Goal: Task Accomplishment & Management: Manage account settings

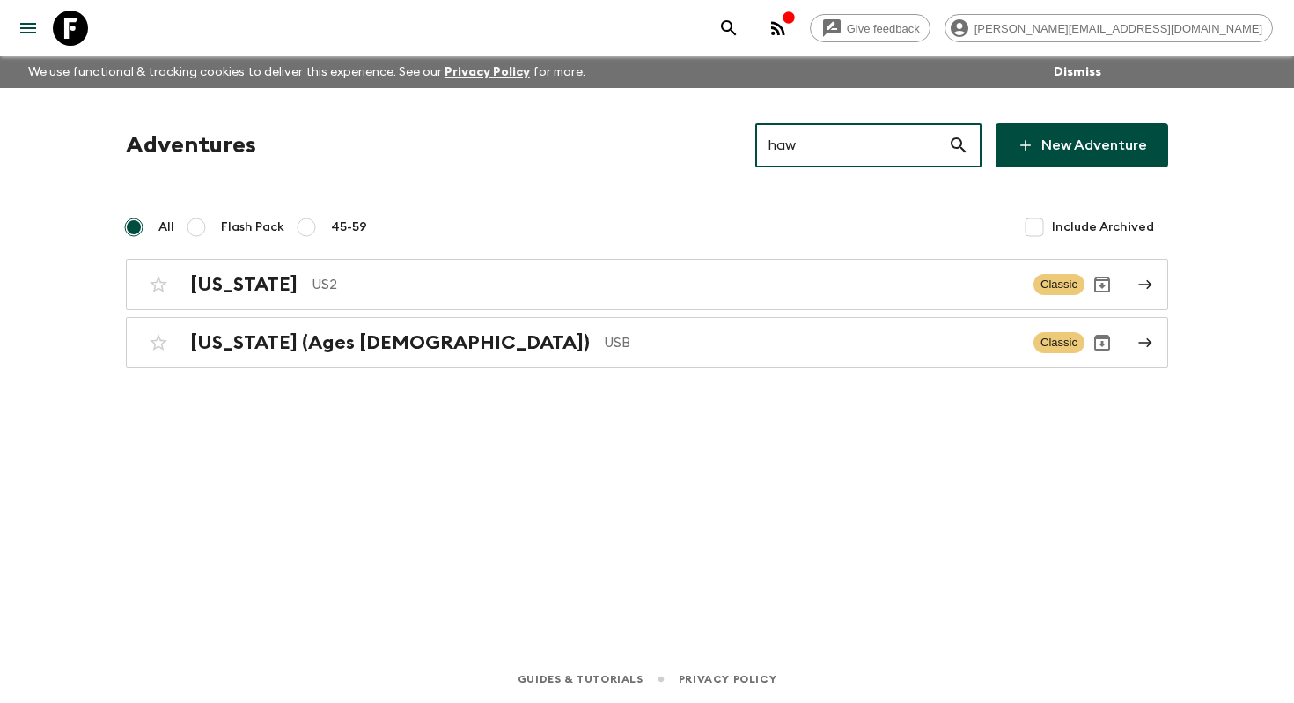
type input "haw"
click at [466, 293] on p "US2" at bounding box center [666, 284] width 708 height 21
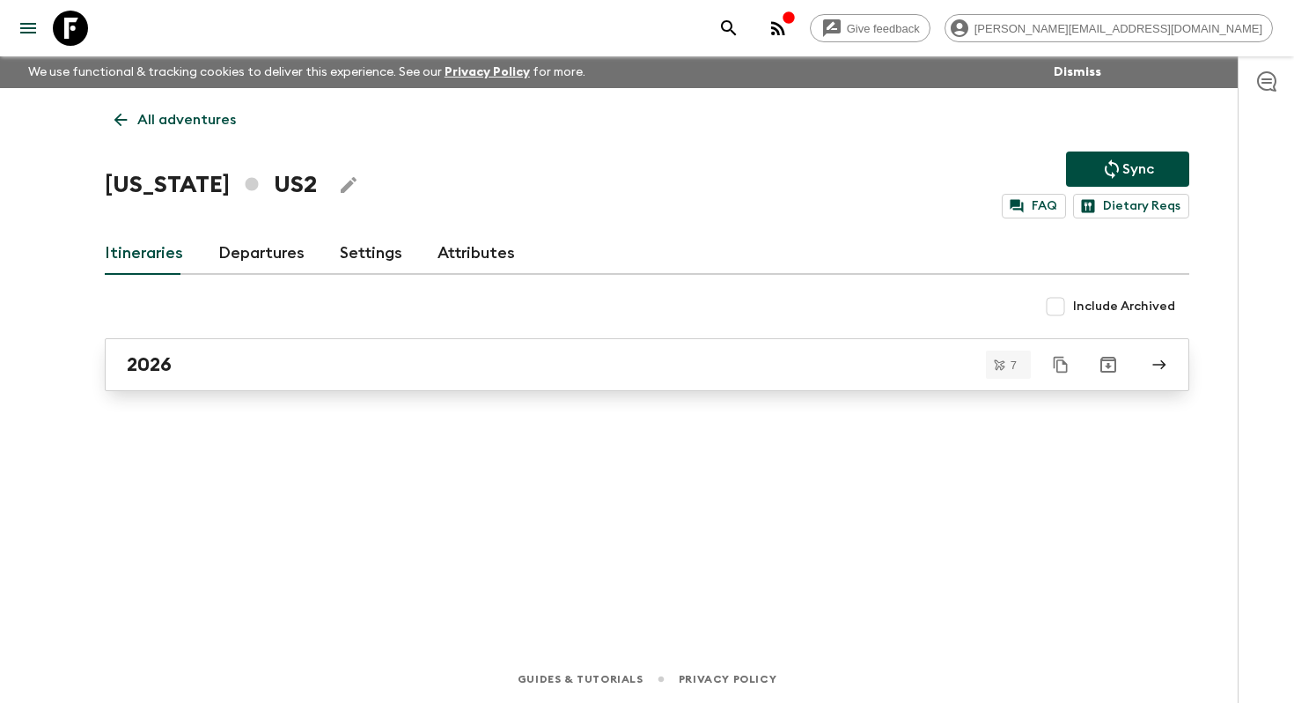
click at [271, 344] on link "2026" at bounding box center [647, 364] width 1085 height 53
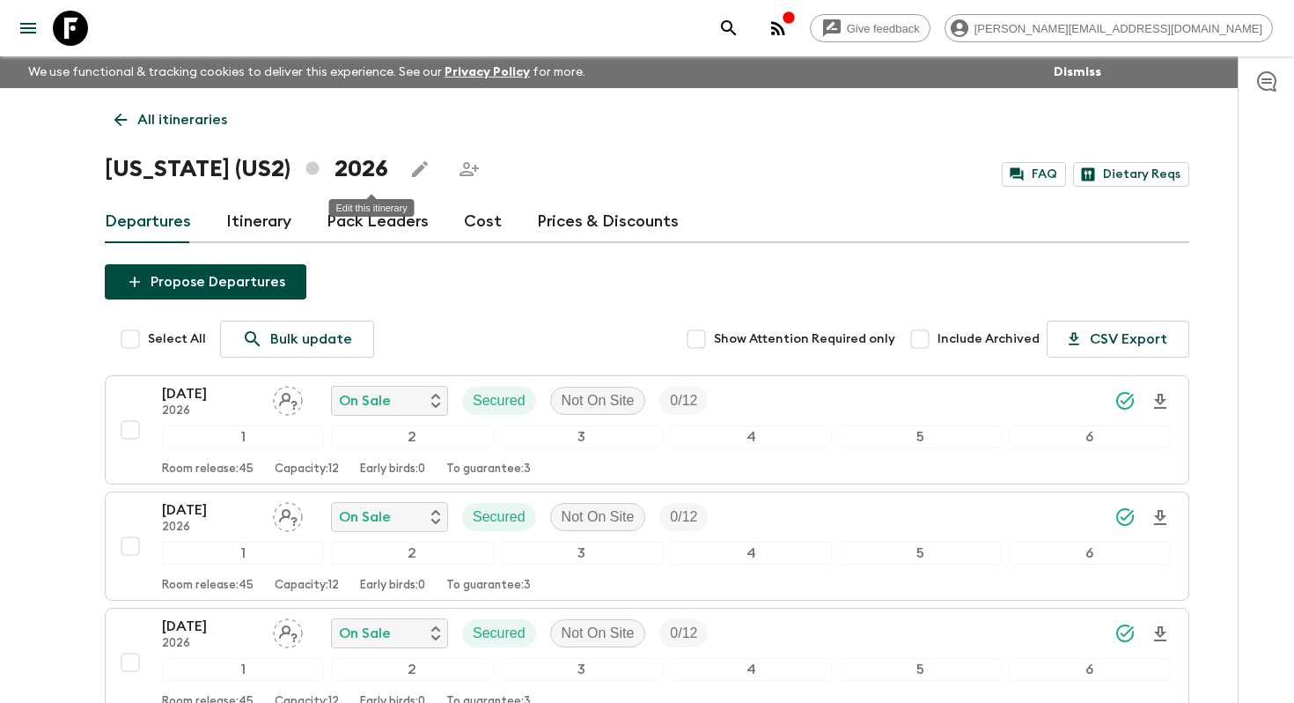
click at [409, 174] on icon "Edit this itinerary" at bounding box center [419, 168] width 21 height 21
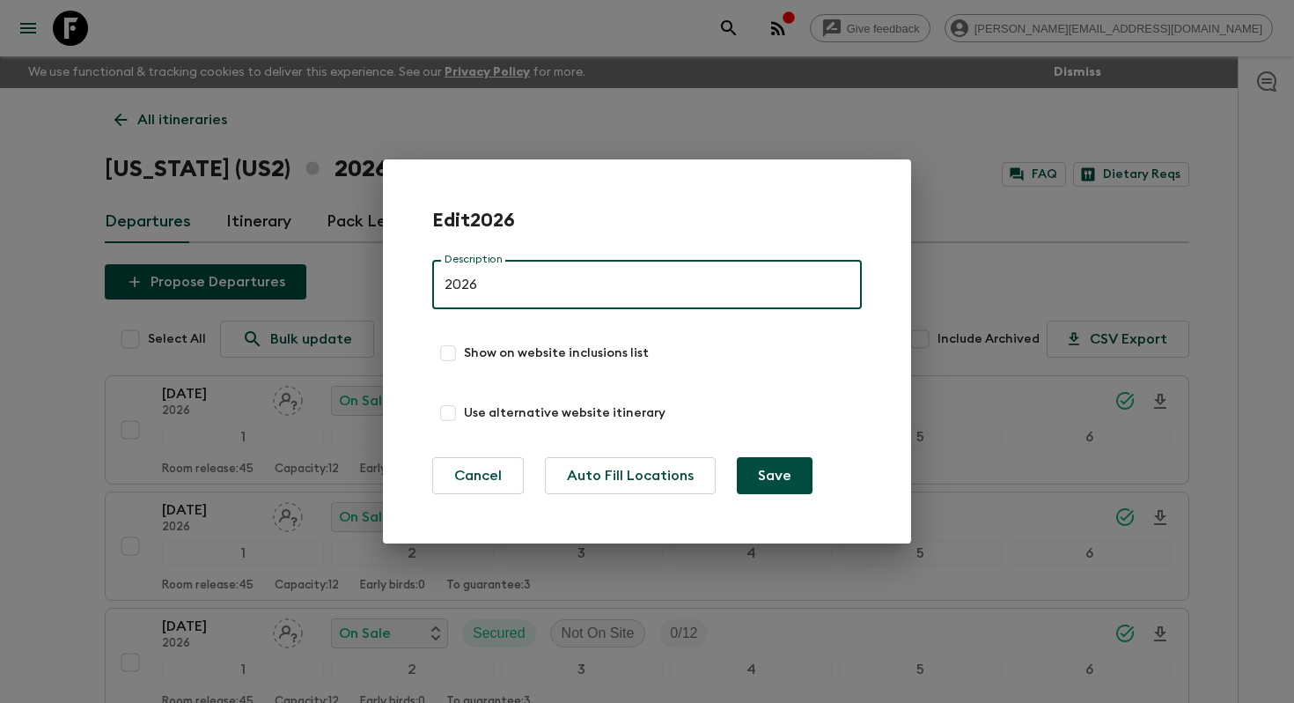
click at [456, 358] on input "Show on website inclusions list" at bounding box center [448, 353] width 32 height 32
checkbox input "true"
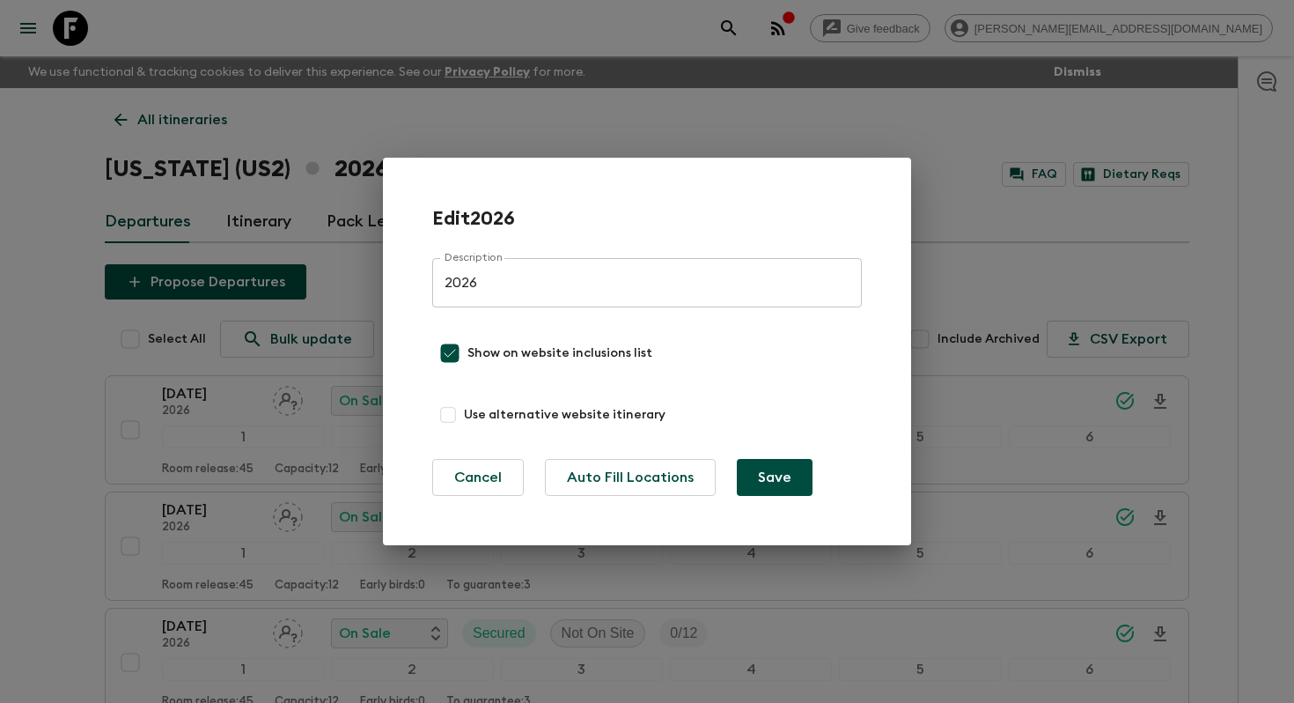
click at [452, 408] on input "Use alternative website itinerary" at bounding box center [448, 415] width 32 height 32
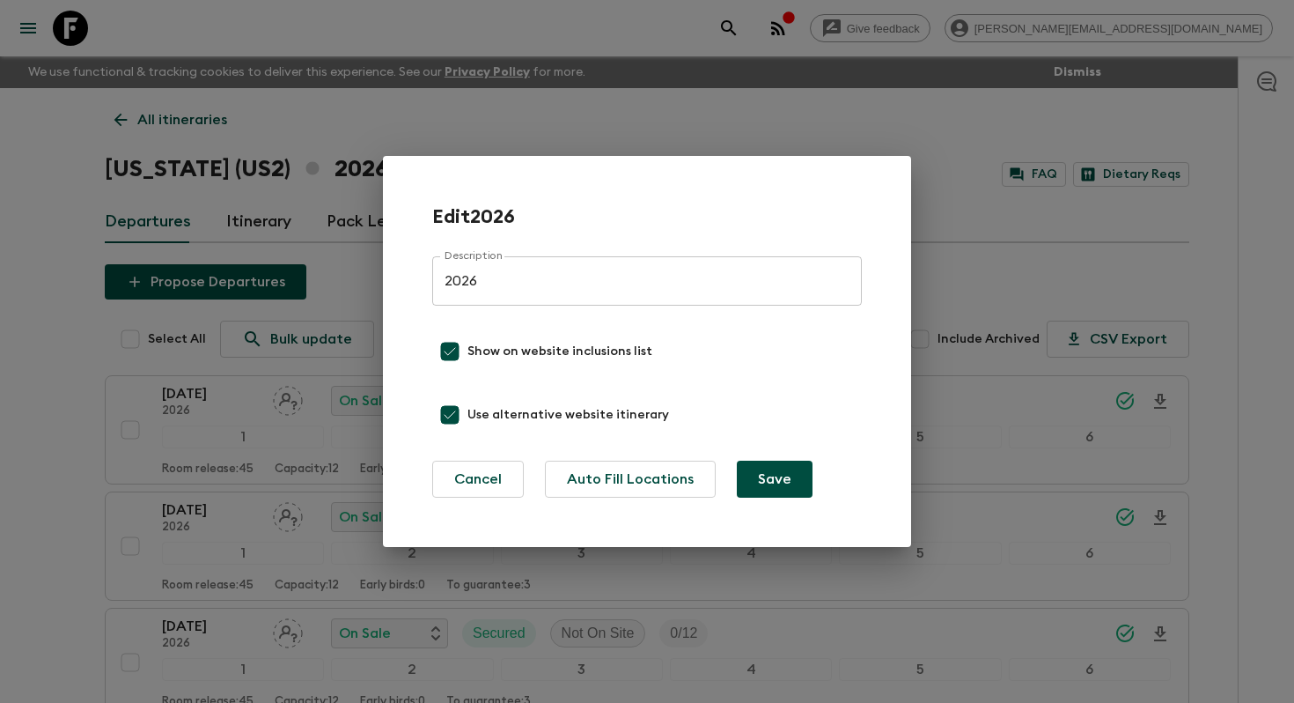
click at [497, 419] on span "Use alternative website itinerary" at bounding box center [568, 415] width 202 height 18
click at [467, 419] on input "Use alternative website itinerary" at bounding box center [449, 414] width 35 height 35
checkbox input "false"
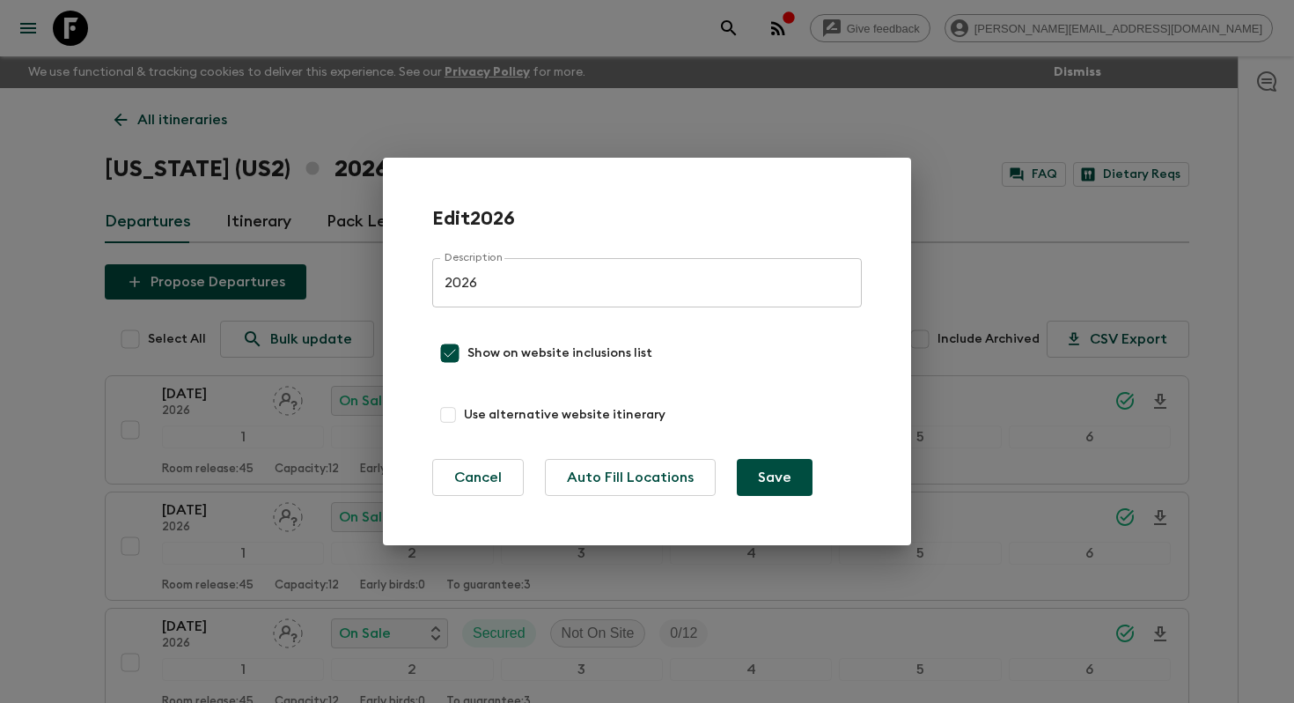
click at [771, 469] on button "Save" at bounding box center [775, 477] width 76 height 37
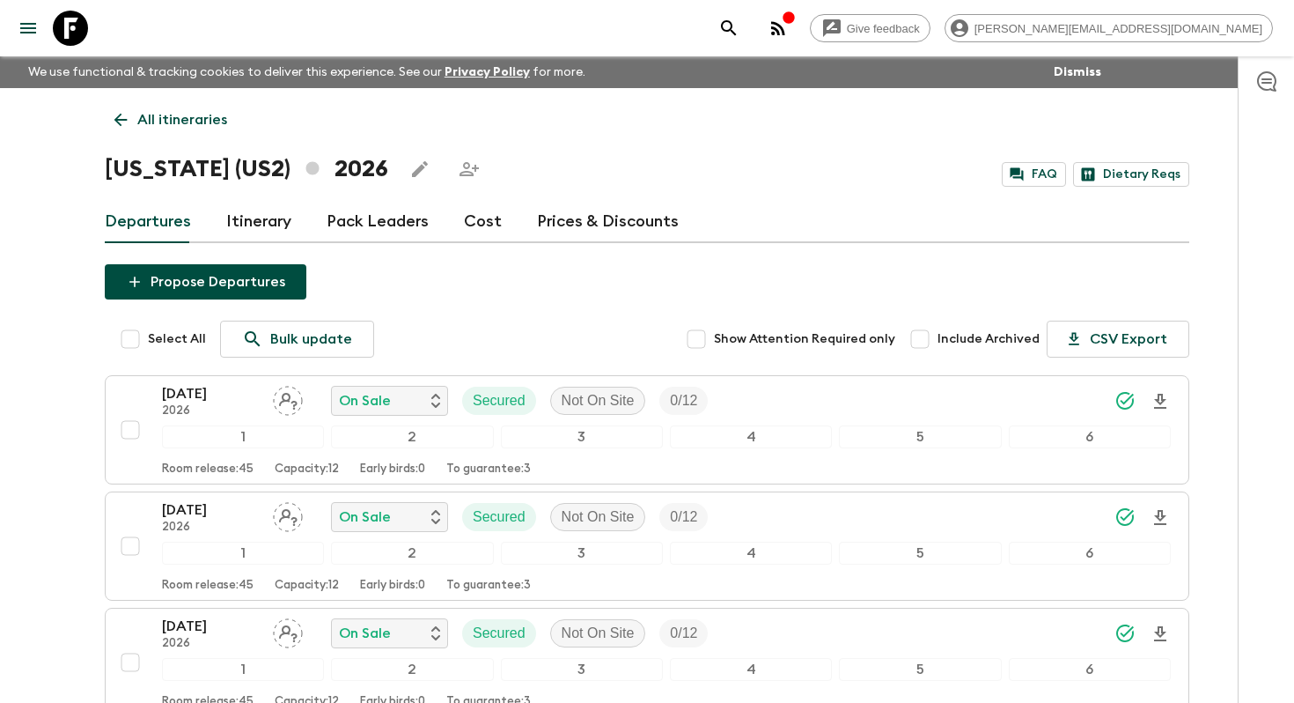
click at [412, 172] on icon "Edit this itinerary" at bounding box center [420, 169] width 16 height 16
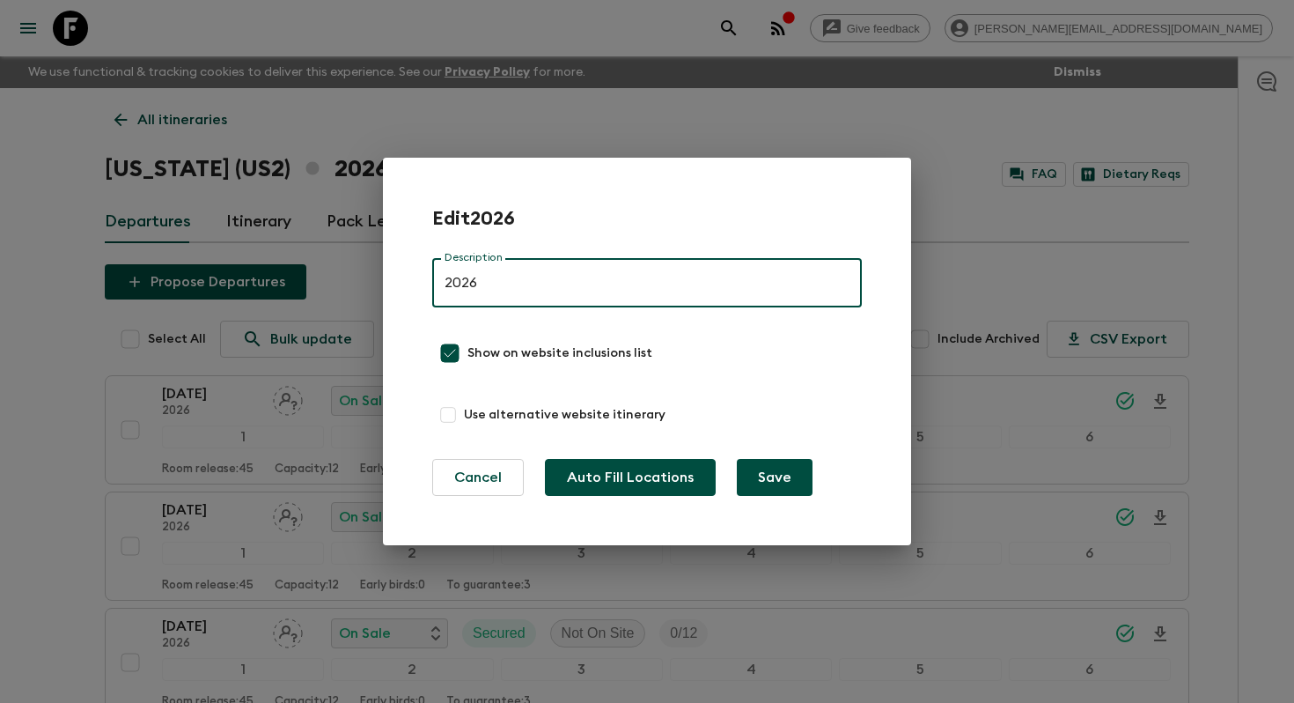
click at [625, 487] on button "Auto Fill Locations" at bounding box center [630, 477] width 171 height 37
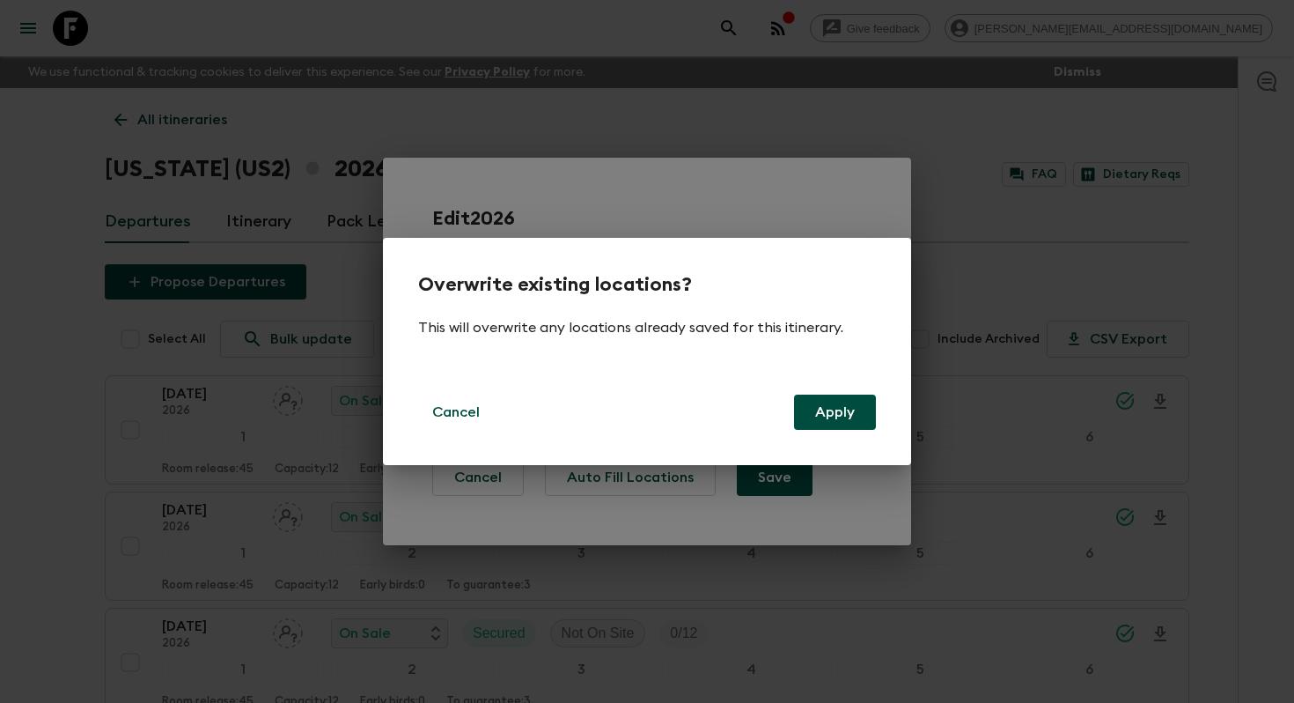
click at [838, 413] on button "Apply" at bounding box center [835, 411] width 82 height 35
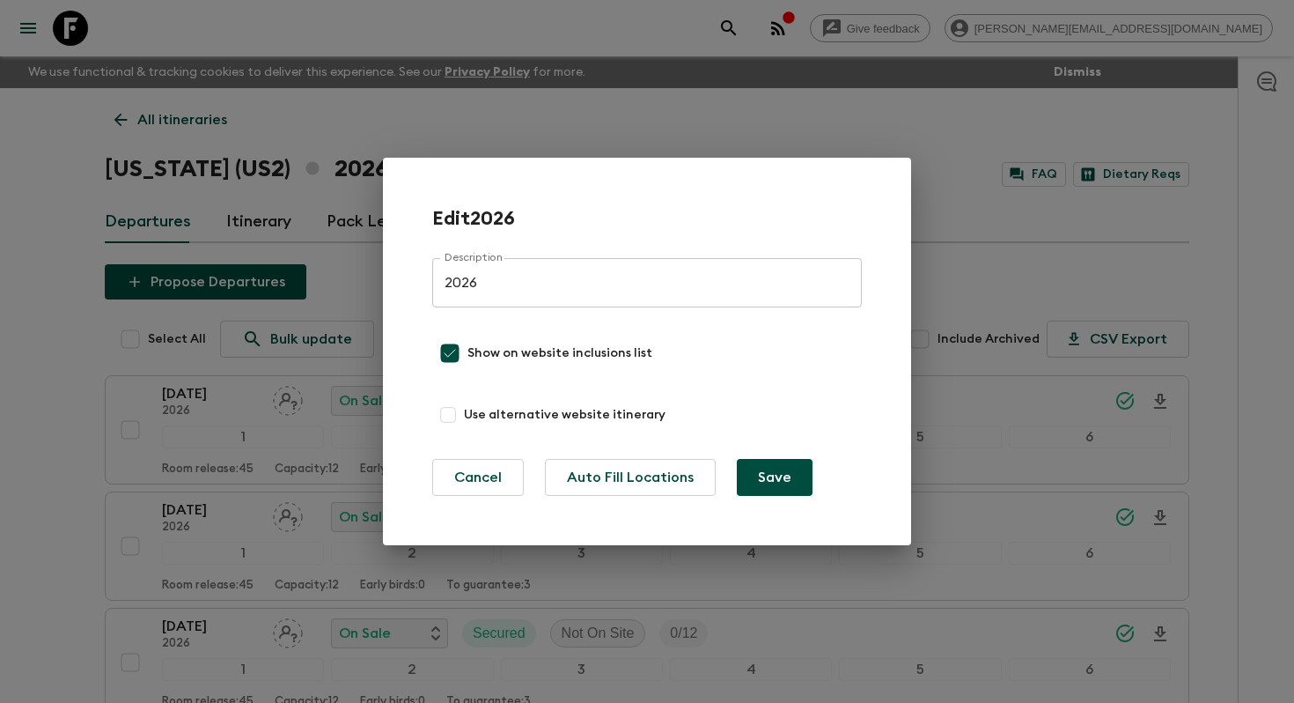
click at [779, 480] on button "Save" at bounding box center [775, 477] width 76 height 37
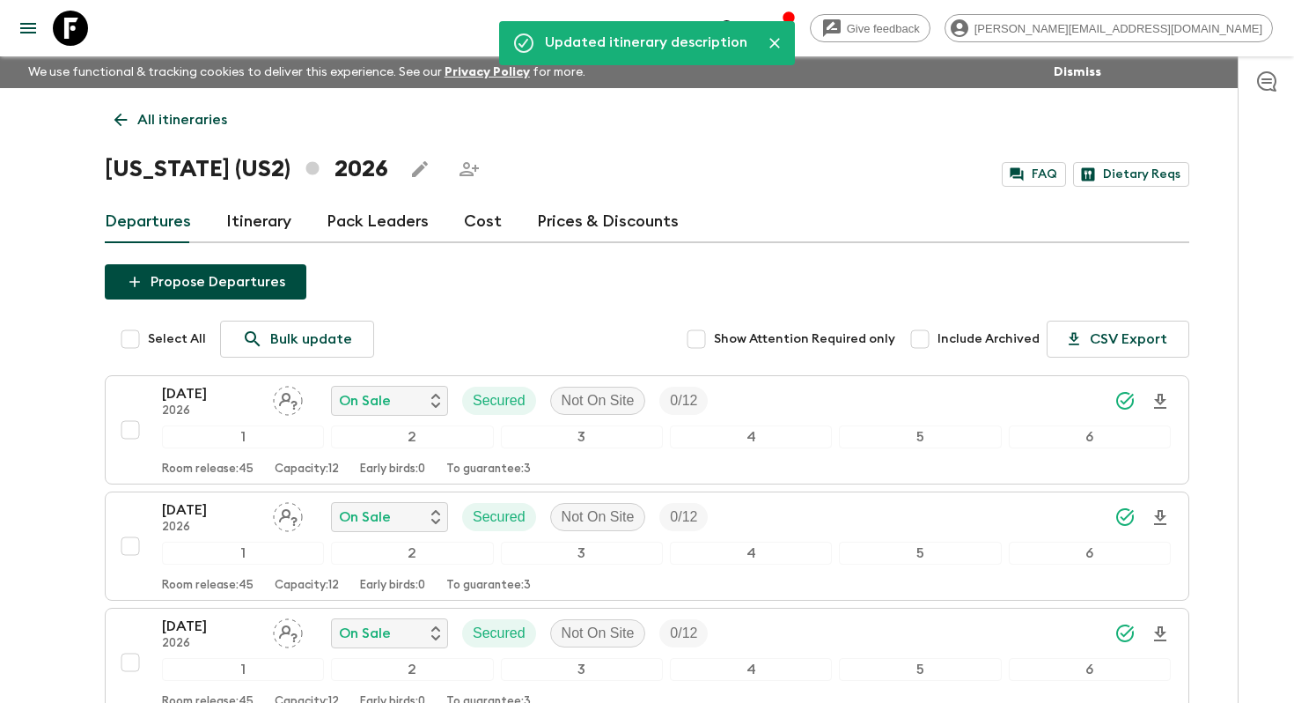
click at [252, 213] on link "Itinerary" at bounding box center [258, 222] width 65 height 42
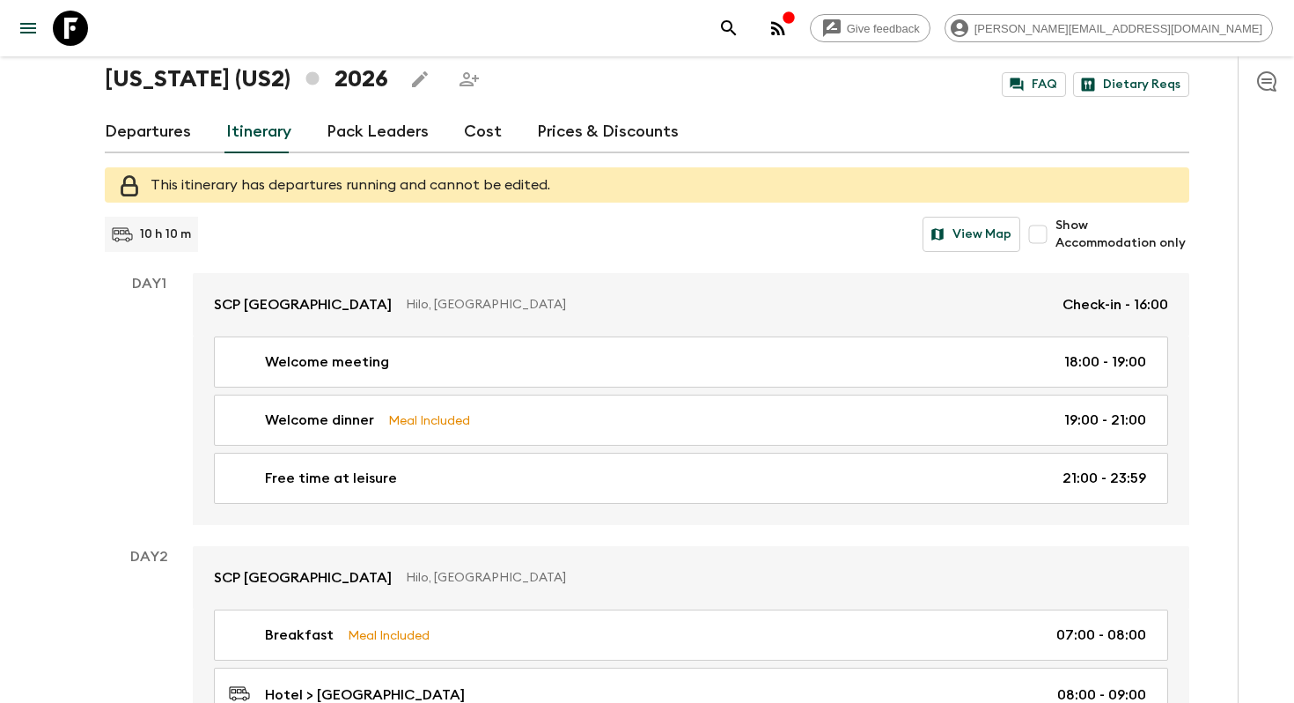
scroll to position [89, 0]
click at [996, 218] on button "View Map" at bounding box center [972, 234] width 98 height 35
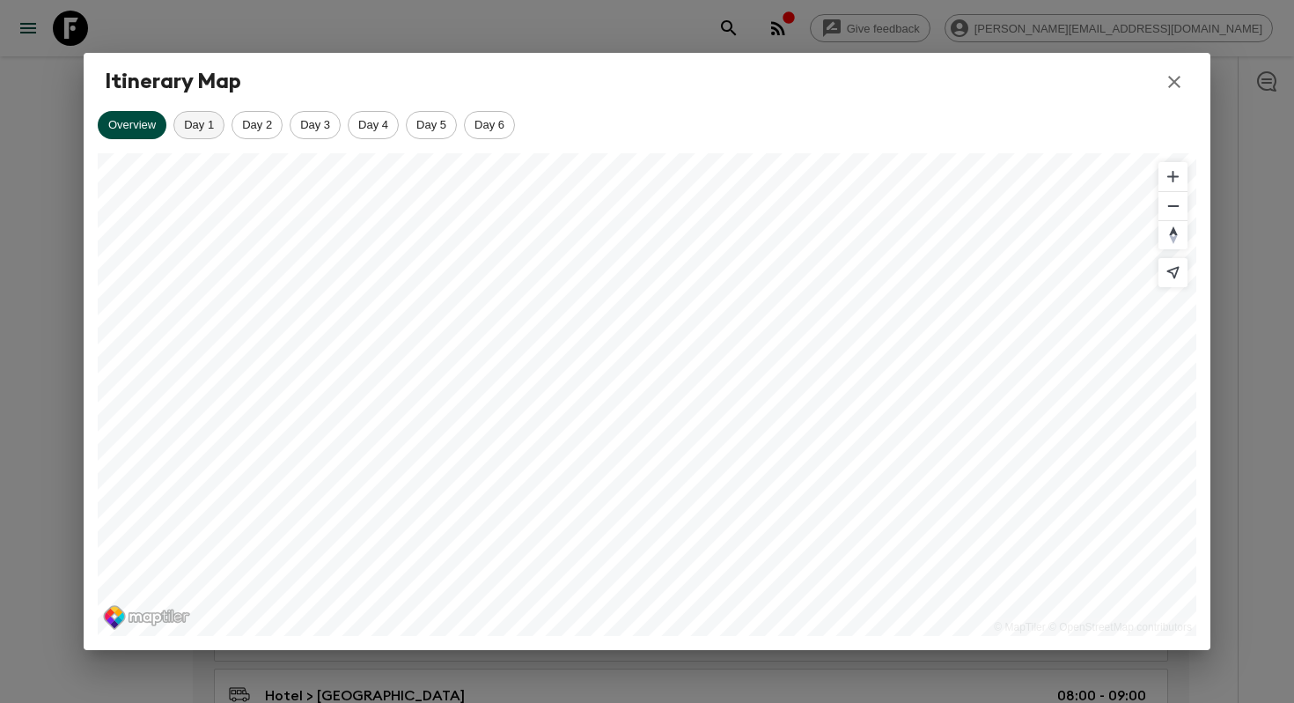
click at [201, 118] on span "Day 1" at bounding box center [198, 124] width 49 height 13
click at [261, 123] on span "Day 2" at bounding box center [256, 124] width 49 height 13
click at [326, 132] on div "Day 3" at bounding box center [315, 125] width 51 height 28
click at [376, 129] on span "Day 4" at bounding box center [373, 124] width 49 height 13
click at [437, 129] on span "Day 5" at bounding box center [431, 124] width 49 height 13
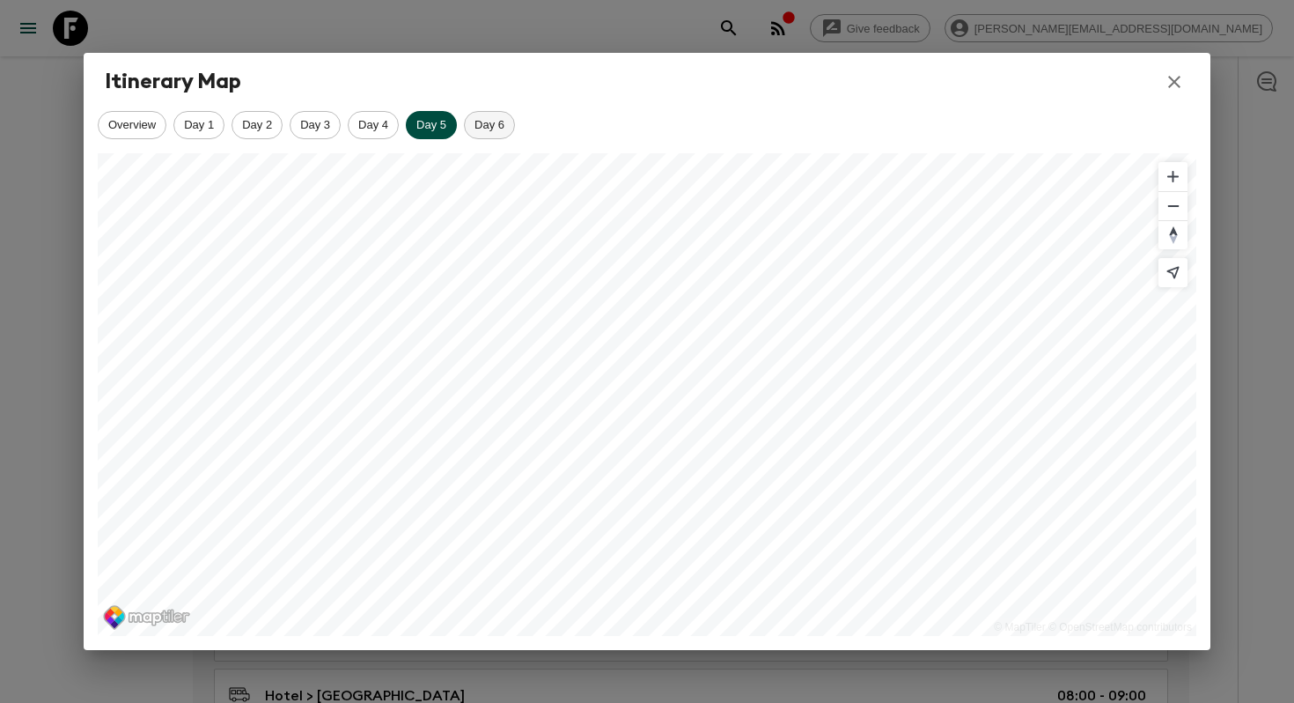
click at [489, 126] on span "Day 6" at bounding box center [489, 124] width 49 height 13
click at [1173, 93] on button "button" at bounding box center [1174, 82] width 30 height 30
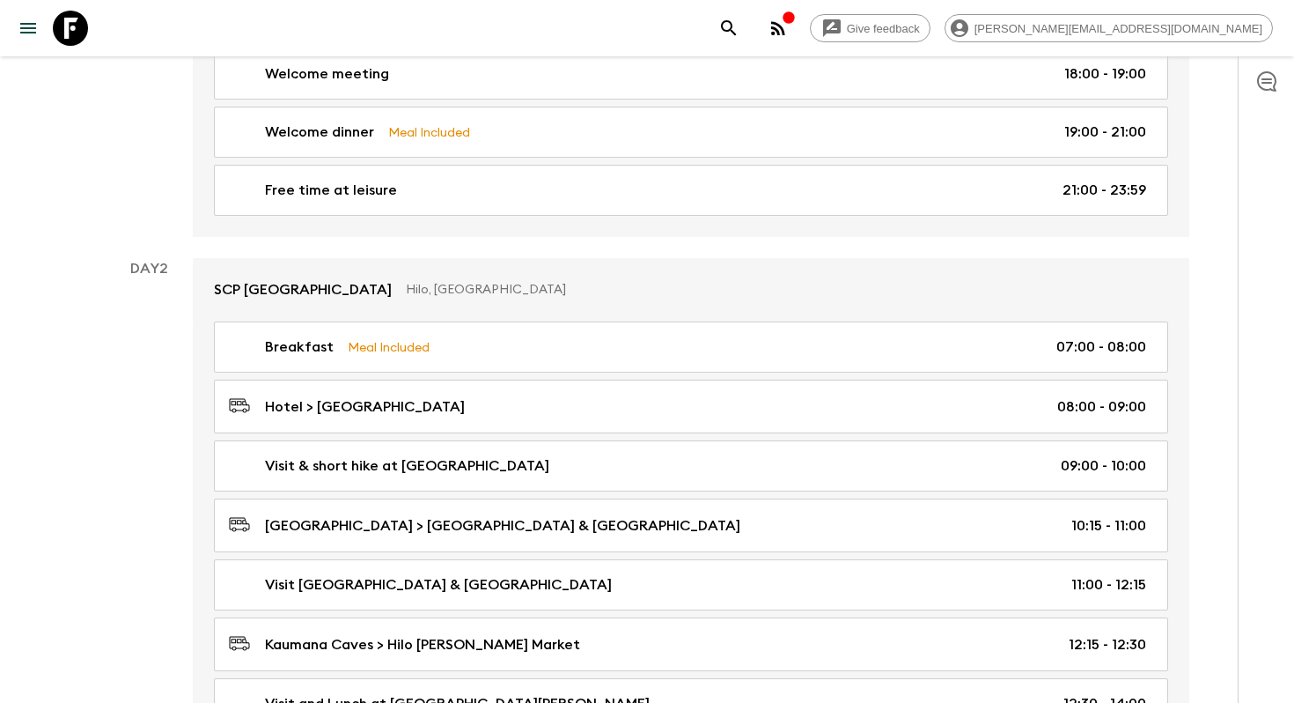
scroll to position [379, 0]
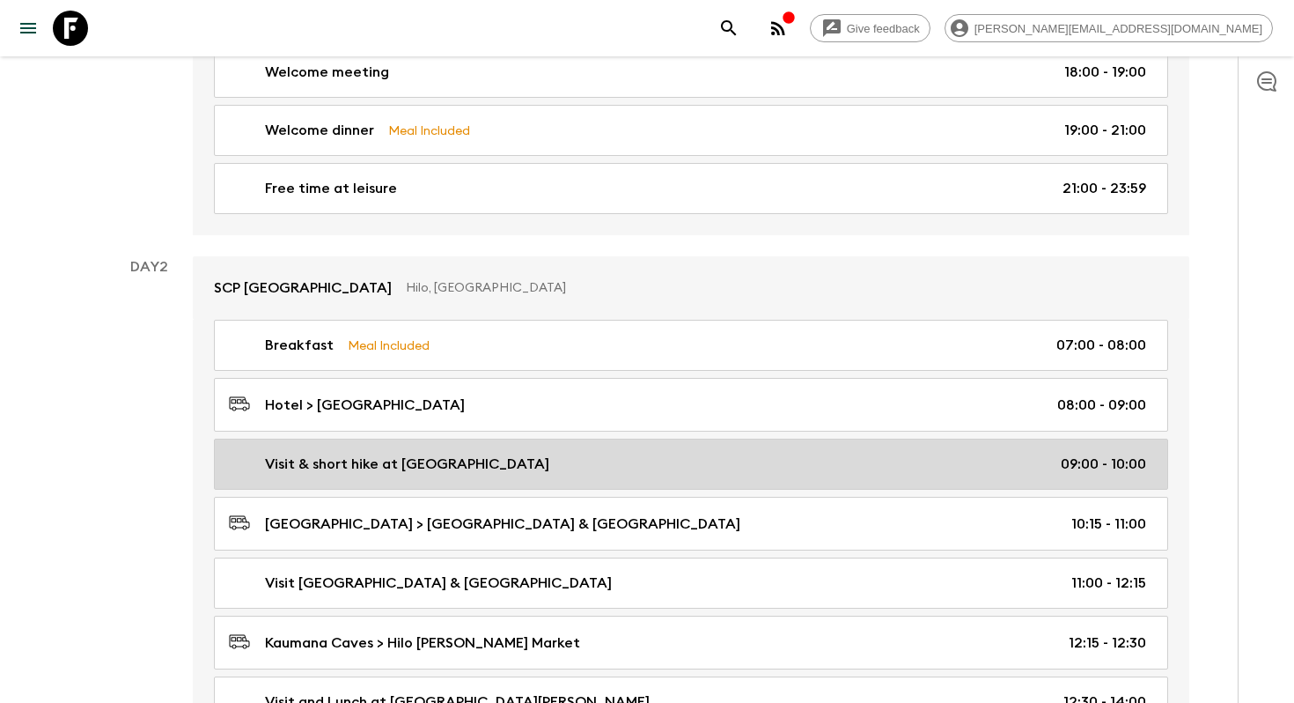
click at [626, 457] on div "Visit & short hike at [GEOGRAPHIC_DATA] 09:00 - 10:00" at bounding box center [687, 463] width 917 height 21
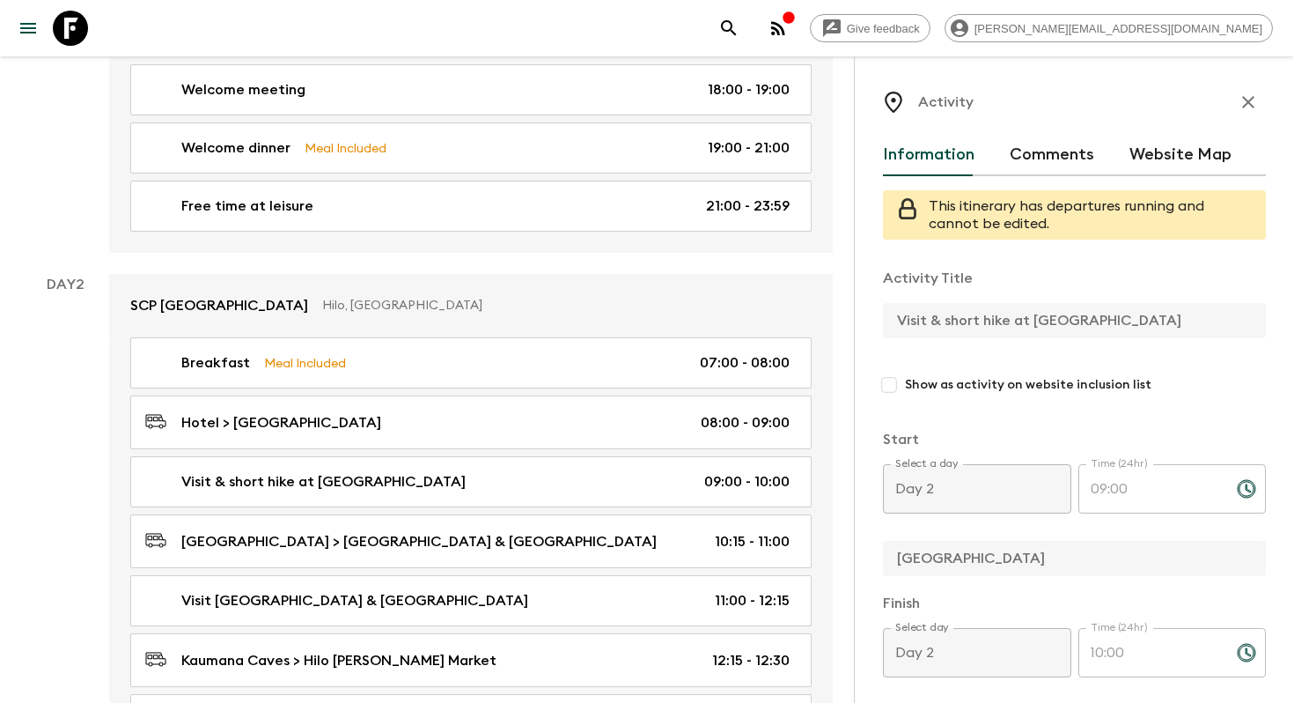
click at [898, 393] on input "Show as activity on website inclusion list" at bounding box center [889, 385] width 32 height 32
checkbox input "true"
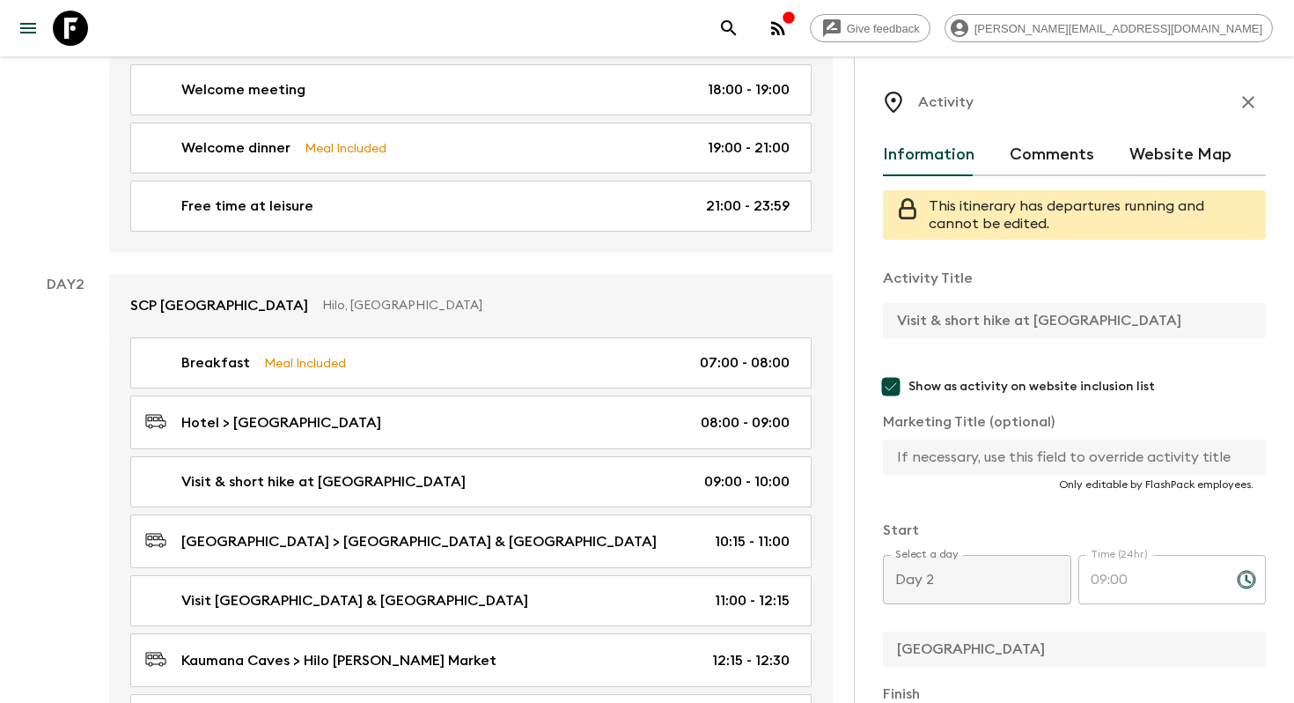
click at [954, 468] on input "text" at bounding box center [1067, 456] width 369 height 35
paste input "[GEOGRAPHIC_DATA]"
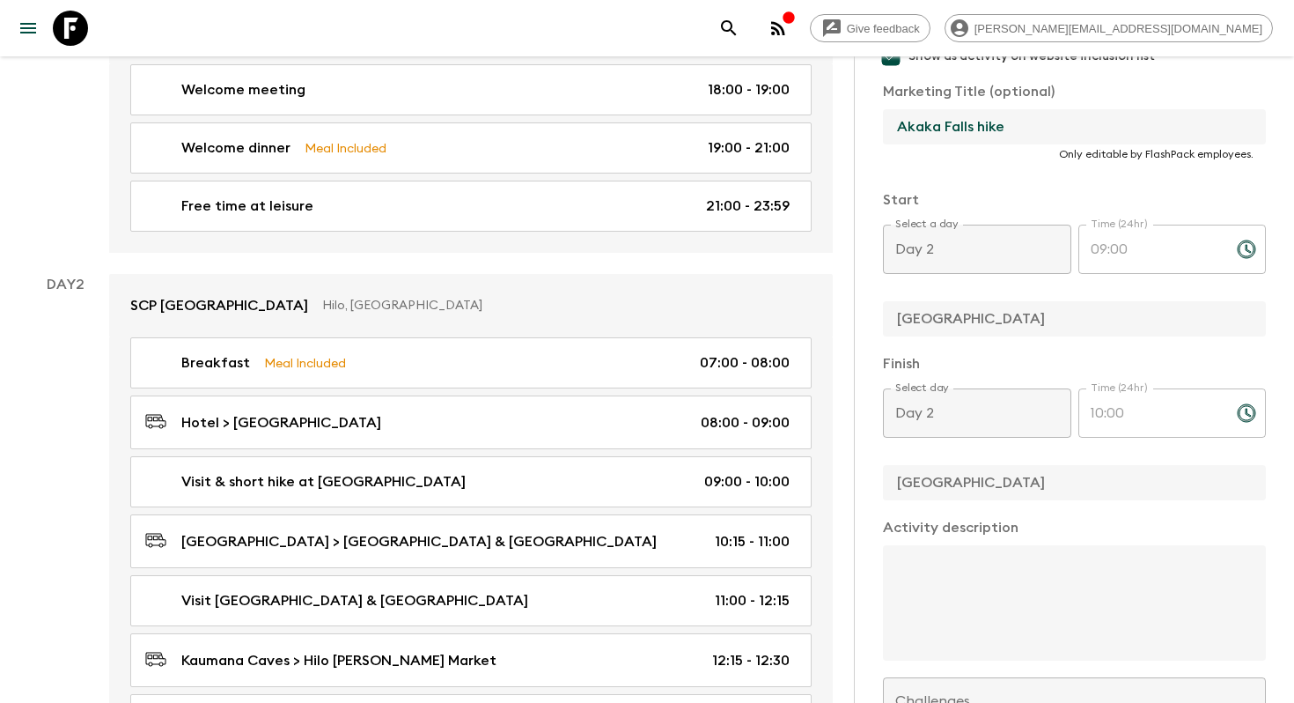
scroll to position [608, 0]
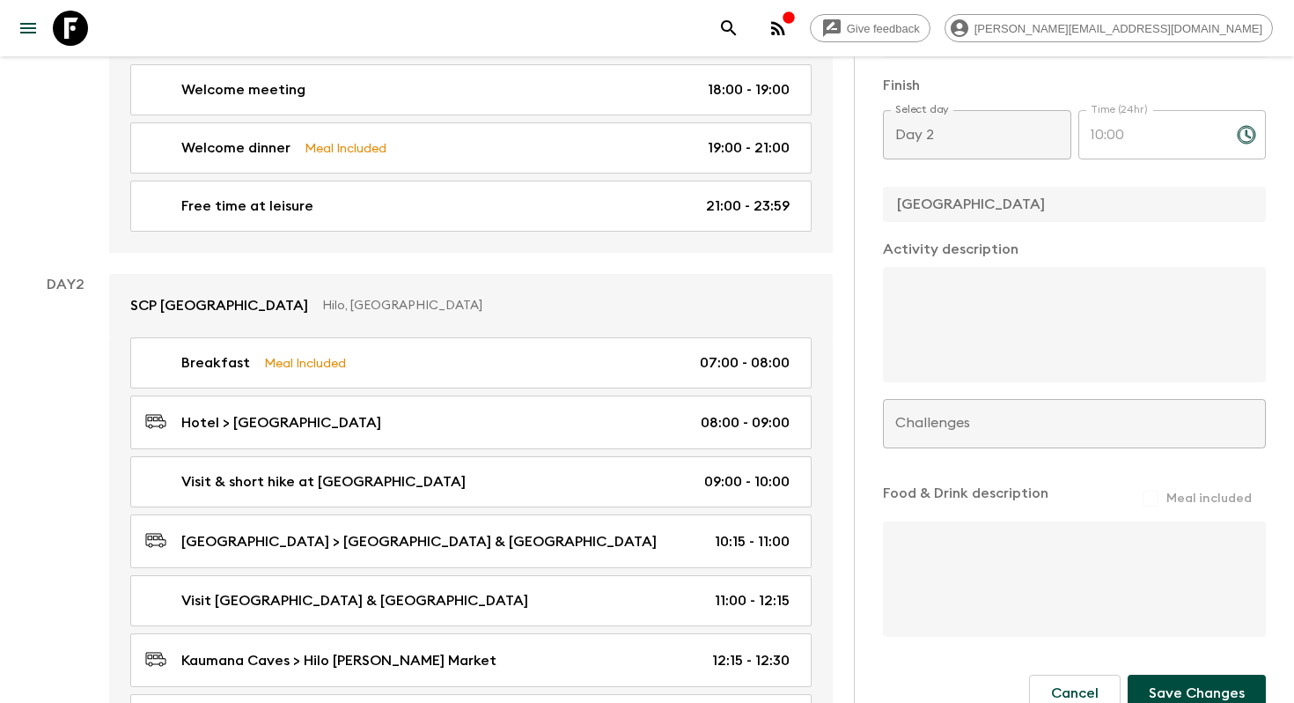
type input "Akaka Falls hike"
click at [1207, 695] on button "Save Changes" at bounding box center [1197, 692] width 138 height 37
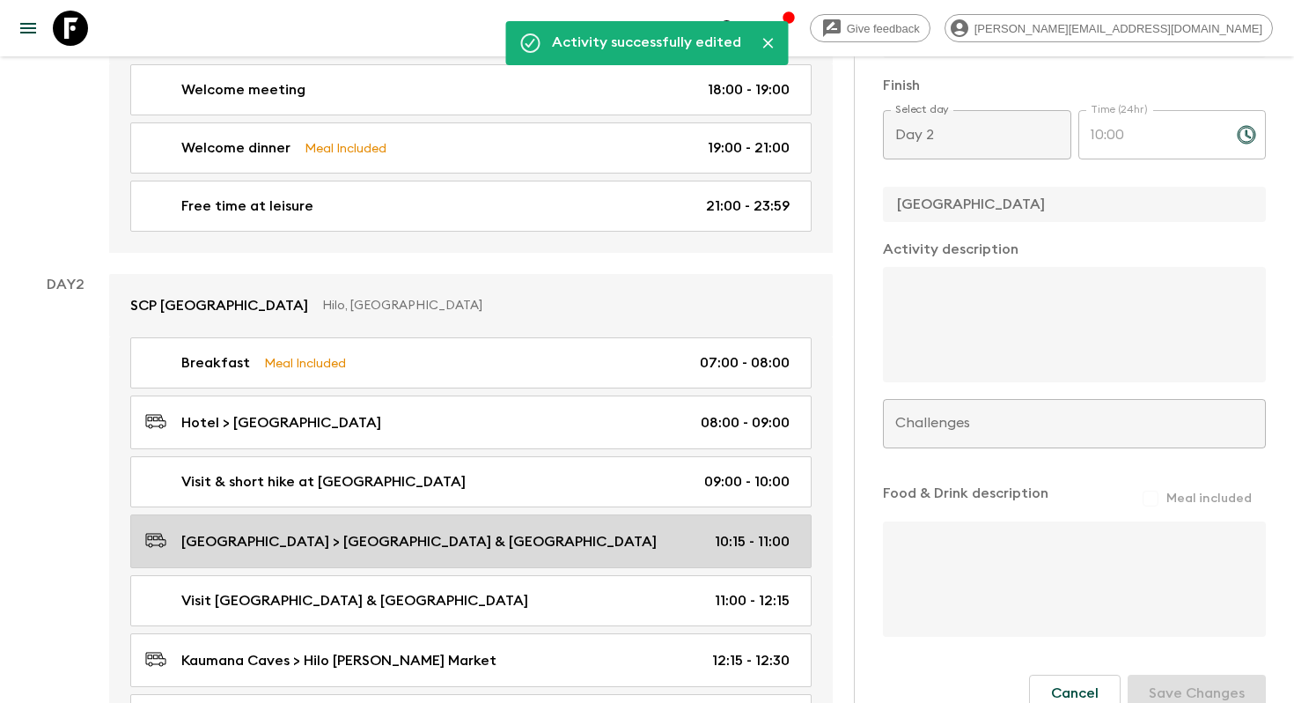
click at [524, 521] on link "[GEOGRAPHIC_DATA] > [GEOGRAPHIC_DATA] & [GEOGRAPHIC_DATA] 10:15 - 11:00" at bounding box center [470, 541] width 681 height 54
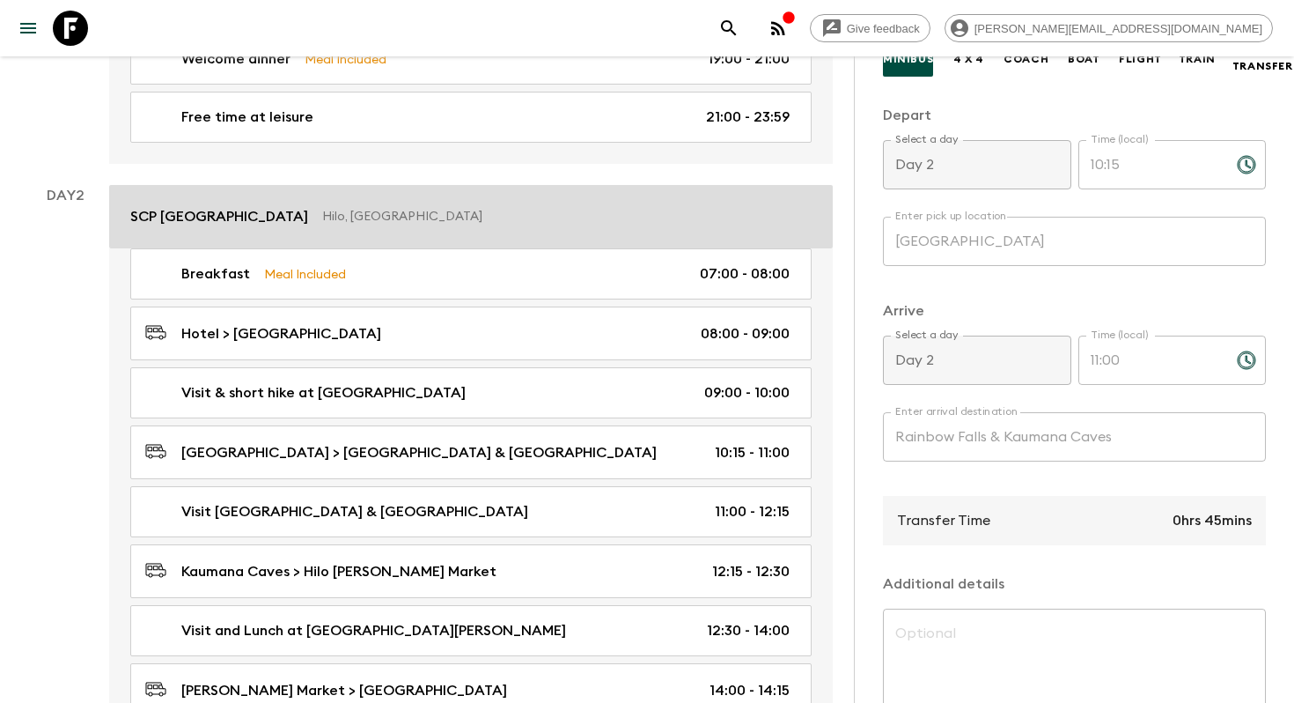
scroll to position [508, 0]
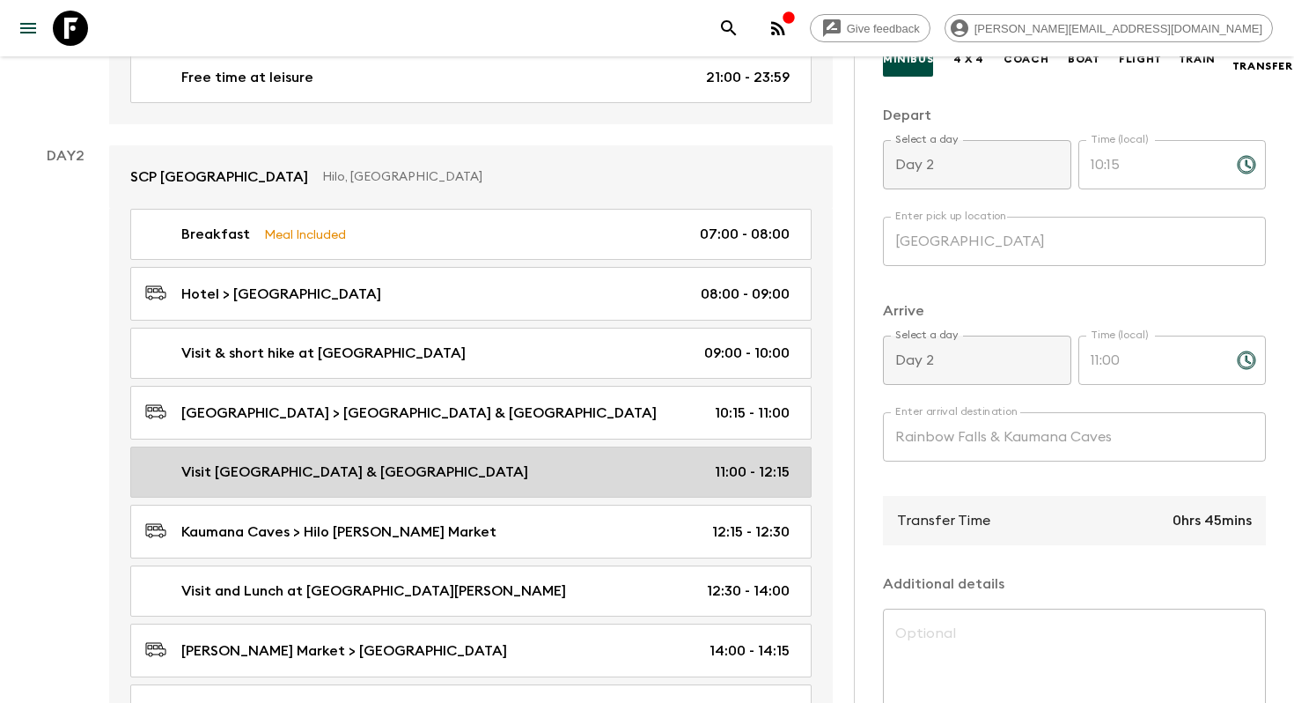
click at [519, 488] on link "Visit Rainbow Falls & [GEOGRAPHIC_DATA] 11:00 - 12:15" at bounding box center [470, 471] width 681 height 51
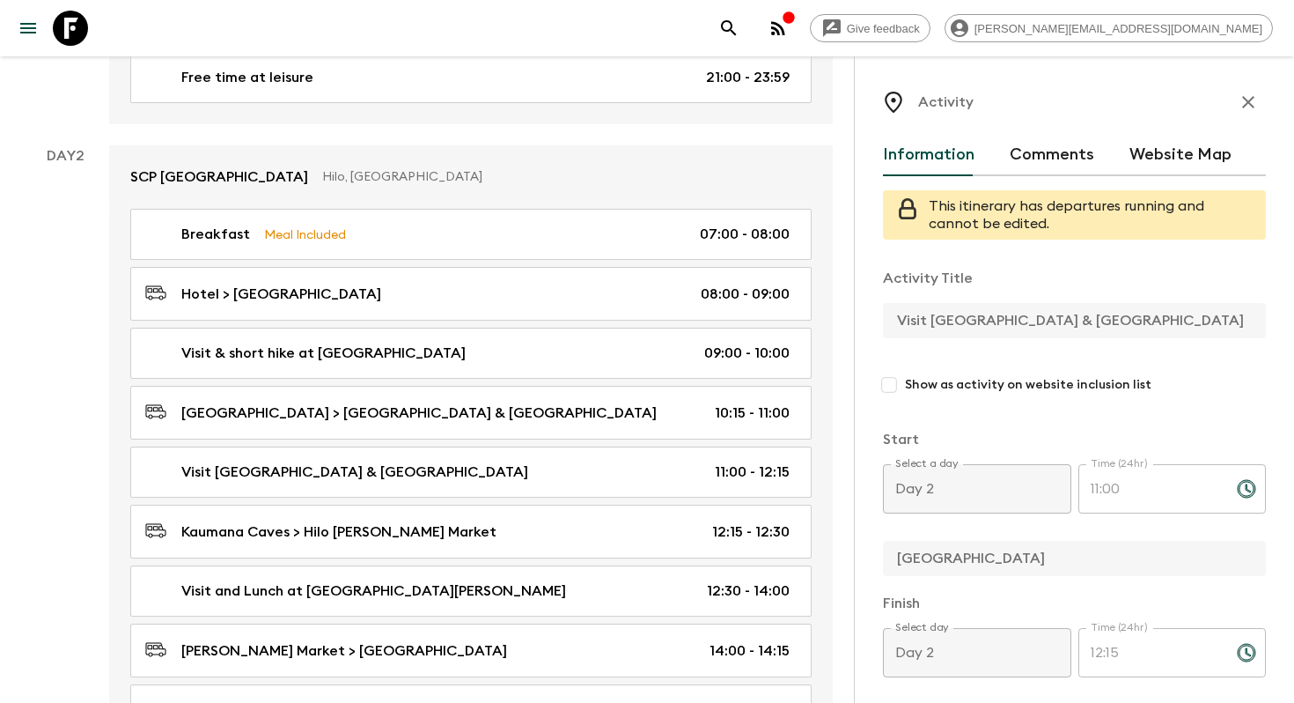
click at [885, 369] on input "Show as activity on website inclusion list" at bounding box center [889, 385] width 32 height 32
checkbox input "true"
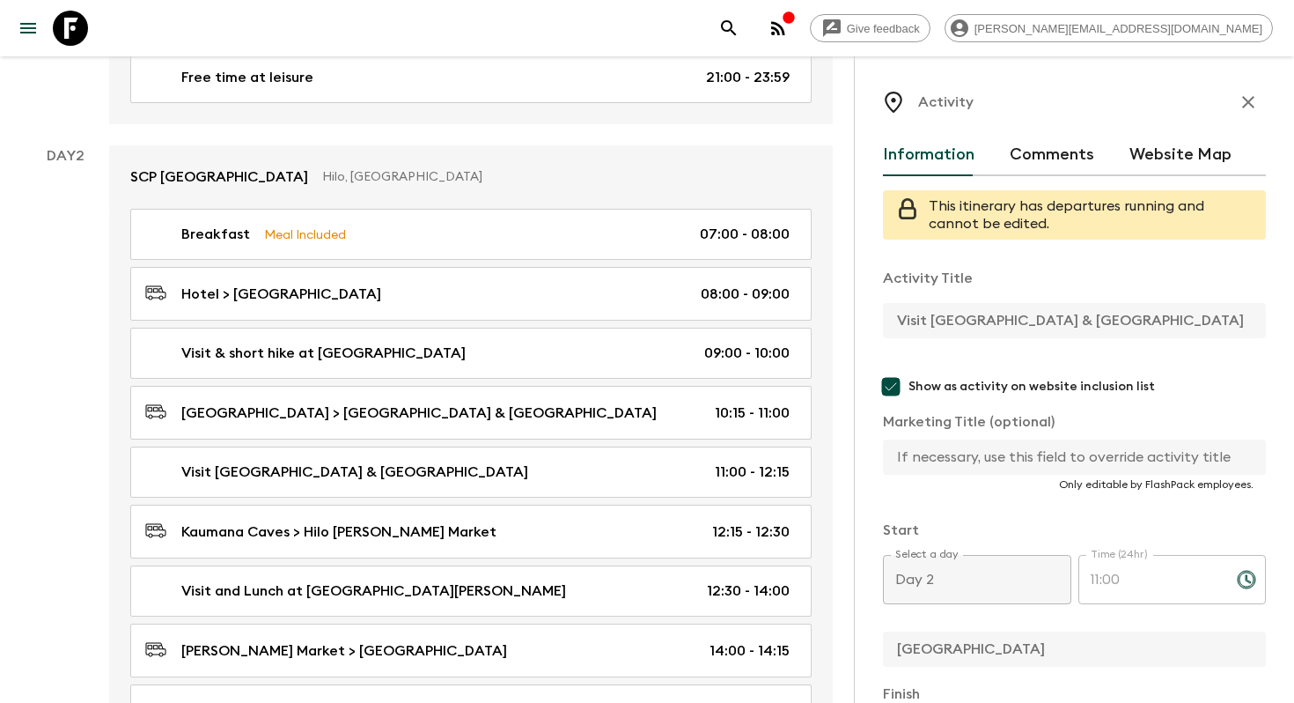
click at [1011, 469] on input "text" at bounding box center [1067, 456] width 369 height 35
paste input "Rainbow Falls & Kaumana Caves"
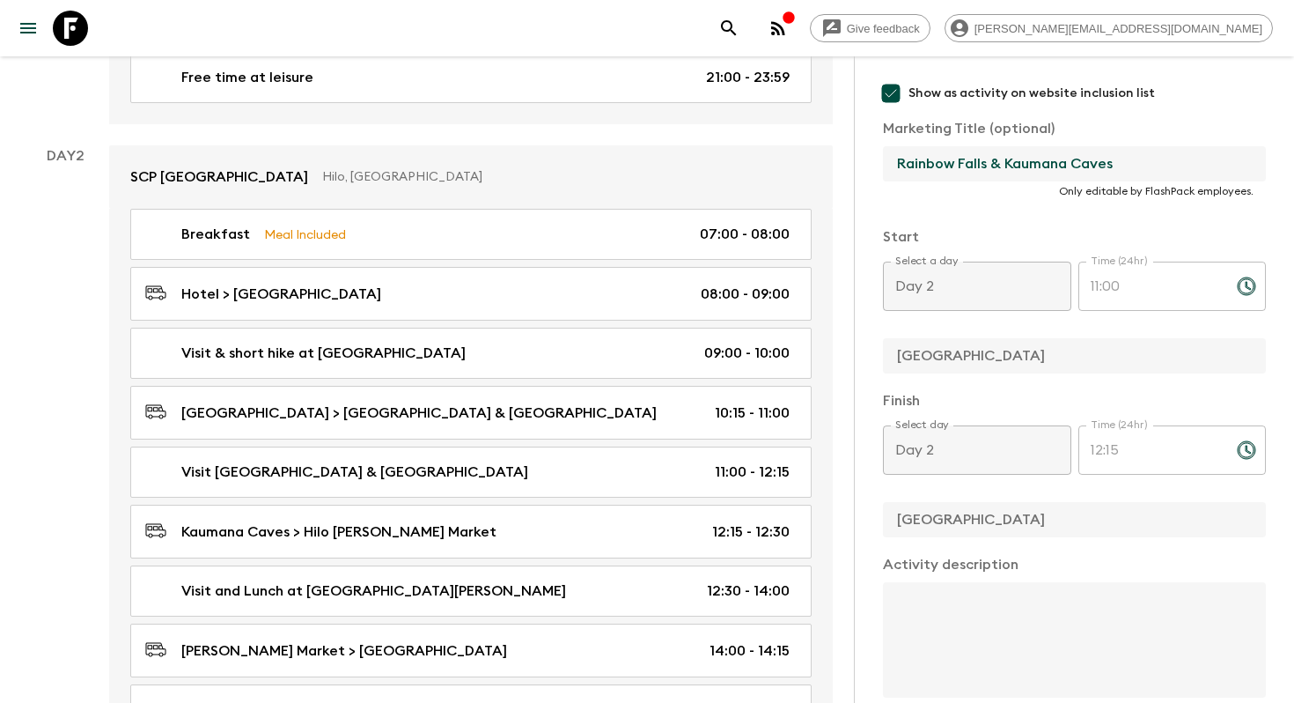
scroll to position [303, 0]
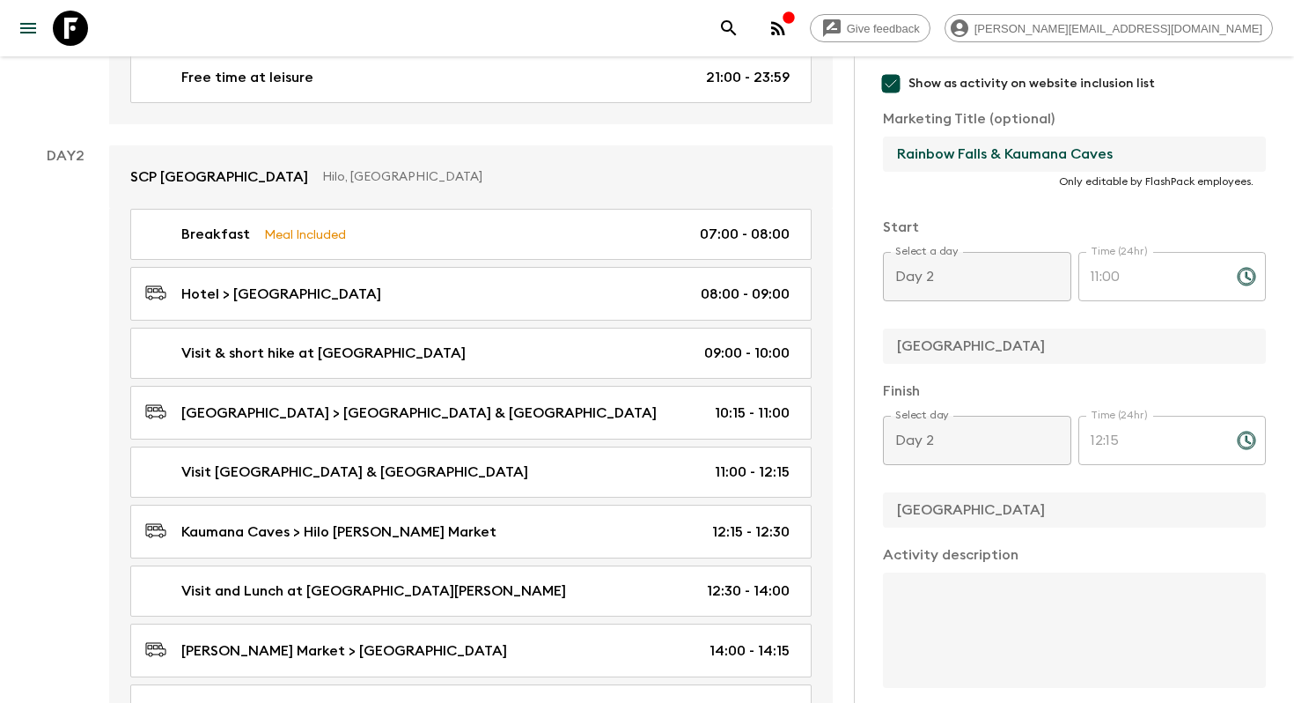
type input "Rainbow Falls & Kaumana Caves"
click at [878, 393] on div "Activity Information Comments Website Map This itinerary has departures running…" at bounding box center [1074, 407] width 440 height 703
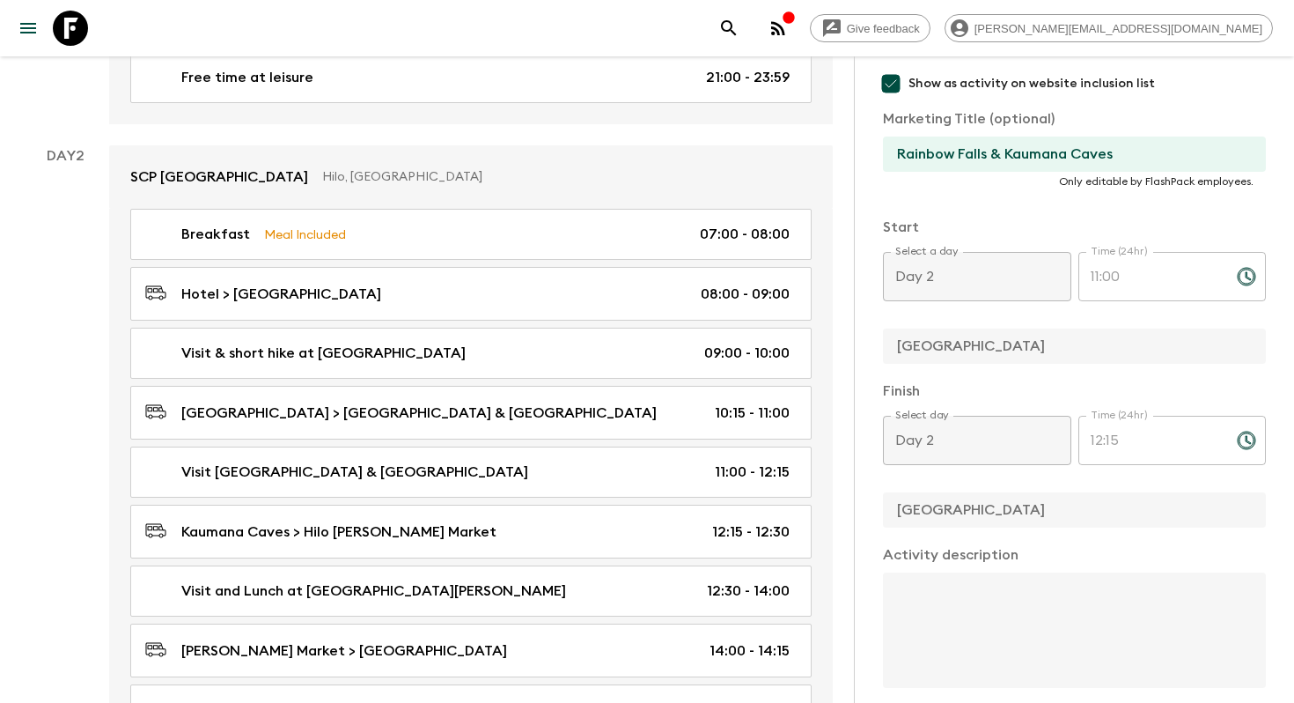
scroll to position [640, 0]
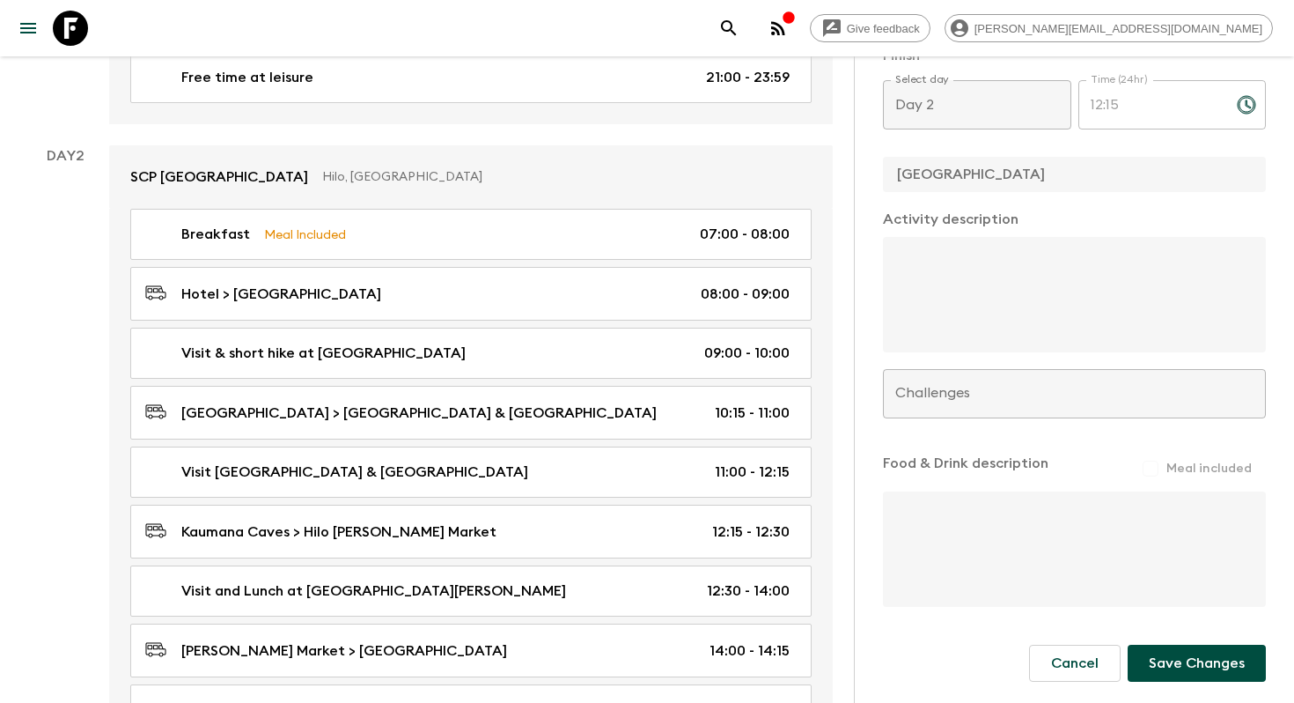
click at [1173, 659] on button "Save Changes" at bounding box center [1197, 662] width 138 height 37
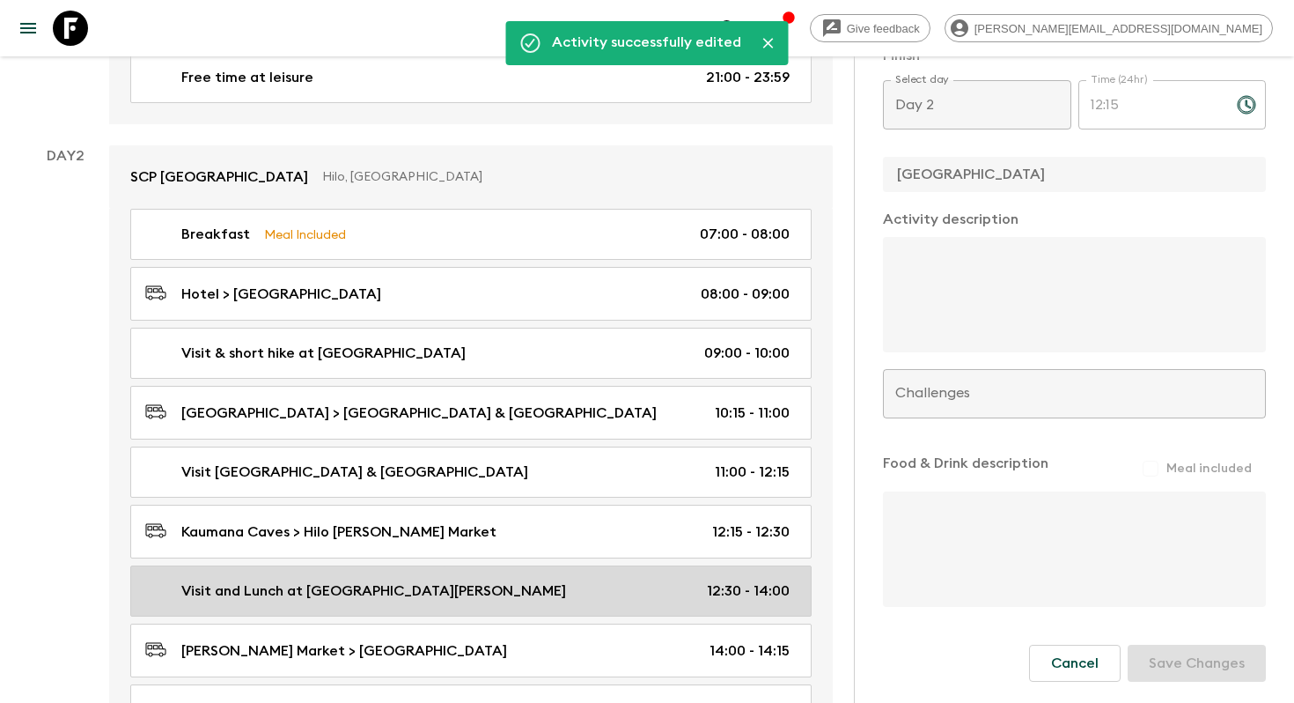
click at [549, 587] on div "Visit and Lunch at Hilo [PERSON_NAME] Market 12:30 - 14:00" at bounding box center [467, 590] width 644 height 21
type input "Visit and Lunch at [GEOGRAPHIC_DATA][PERSON_NAME]"
checkbox input "false"
type input "[PERSON_NAME] Market"
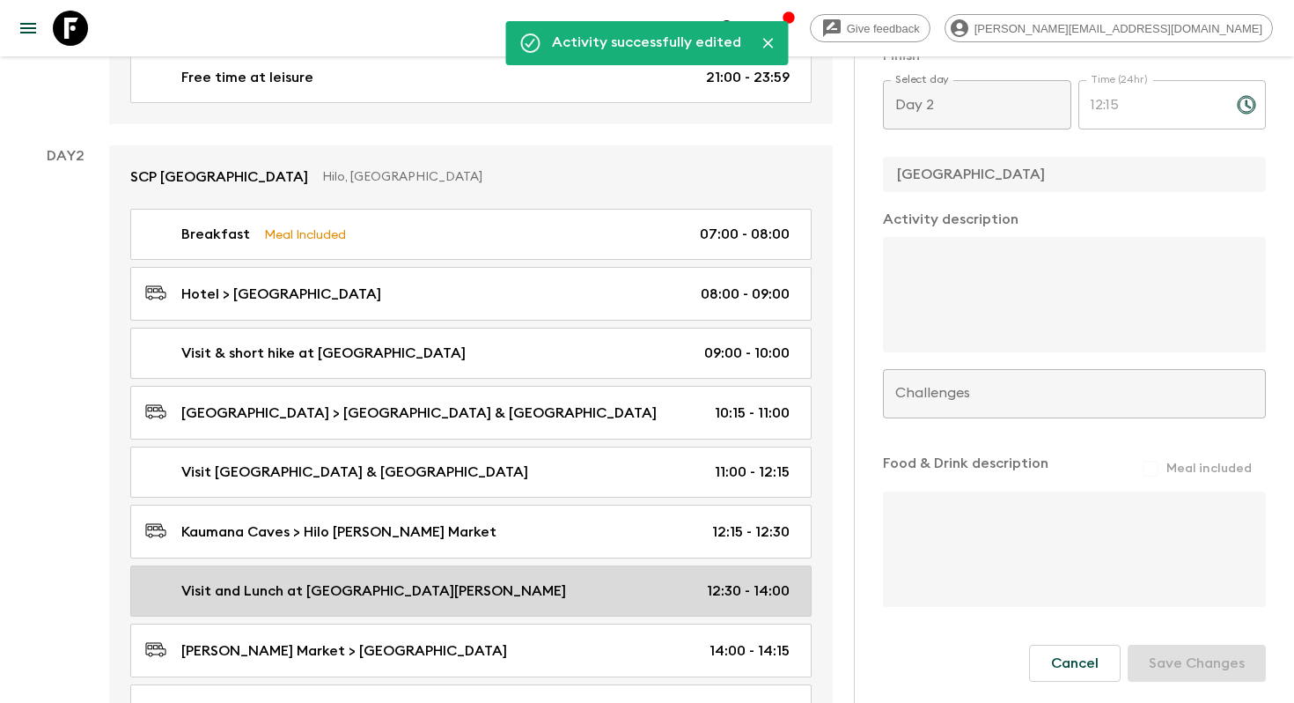
type textarea "Lunch on own"
type input "12:30"
type input "14:00"
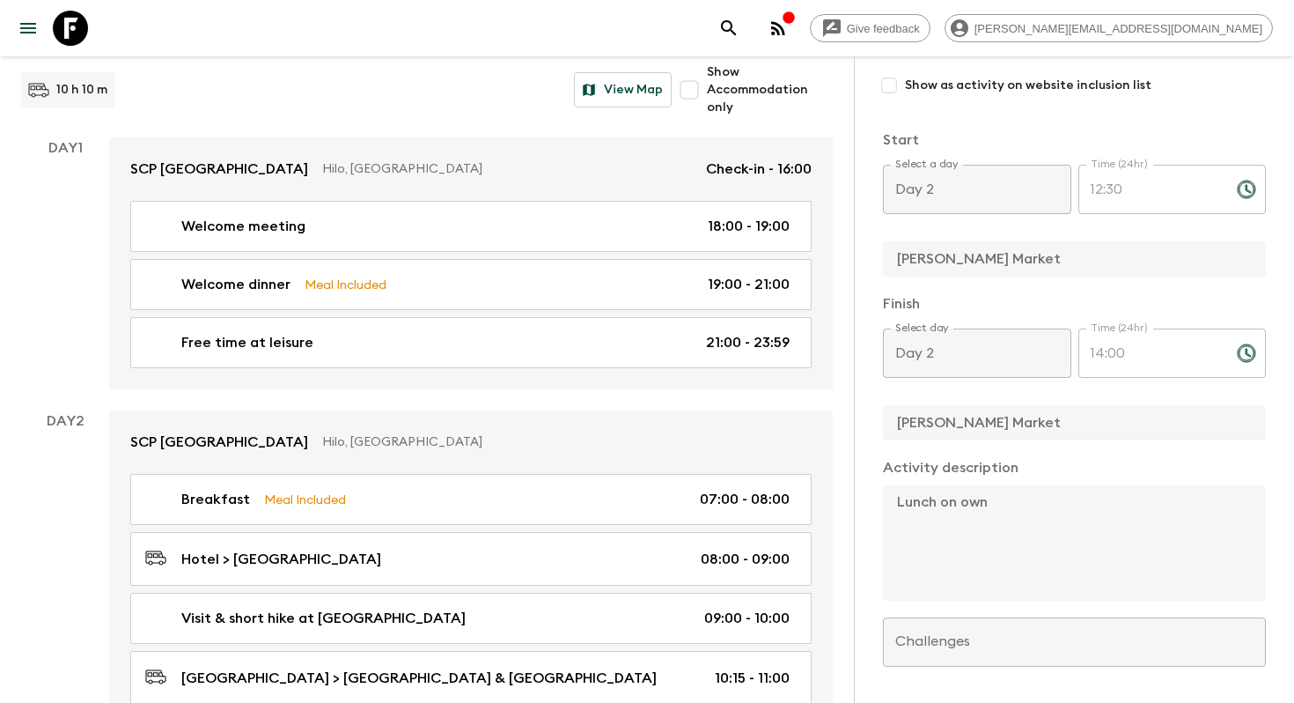
scroll to position [155, 0]
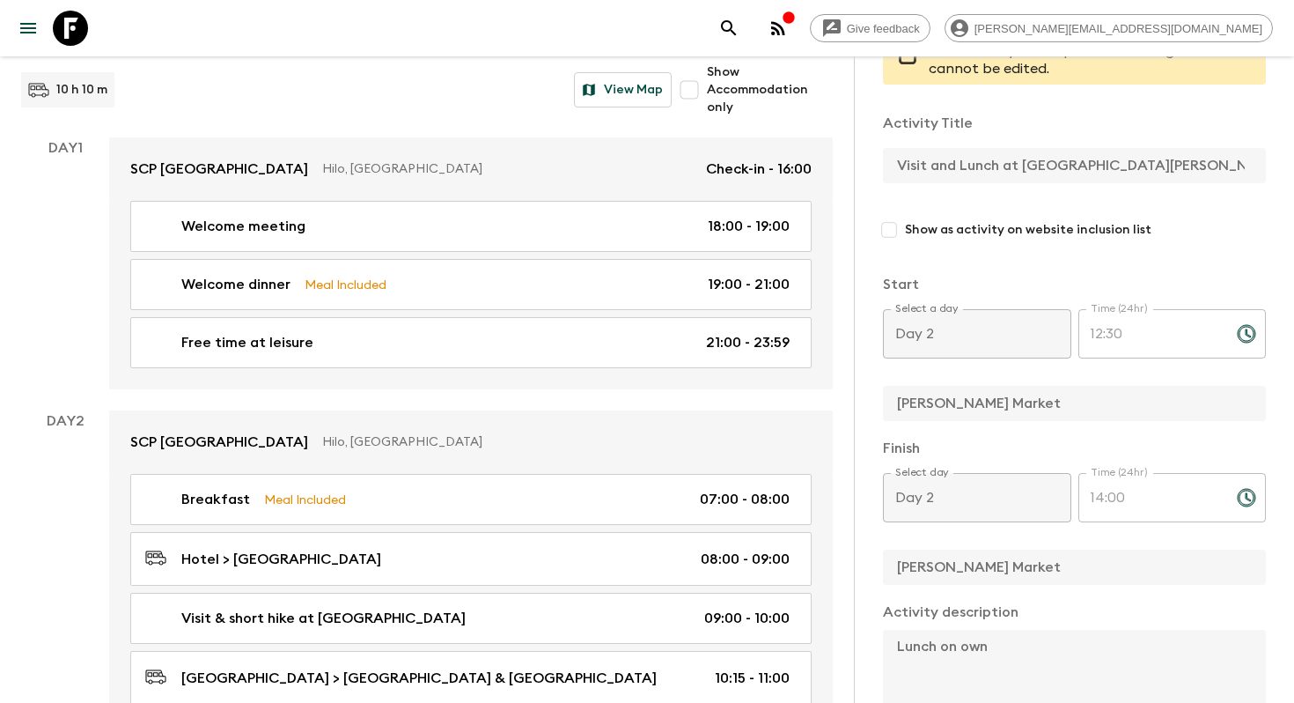
click at [887, 229] on input "Show as activity on website inclusion list" at bounding box center [889, 230] width 32 height 32
checkbox input "true"
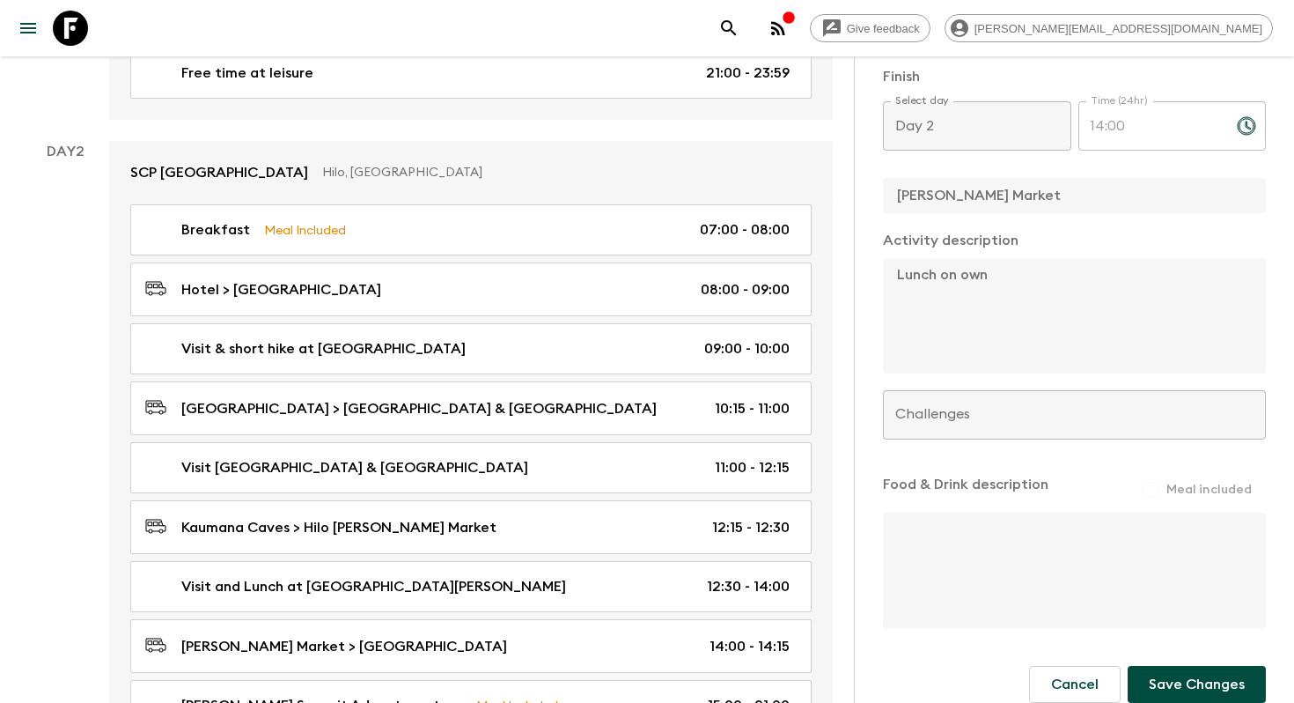
scroll to position [651, 0]
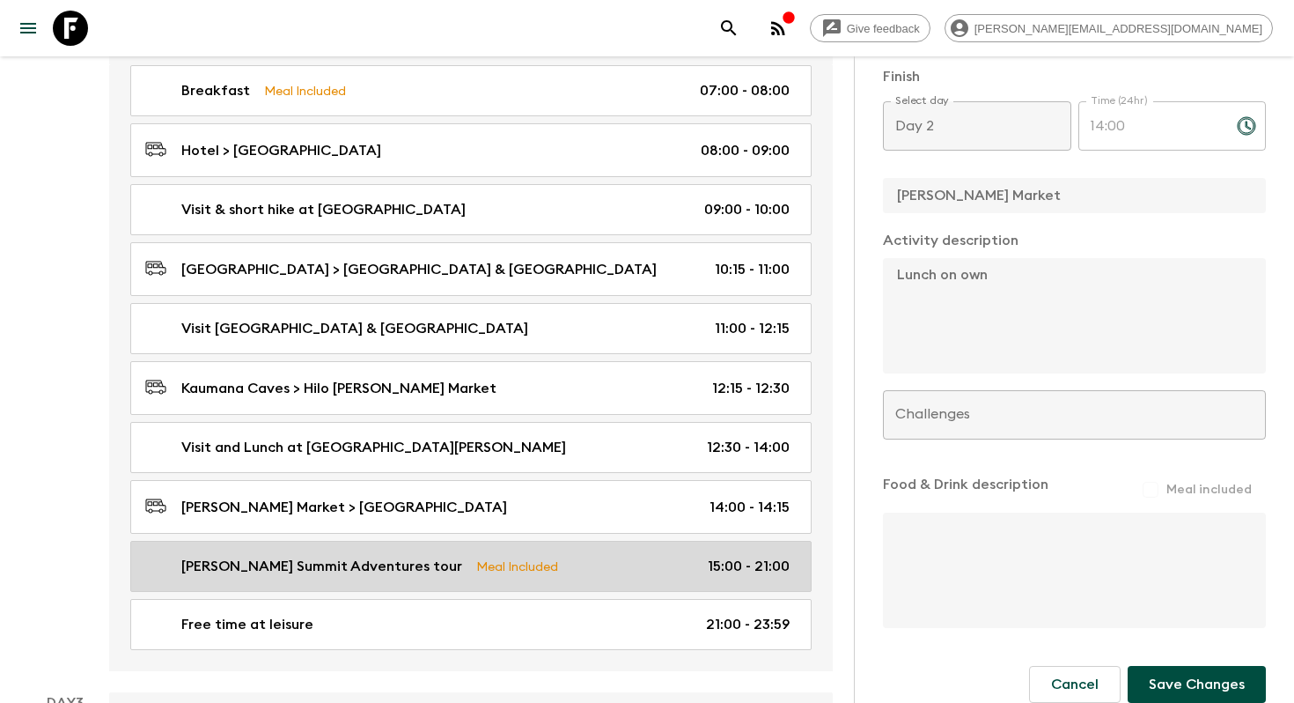
click at [349, 563] on p "[PERSON_NAME] Summit Adventures tour" at bounding box center [321, 565] width 281 height 21
type input "[PERSON_NAME] Summit Adventures tour"
checkbox input "false"
type input "Hilo"
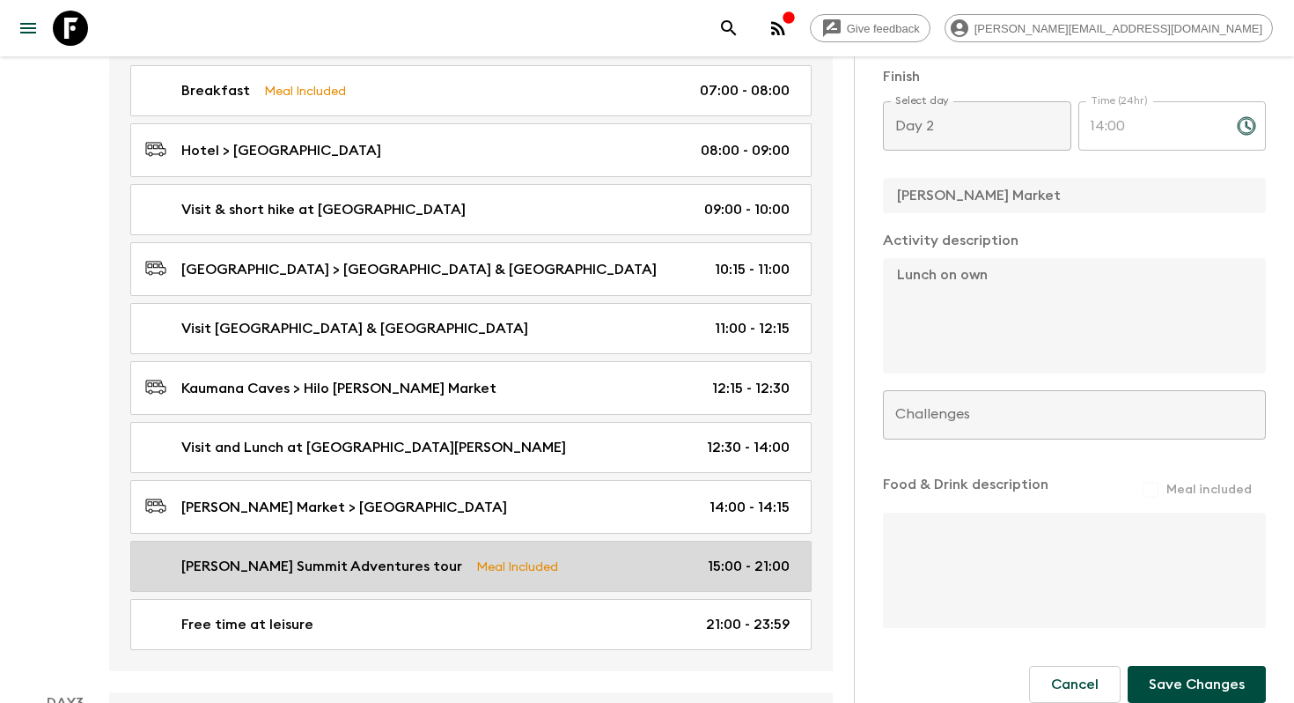
type textarea "Lore ip do si amet Conse Adi Elitse Doeiusmodt Inci ut lab et dol magn aliquae …"
checkbox input "true"
type textarea "Packed dinner"
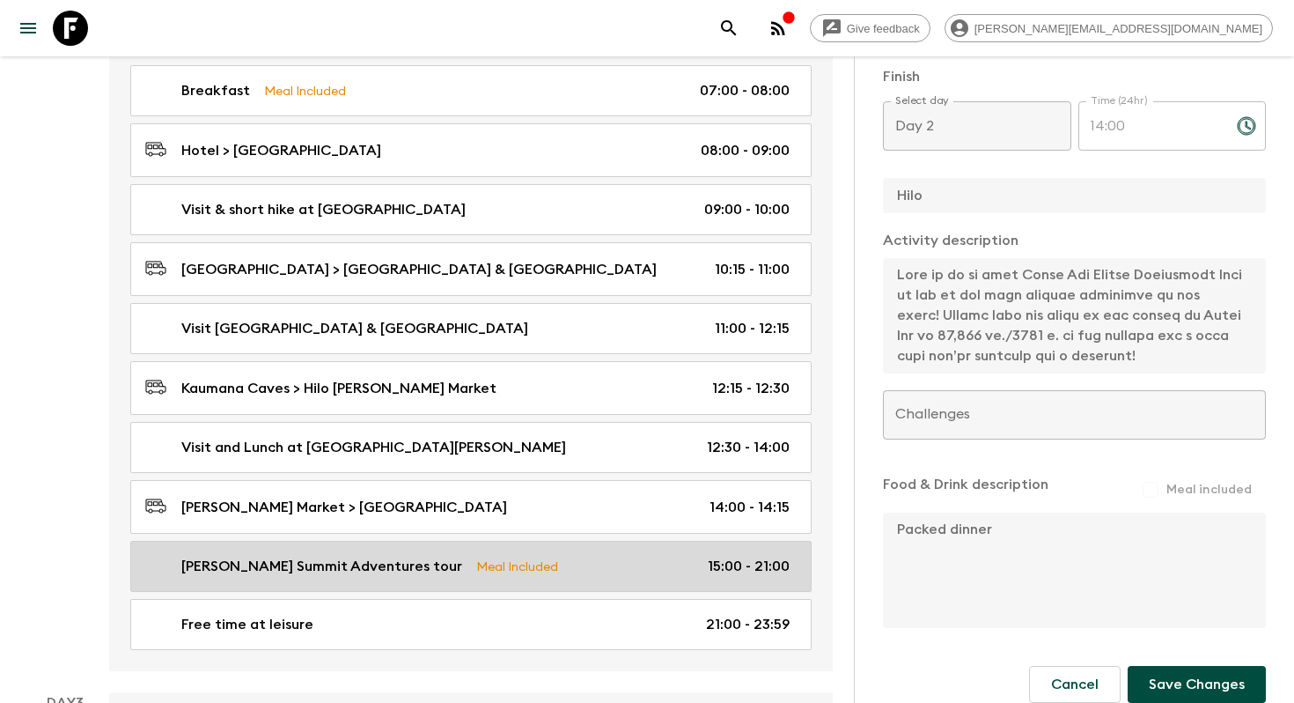
type input "15:00"
type input "21:00"
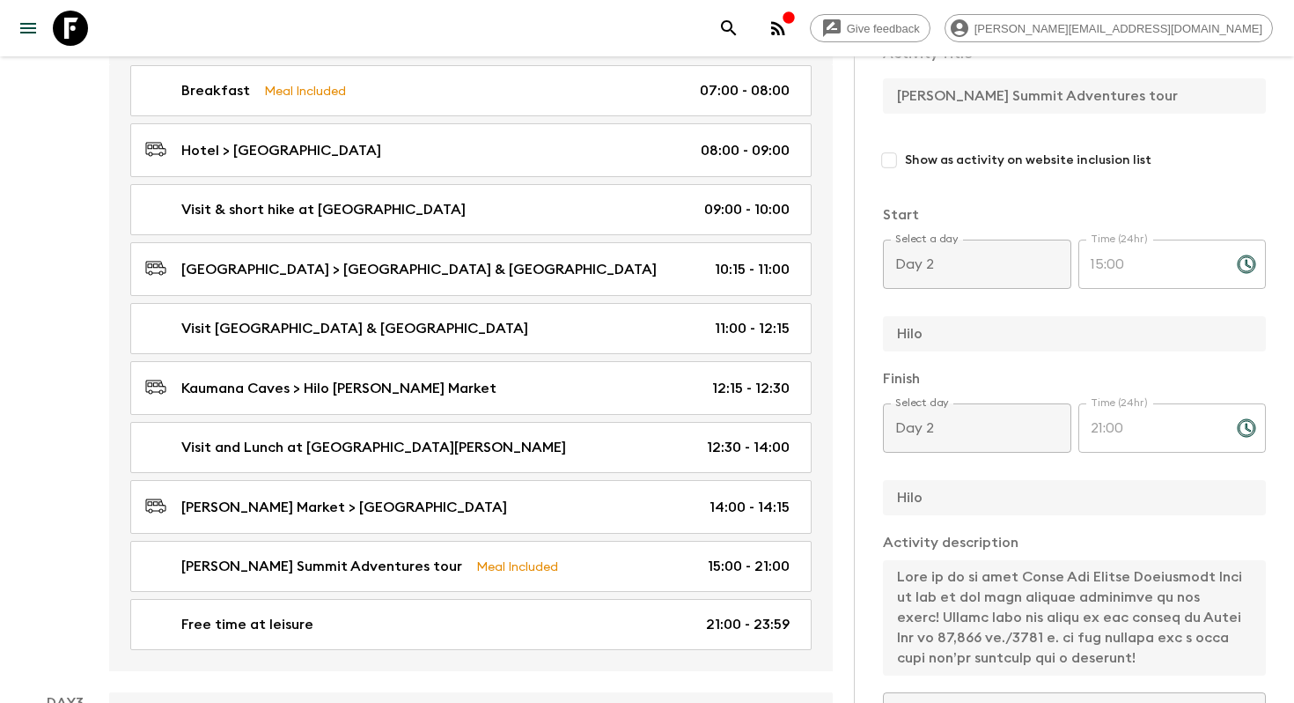
scroll to position [190, 0]
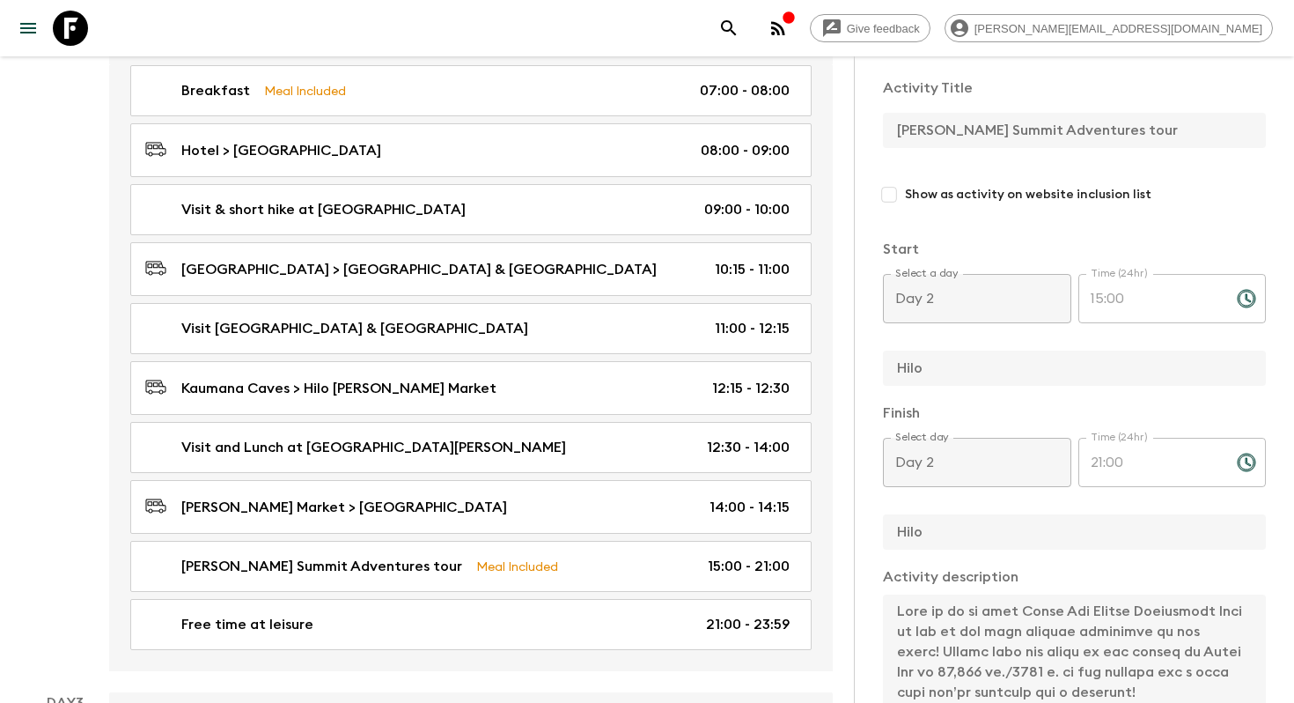
click at [892, 202] on input "Show as activity on website inclusion list" at bounding box center [889, 195] width 32 height 32
checkbox input "true"
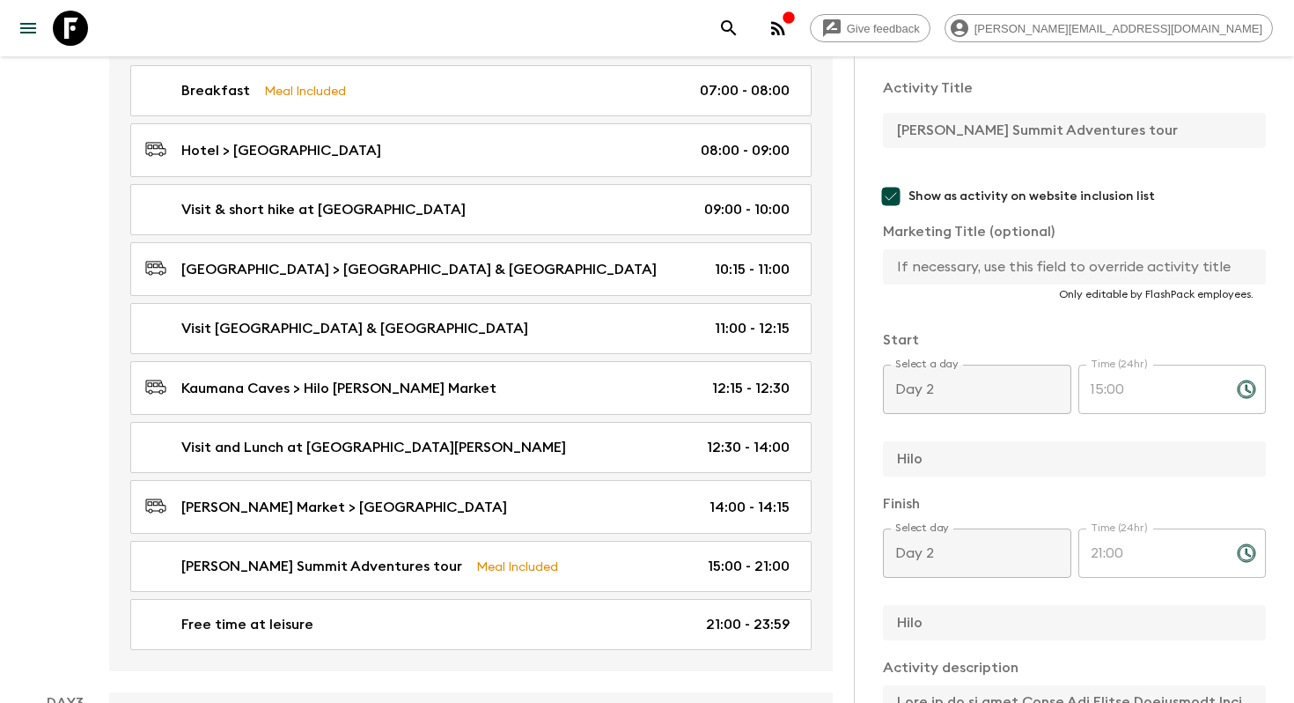
click at [878, 129] on div "Activity Information Comments Website Map This itinerary has departures running…" at bounding box center [1074, 407] width 440 height 703
click at [943, 263] on input "text" at bounding box center [1067, 266] width 369 height 35
paste input "[PERSON_NAME] Summit Adventures"
drag, startPoint x: 1117, startPoint y: 267, endPoint x: 978, endPoint y: 263, distance: 139.1
click at [978, 263] on input "[PERSON_NAME] Summit Adventures" at bounding box center [1067, 266] width 369 height 35
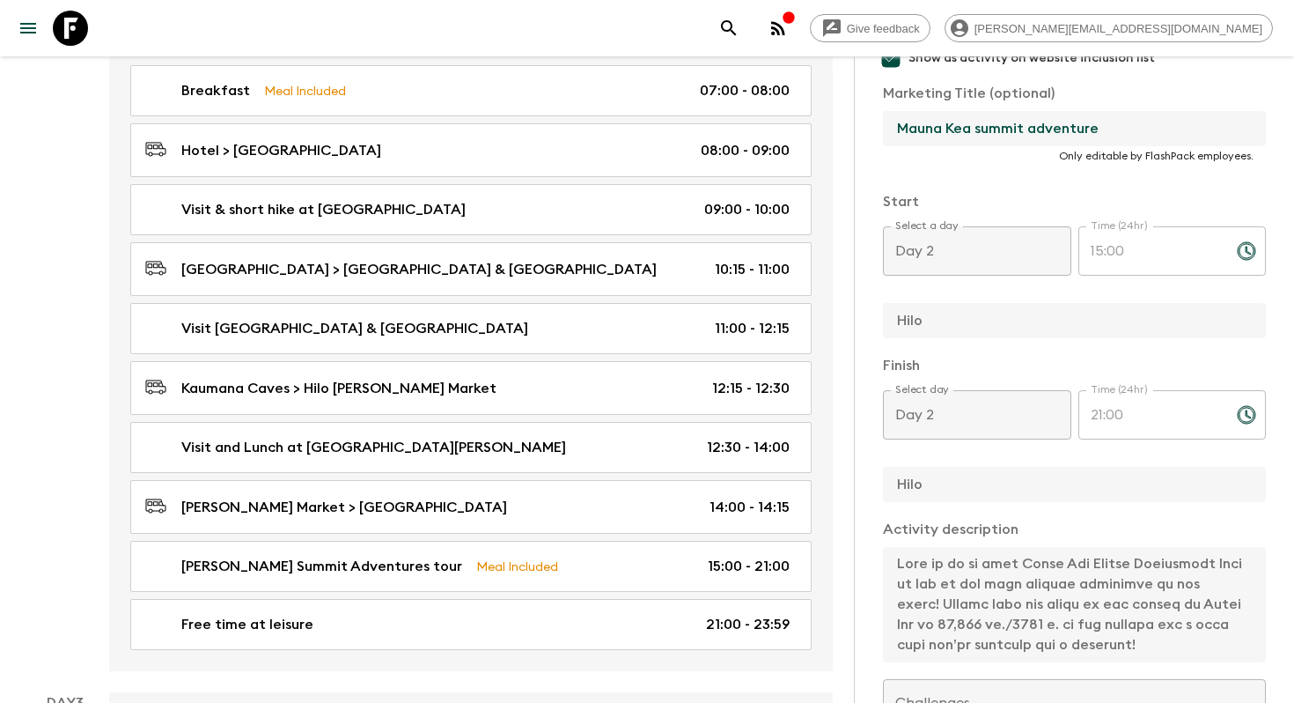
scroll to position [644, 0]
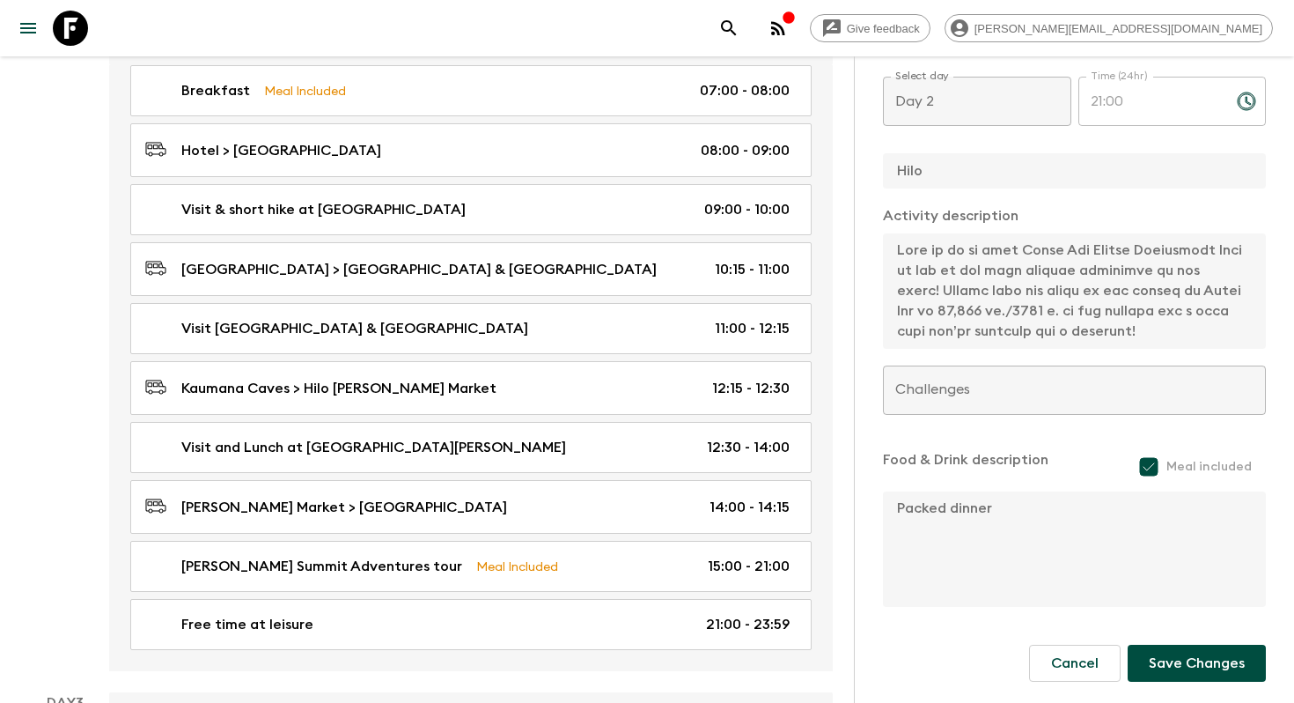
type input "Mauna Kea summit adventure"
click at [1183, 655] on button "Save Changes" at bounding box center [1197, 662] width 138 height 37
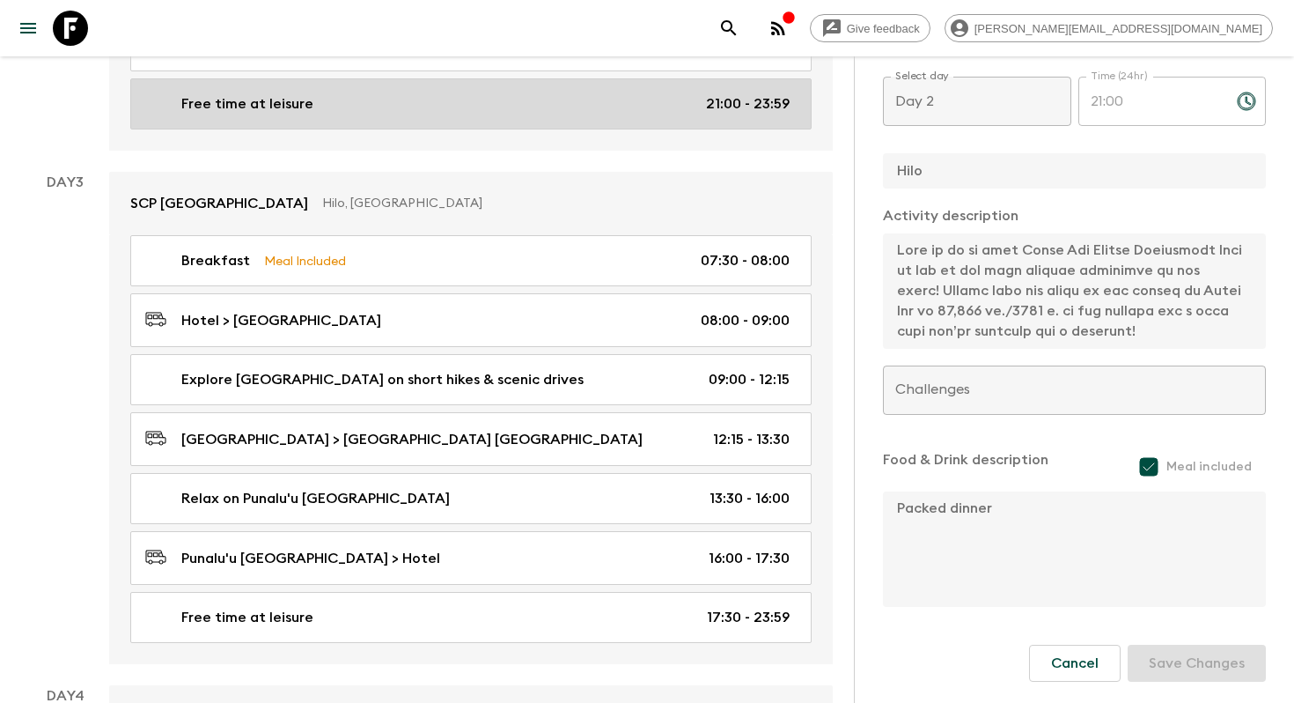
scroll to position [1173, 0]
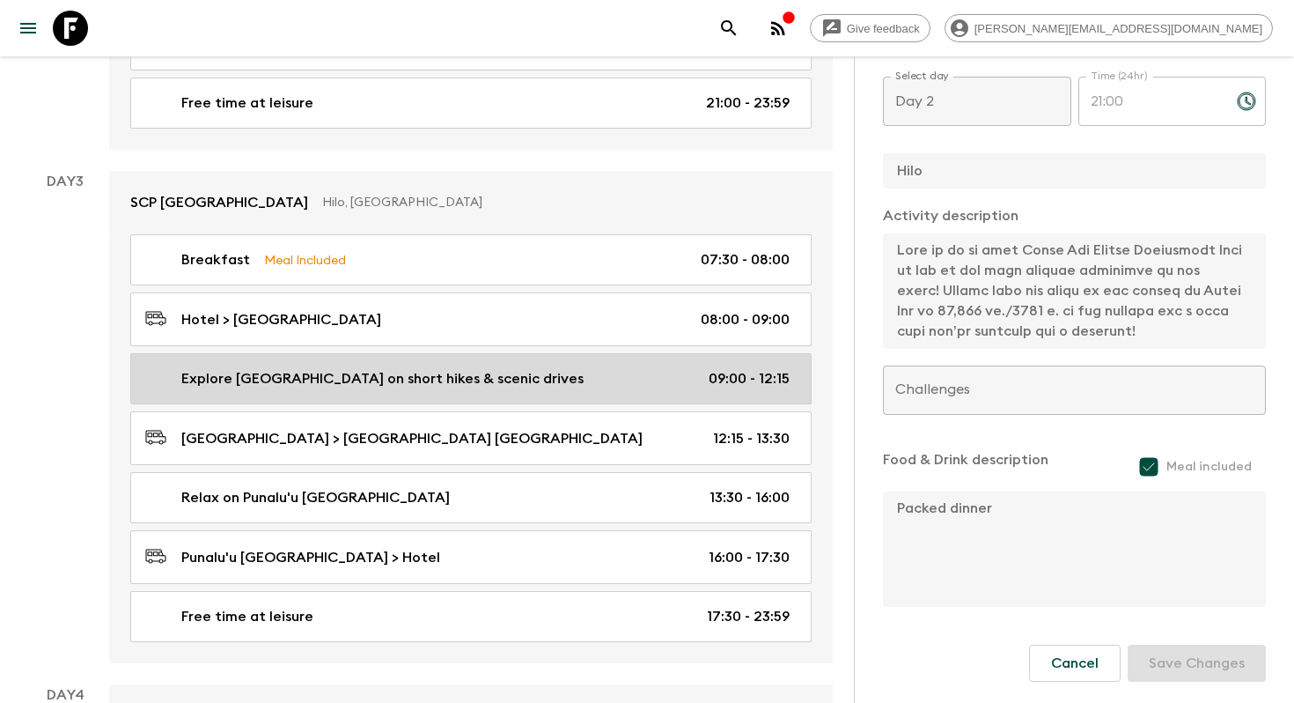
click at [490, 379] on p "Explore [GEOGRAPHIC_DATA] on short hikes & scenic drives" at bounding box center [382, 378] width 402 height 21
type input "Explore [GEOGRAPHIC_DATA] on short hikes & scenic drives"
checkbox input "false"
type input "[GEOGRAPHIC_DATA]"
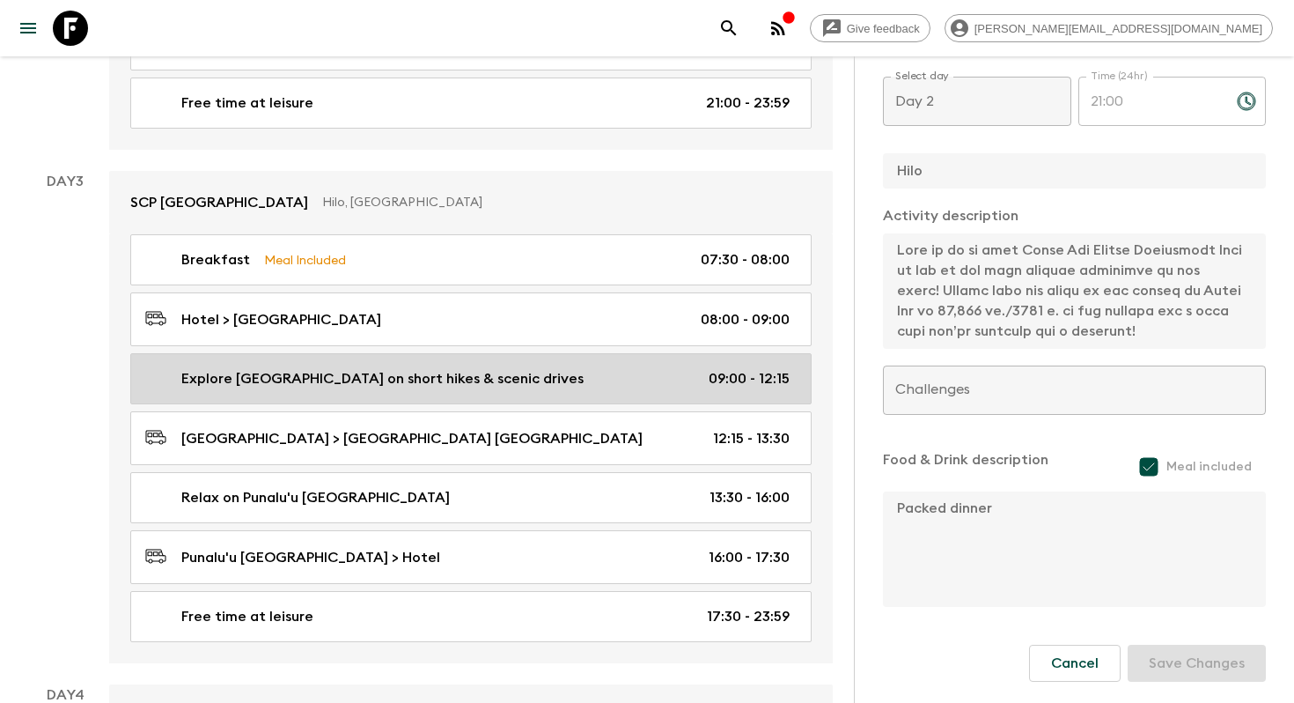
checkbox input "false"
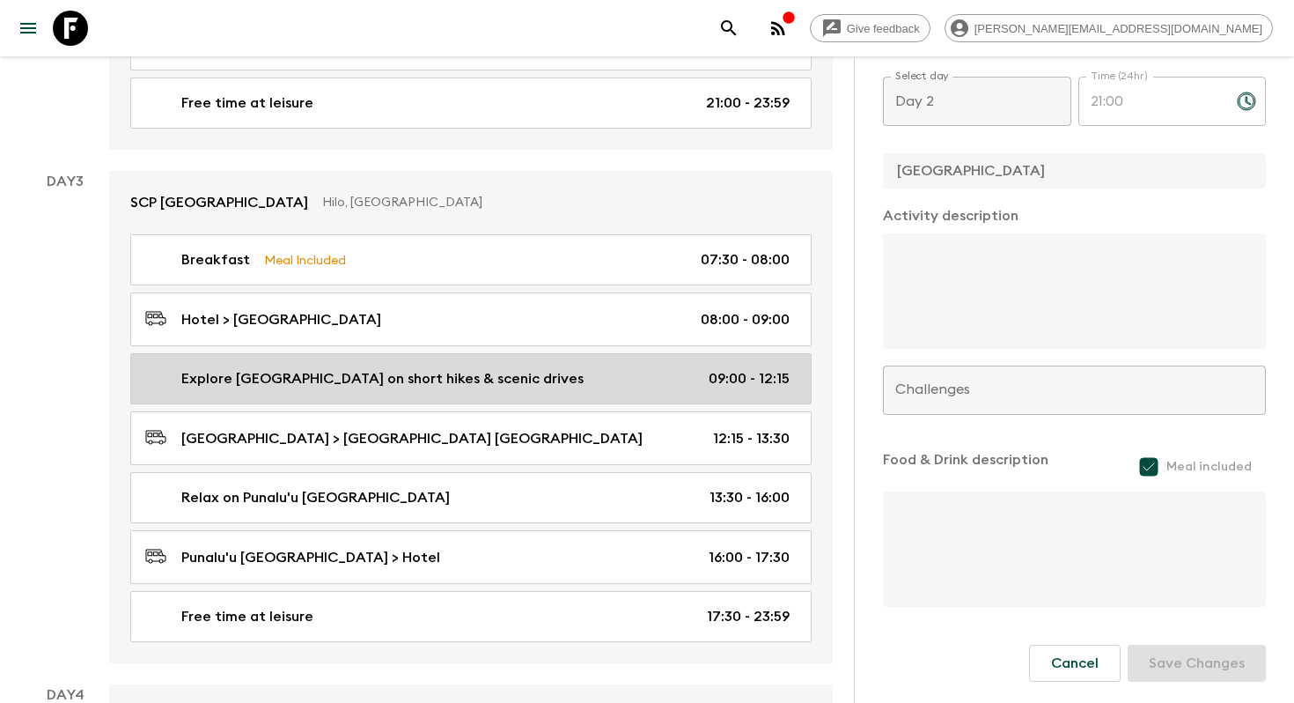
type input "Day 3"
type input "09:00"
type input "Day 3"
type input "12:15"
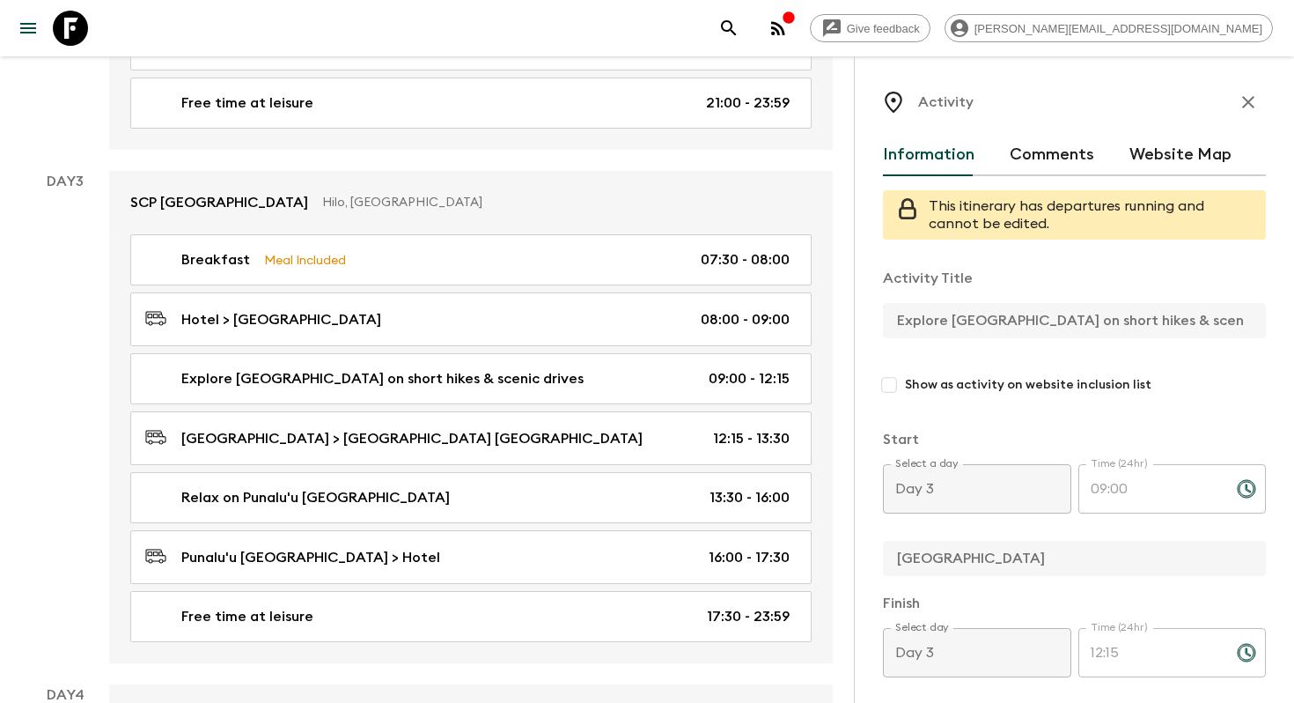
click at [891, 386] on input "Show as activity on website inclusion list" at bounding box center [889, 385] width 32 height 32
checkbox input "true"
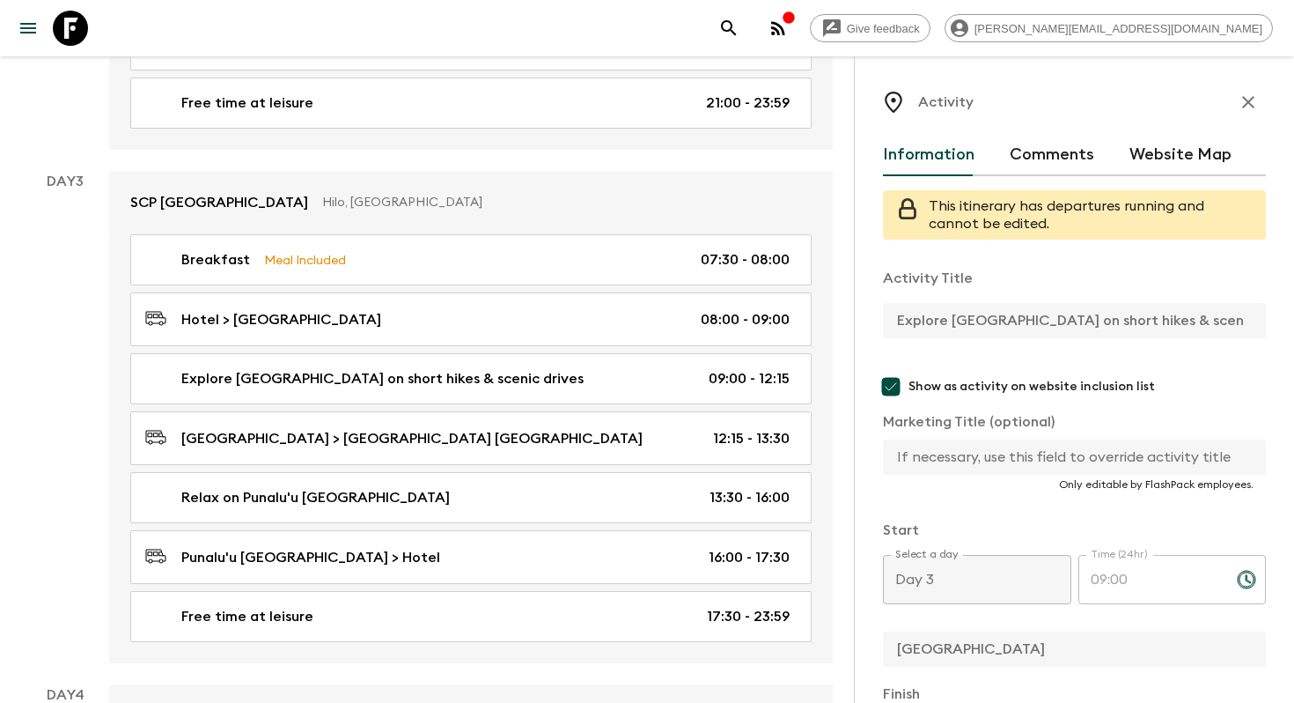
click at [969, 452] on input "text" at bounding box center [1067, 456] width 369 height 35
paste input "[GEOGRAPHIC_DATA]"
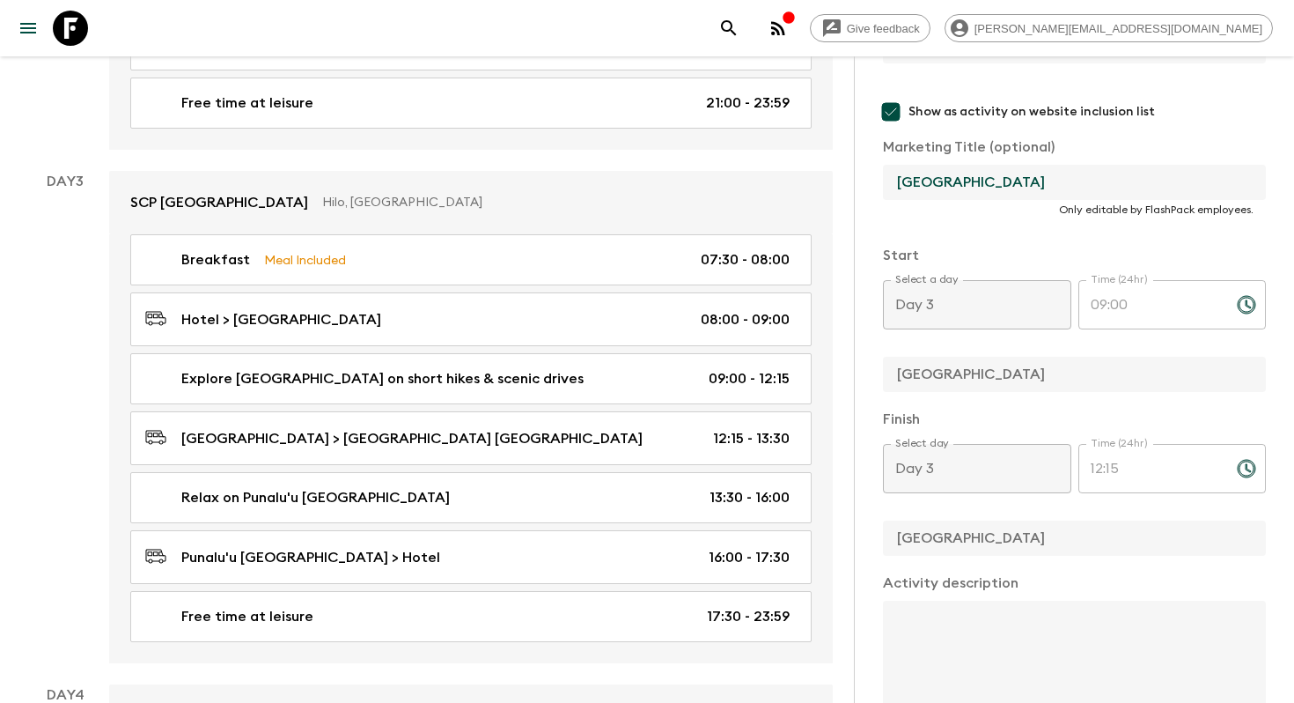
scroll to position [640, 0]
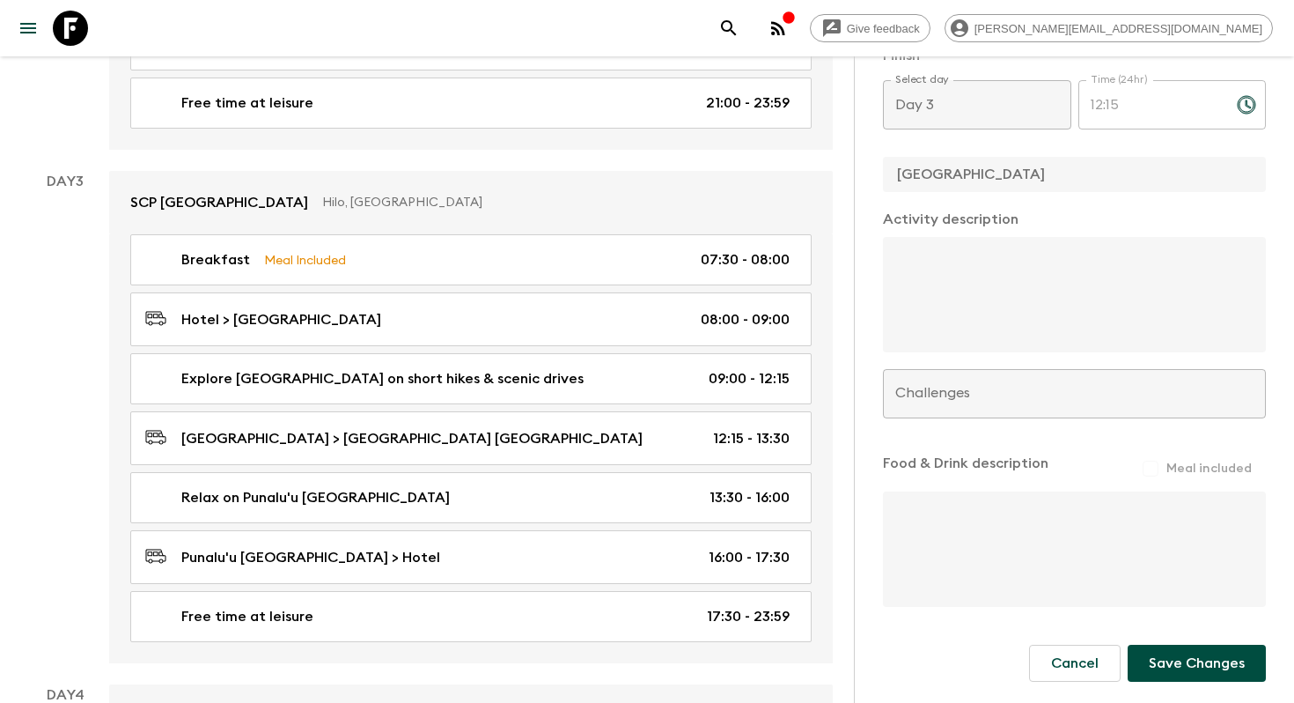
type input "[GEOGRAPHIC_DATA]"
click at [1209, 668] on button "Save Changes" at bounding box center [1197, 662] width 138 height 37
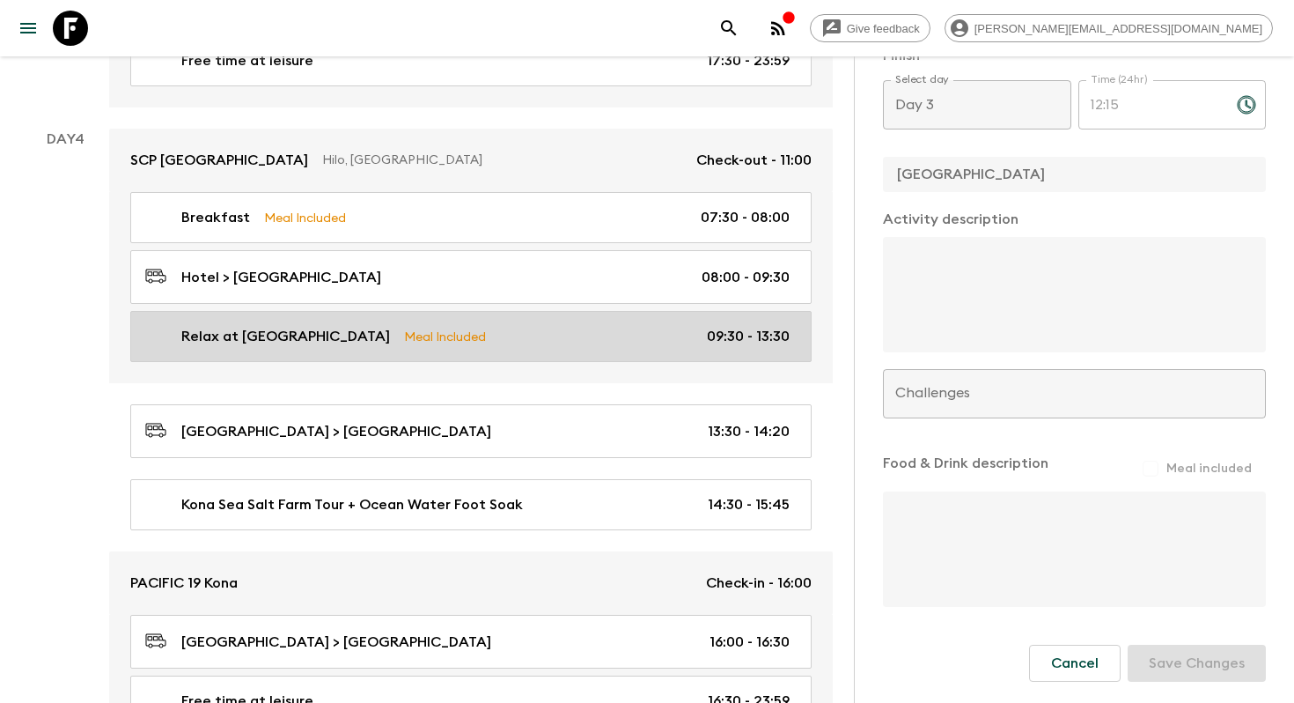
scroll to position [1727, 0]
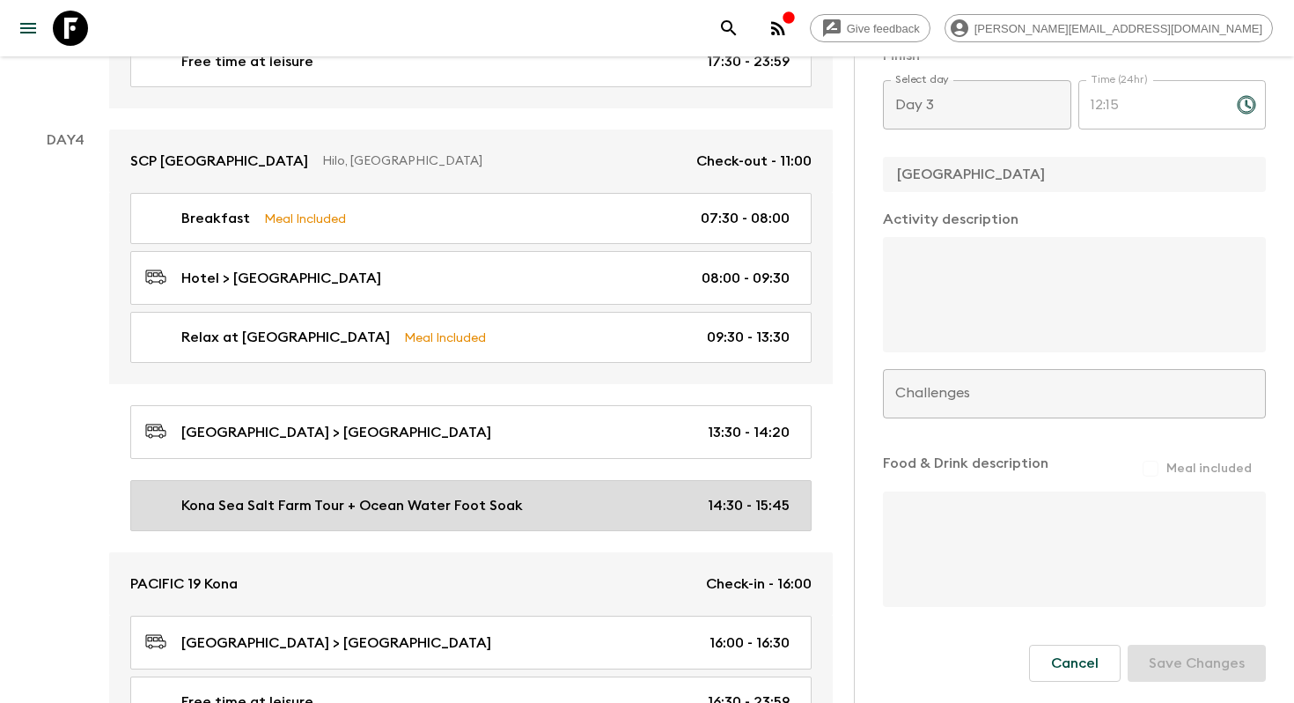
click at [521, 512] on link "Kona Sea Salt Farm Tour + Ocean Water Foot Soak 14:30 - 15:45" at bounding box center [470, 505] width 681 height 51
type input "Kona Sea Salt Farm Tour + Ocean Water Foot Soak"
checkbox input "false"
type input "Kona Sea Salt Farm"
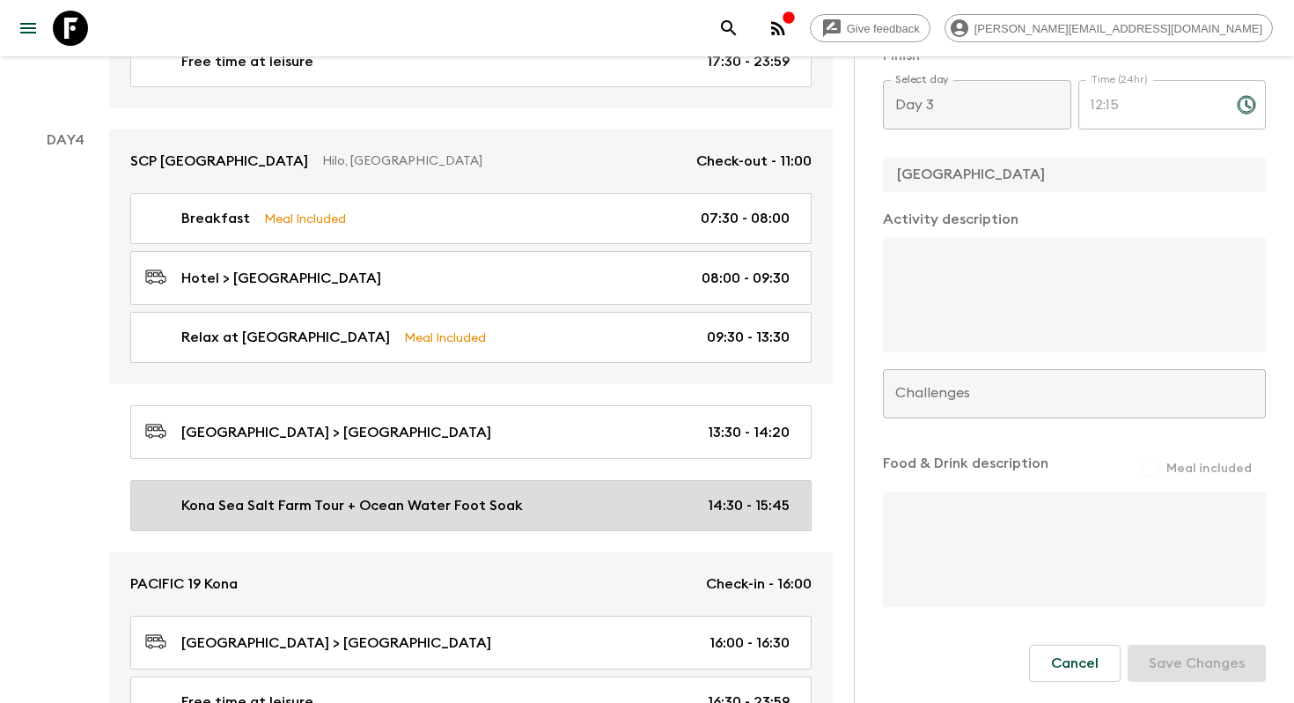
type textarea "Our guided tour provides a look at the art of salt harvesting. Discover how Dee…"
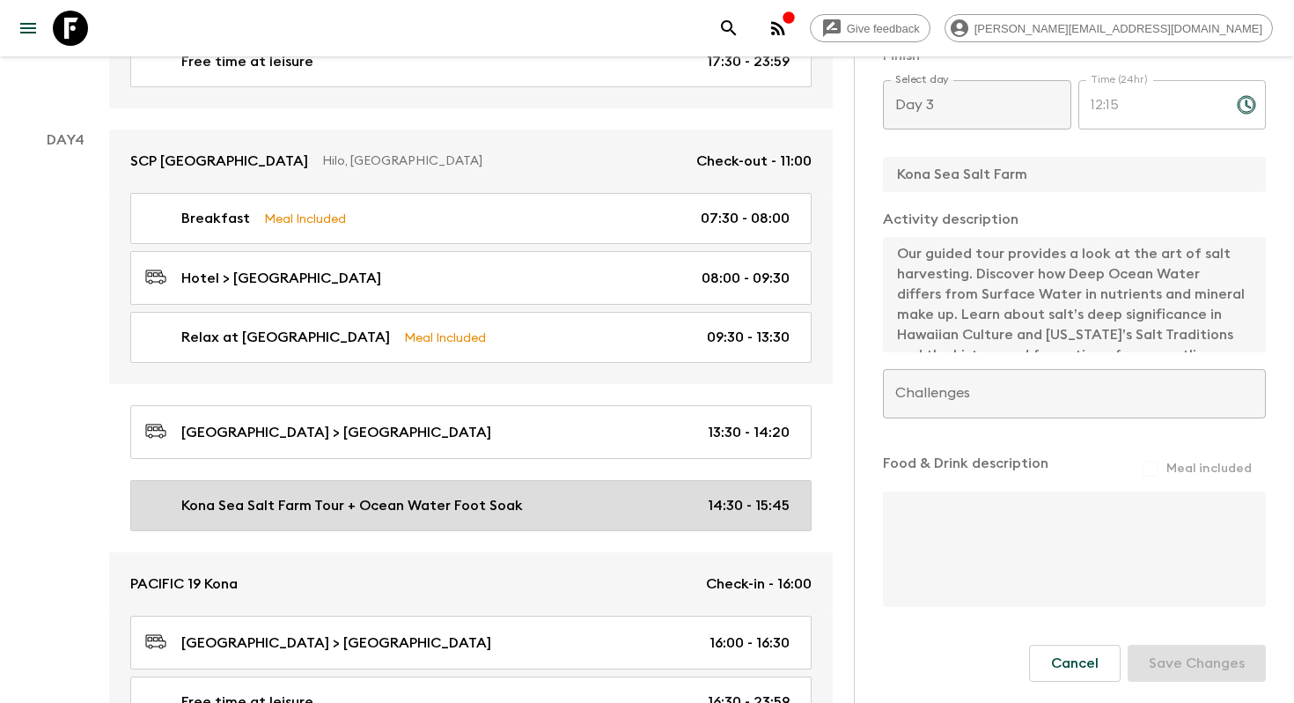
type input "Day 4"
type input "14:30"
type input "Day 4"
type input "15:45"
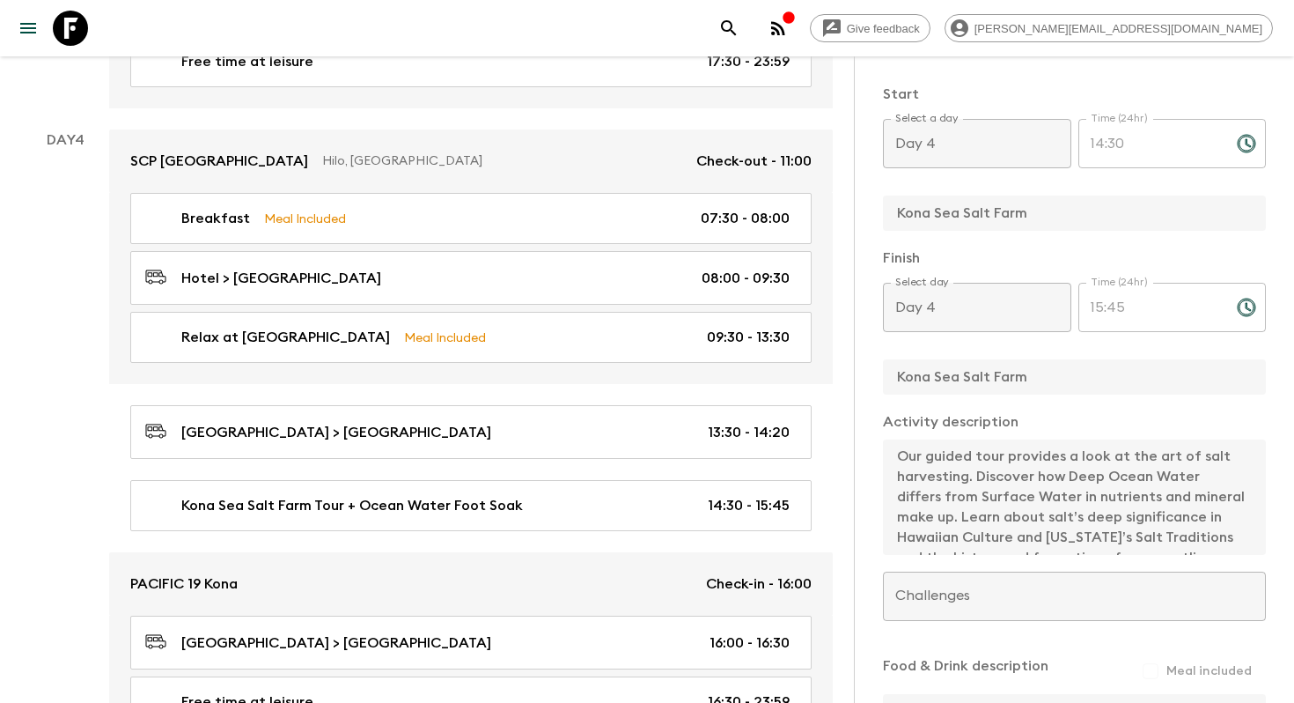
scroll to position [188, 0]
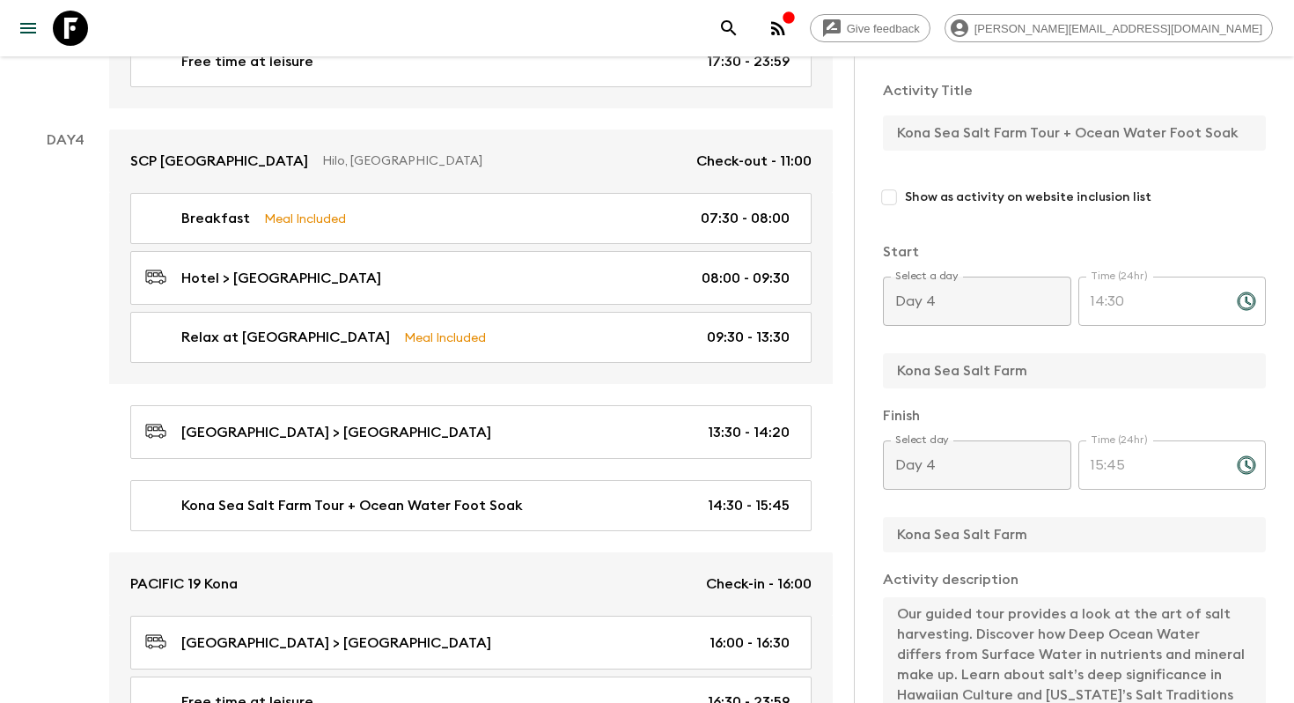
click at [896, 202] on input "Show as activity on website inclusion list" at bounding box center [889, 197] width 32 height 32
checkbox input "true"
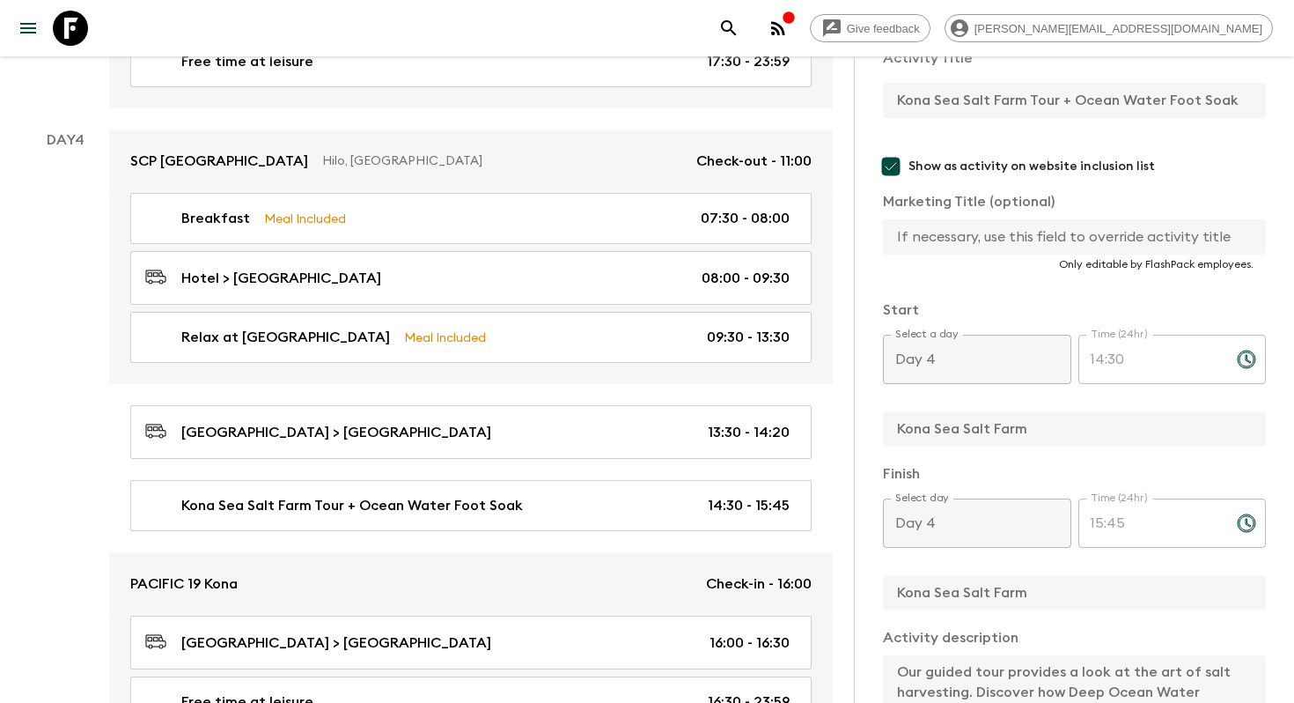
scroll to position [212, 0]
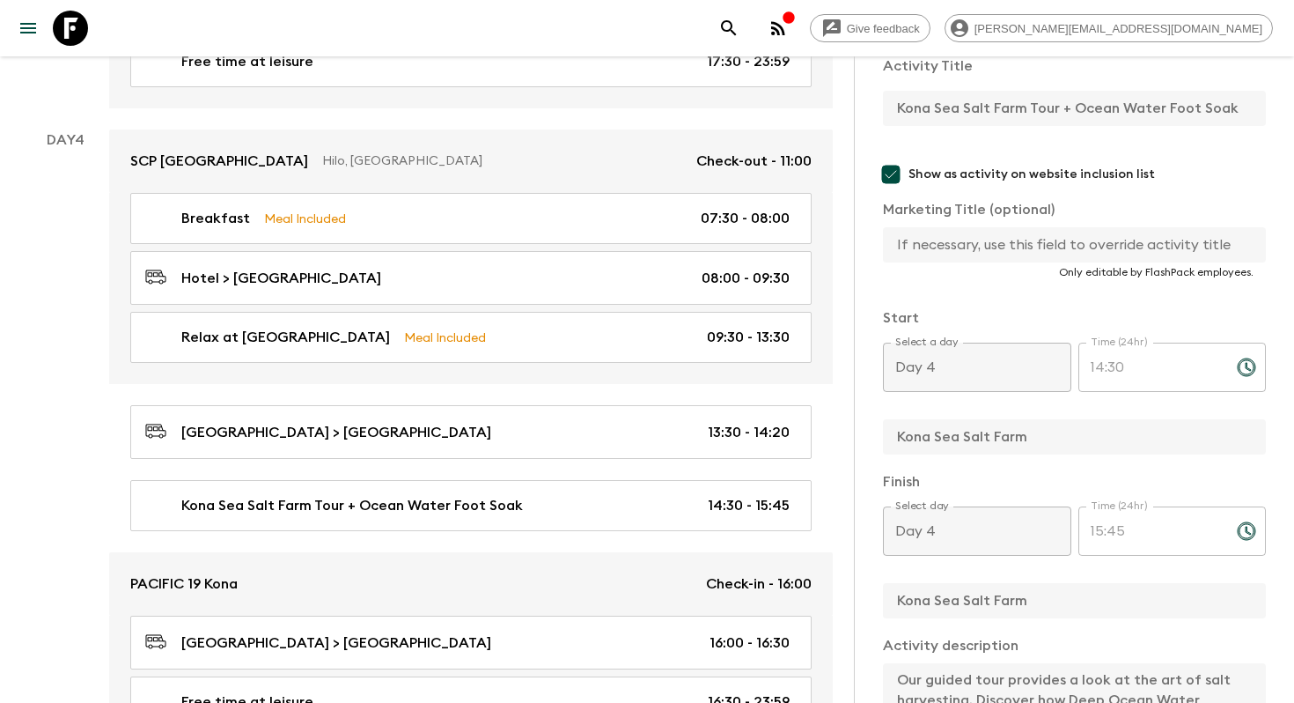
click at [976, 248] on input "text" at bounding box center [1067, 244] width 369 height 35
paste input "Kona Sea Salt Farm Tour + Ocean Water Foot Soak"
click at [940, 244] on input "Kona Sea Salt Farm Tour + Ocean Water Foot Soak" at bounding box center [1067, 244] width 369 height 35
click at [965, 245] on input "Kona sea Salt Farm Tour + Ocean Water Foot Soak" at bounding box center [1067, 244] width 369 height 35
click at [1078, 242] on input "Kona sea salt farm tour & Ocean Water Foot Soak" at bounding box center [1067, 244] width 369 height 35
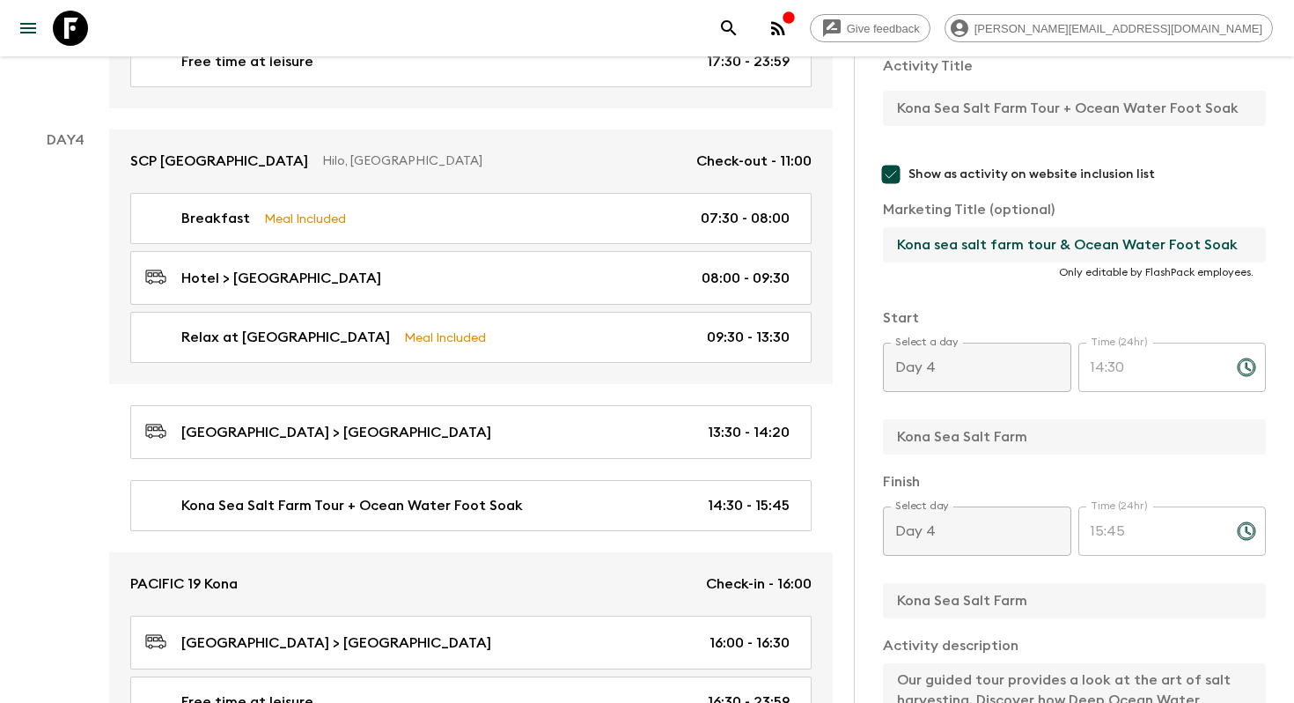
scroll to position [252, 0]
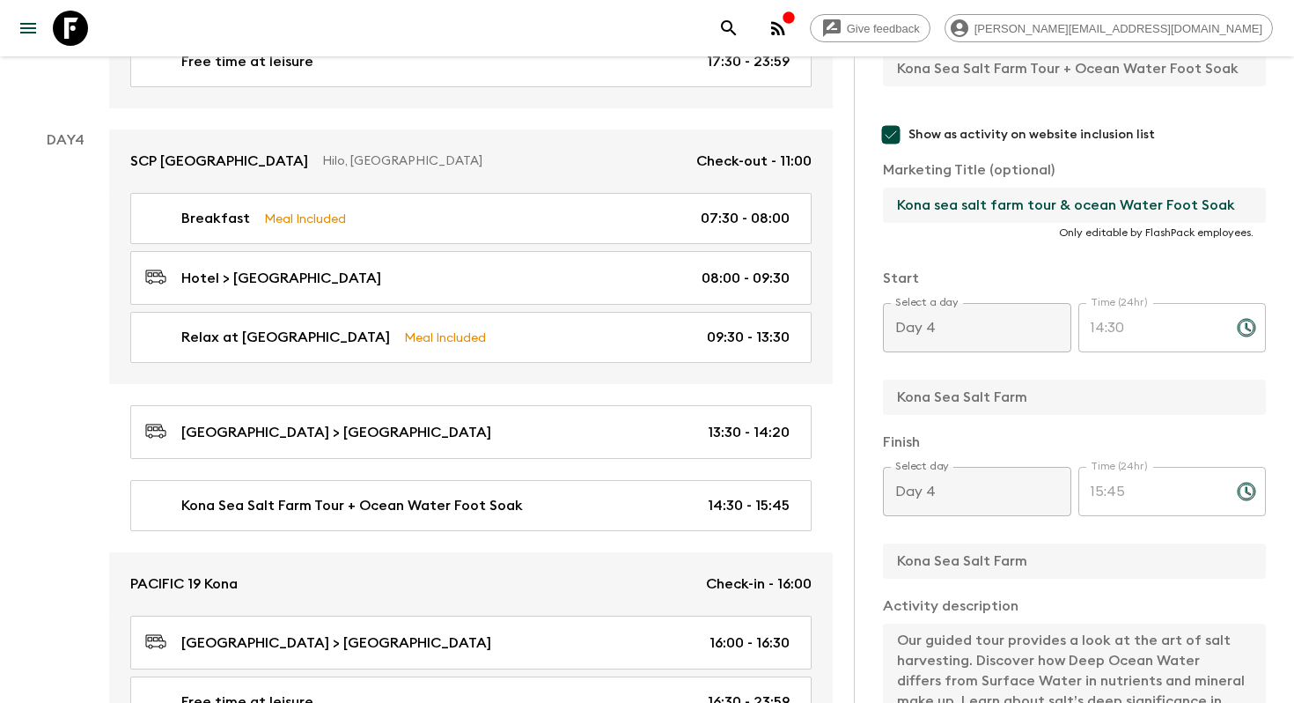
click at [1121, 206] on input "Kona sea salt farm tour & ocean Water Foot Soak" at bounding box center [1067, 205] width 369 height 35
click at [1162, 205] on input "Kona sea salt farm tour & ocean water Foot Soak" at bounding box center [1067, 205] width 369 height 35
click at [1188, 202] on input "Kona sea salt farm tour & ocean water foot Soak" at bounding box center [1067, 205] width 369 height 35
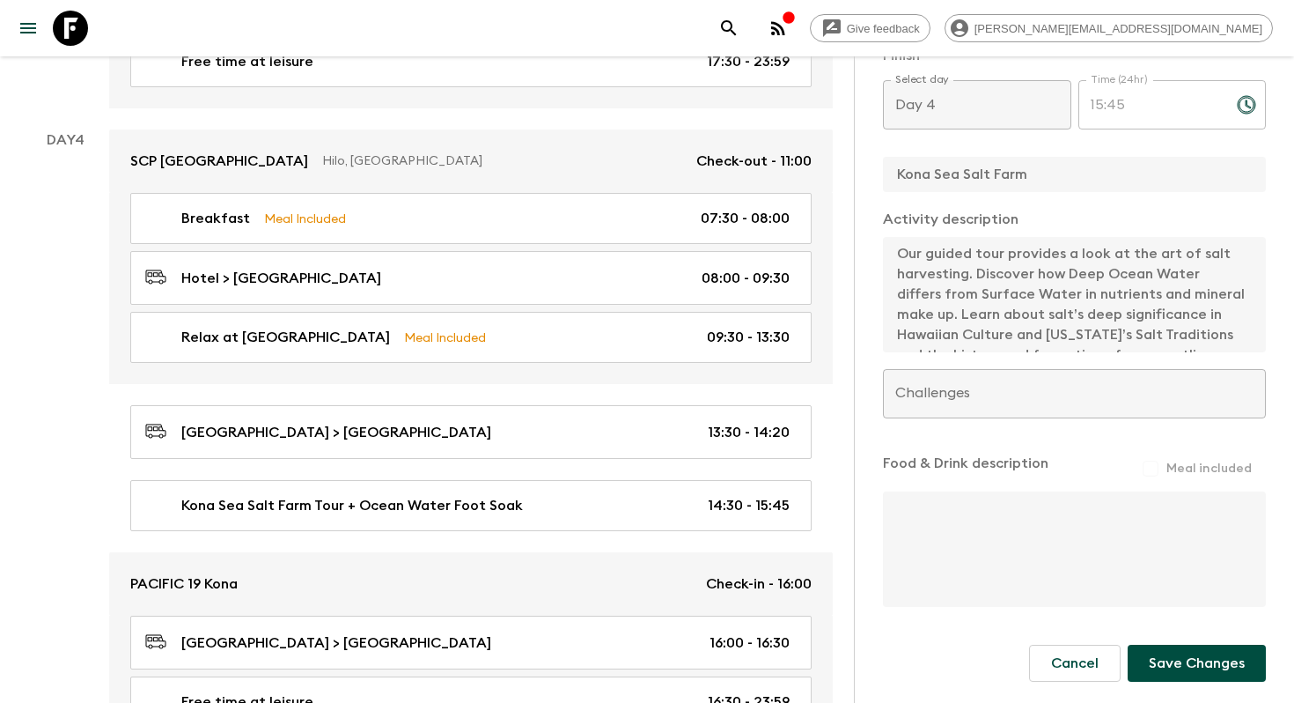
type input "Kona sea salt farm tour & ocean water foot soak"
click at [1188, 667] on button "Save Changes" at bounding box center [1197, 662] width 138 height 37
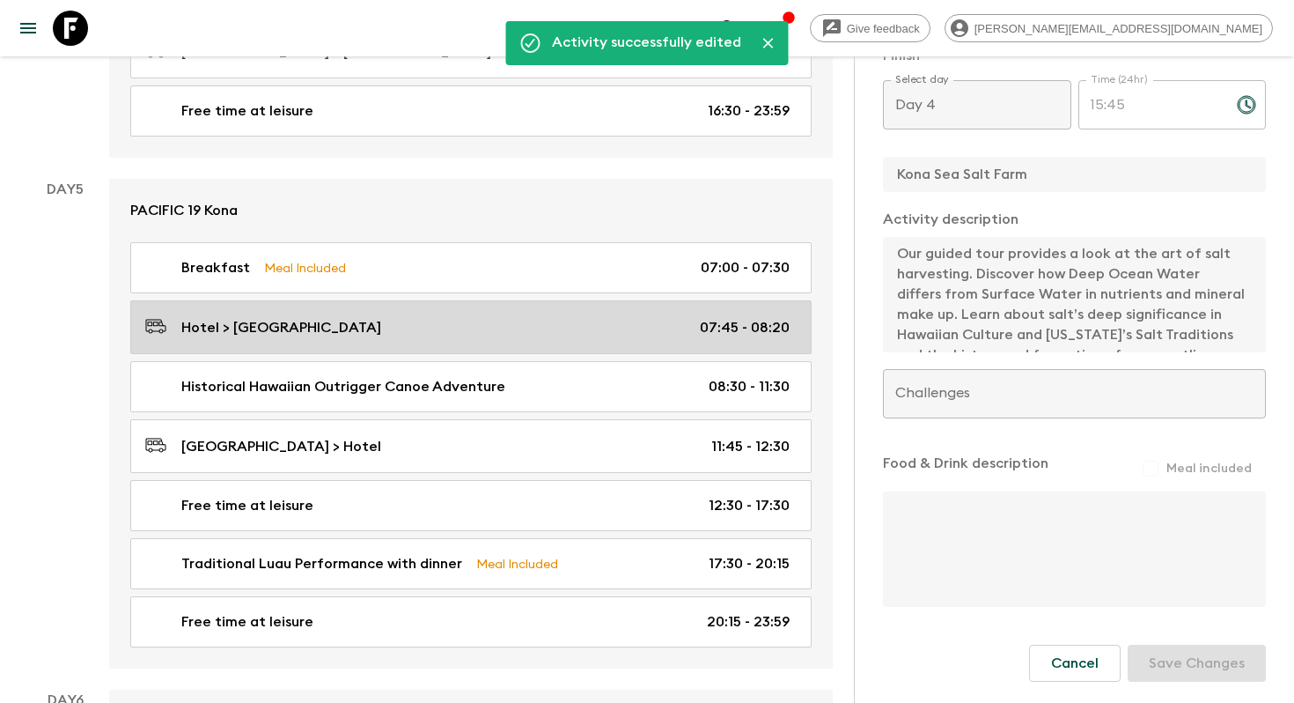
scroll to position [2321, 0]
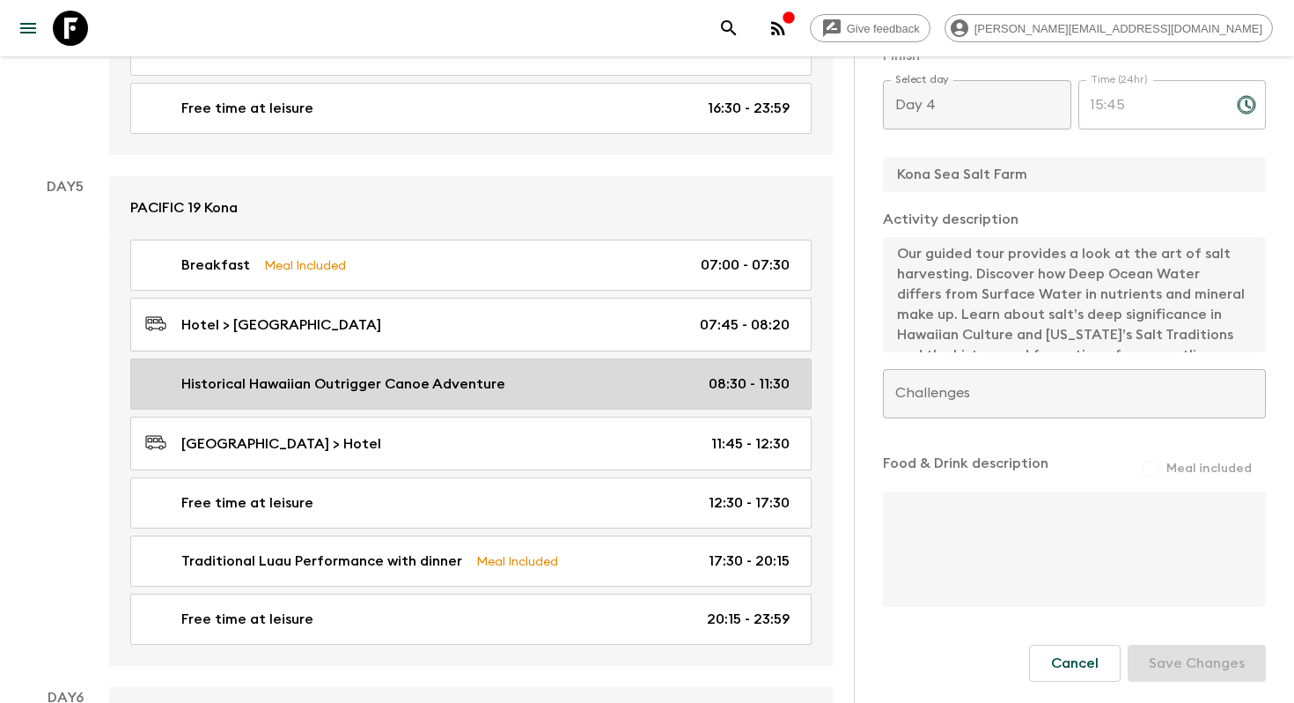
click at [556, 388] on div "Historical Hawaiian Outrigger Canoe Adventure 08:30 - 11:30" at bounding box center [467, 383] width 644 height 21
type input "Historical Hawaiian Outrigger Canoe Adventure"
checkbox input "false"
type input "Kealakekua Bay"
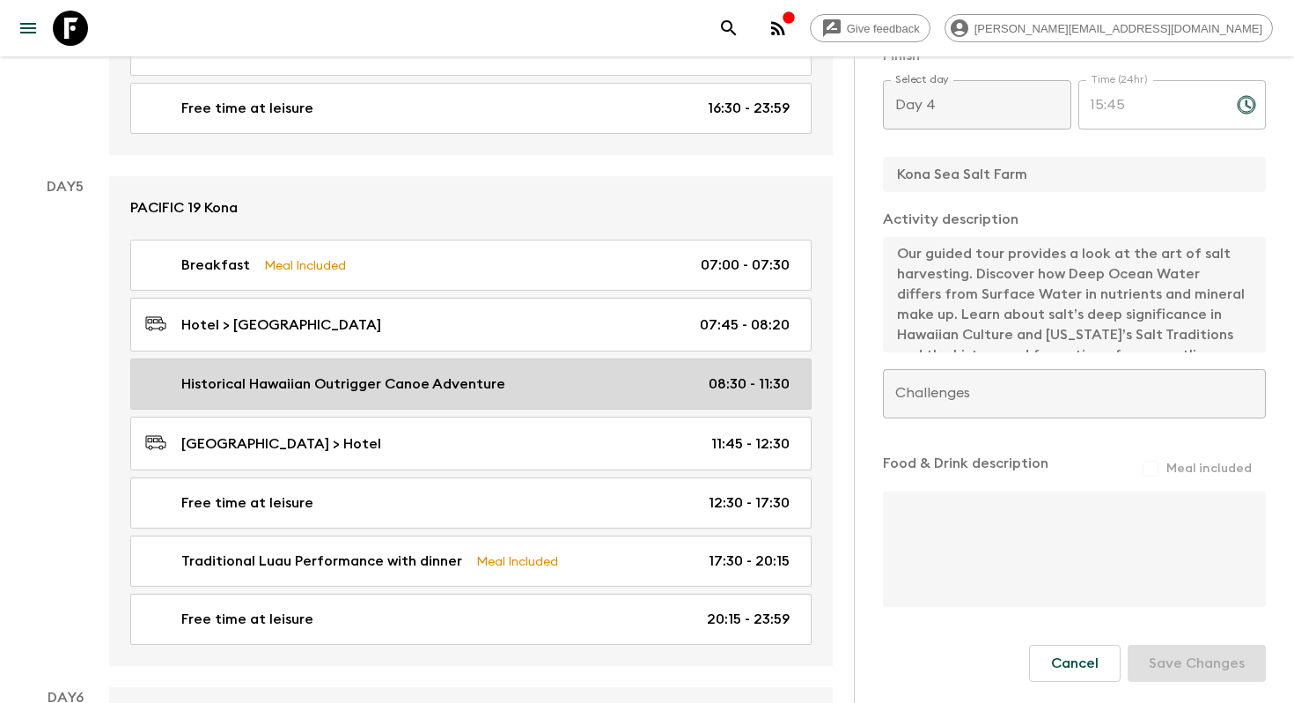
type textarea "An outrigger excursion is the best way to experience the beauty of Hawaiian sho…"
type input "Day 5"
type input "08:30"
type input "Day 5"
type input "11:30"
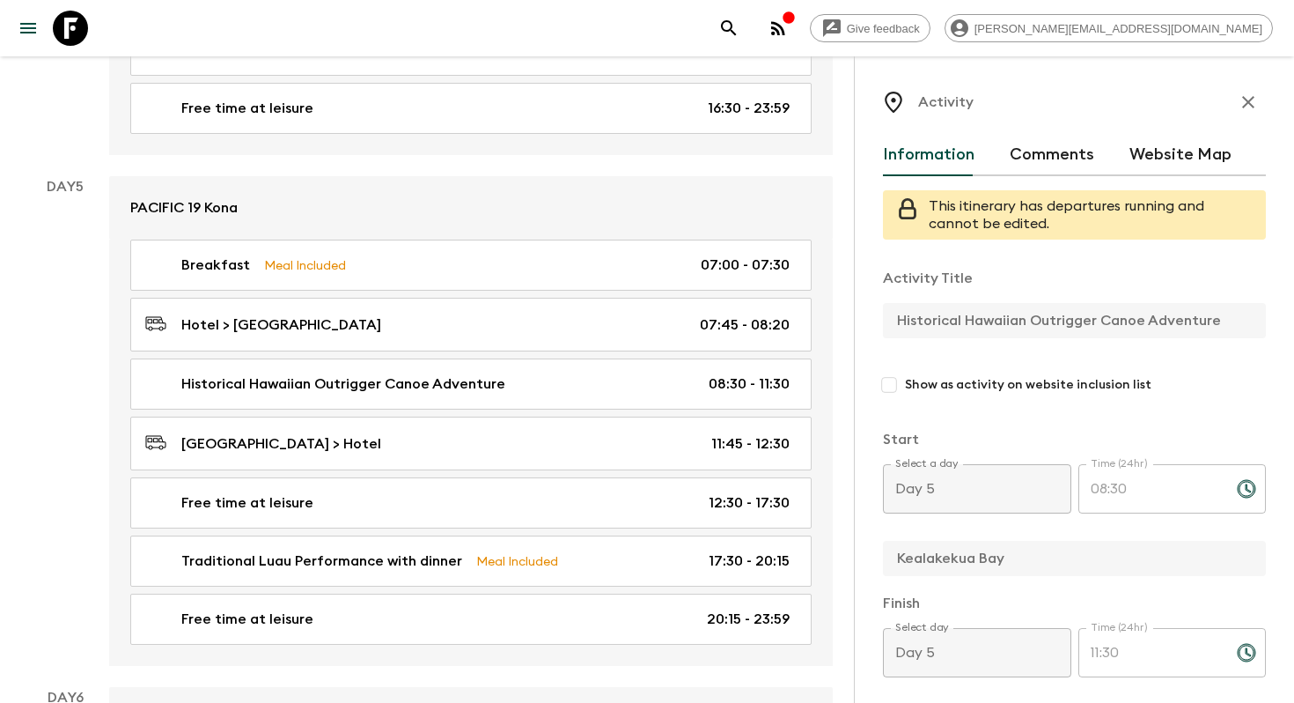
click at [886, 387] on input "Show as activity on website inclusion list" at bounding box center [889, 385] width 32 height 32
checkbox input "true"
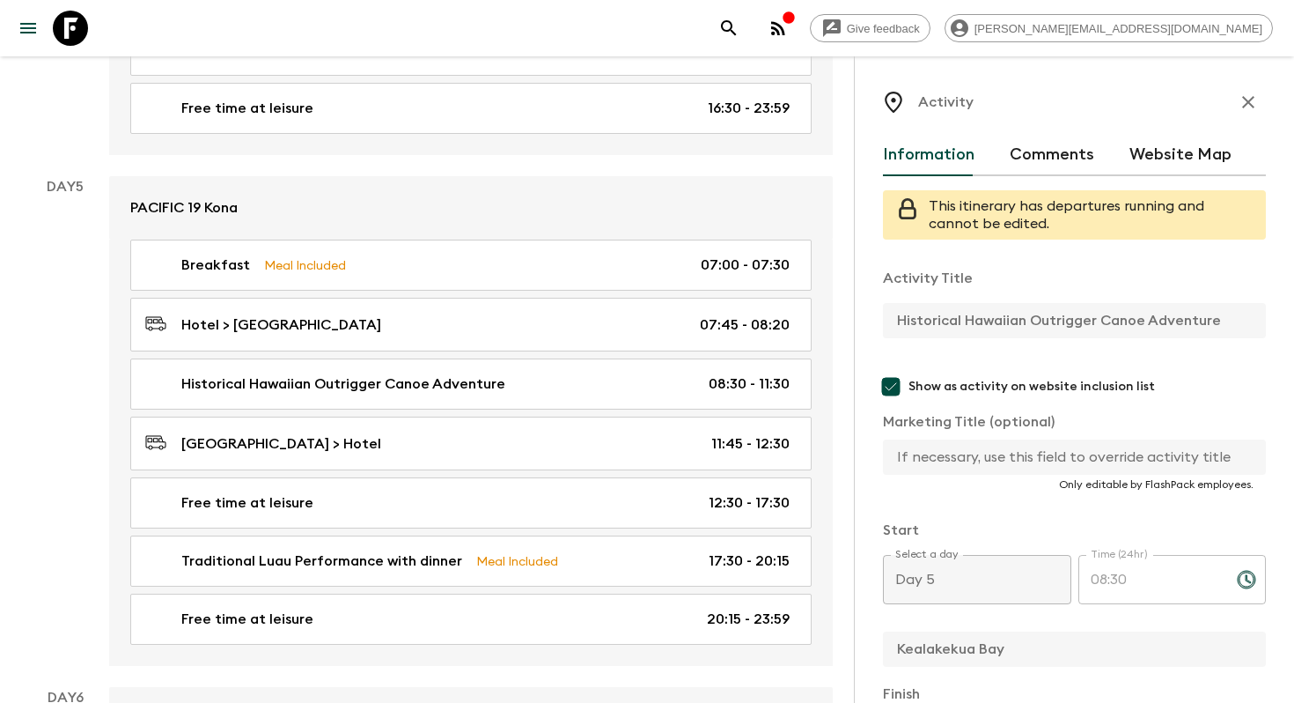
scroll to position [13, 0]
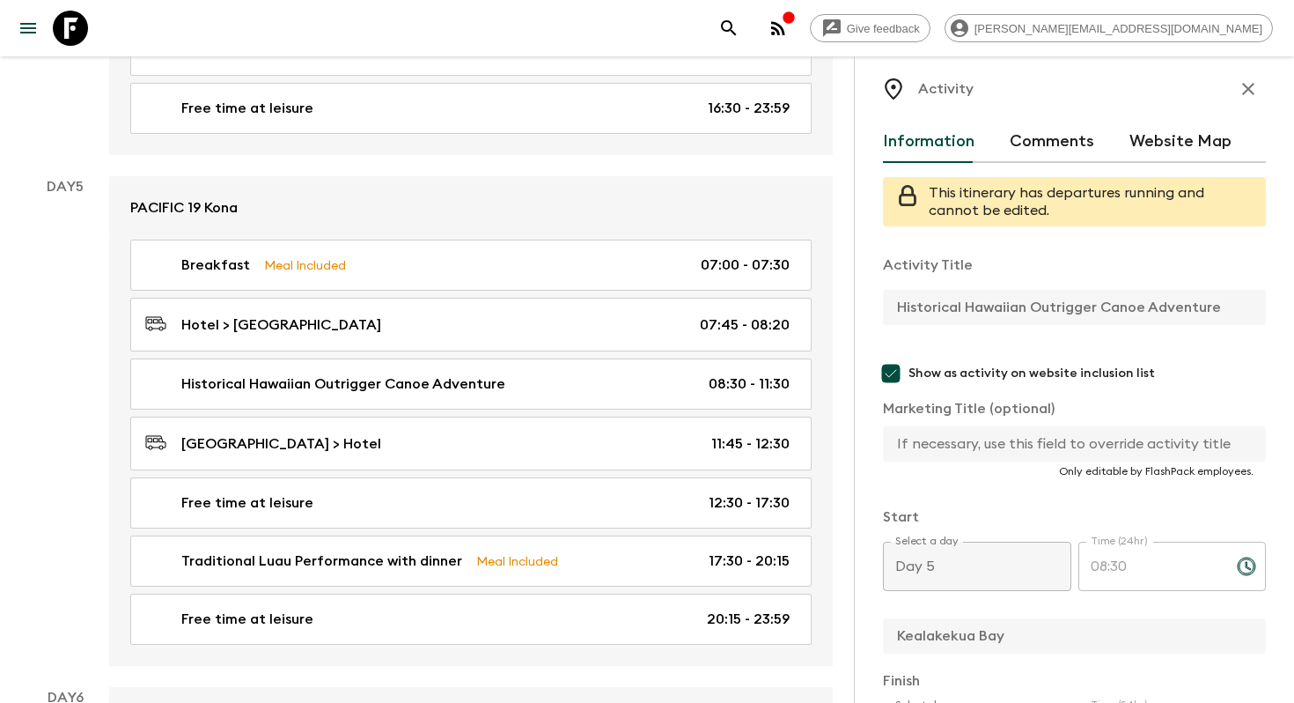
click at [999, 445] on input "text" at bounding box center [1067, 443] width 369 height 35
paste input "Historical Hawaiian Outrigger Canoe Adventure"
click at [1041, 444] on input "Historical Hawaiian Outrigger Canoe Adventure" at bounding box center [1067, 443] width 369 height 35
click at [1105, 442] on input "Historical Hawaiian outrigger Canoe Adventure" at bounding box center [1067, 443] width 369 height 35
click at [1152, 444] on input "Historical Hawaiian outrigger canoe Adventure" at bounding box center [1067, 443] width 369 height 35
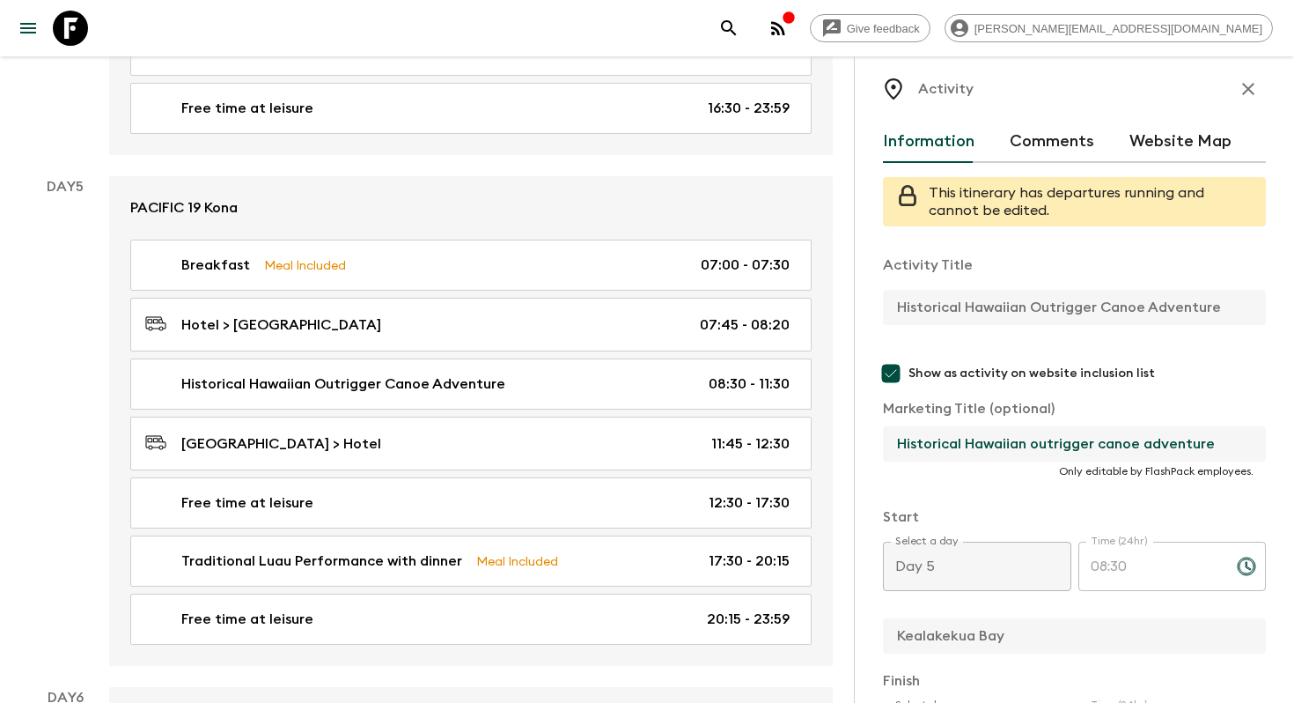
scroll to position [640, 0]
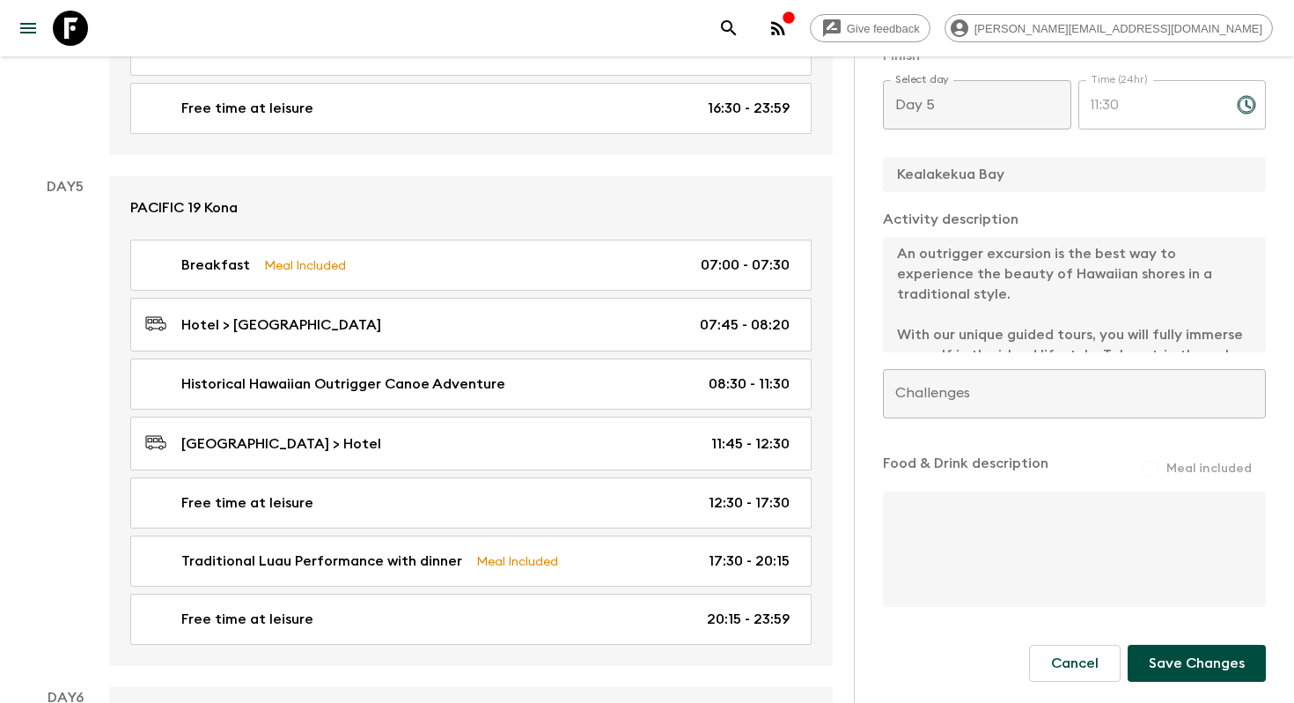
type input "Historical Hawaiian outrigger canoe adventure"
click at [1201, 657] on button "Save Changes" at bounding box center [1197, 662] width 138 height 37
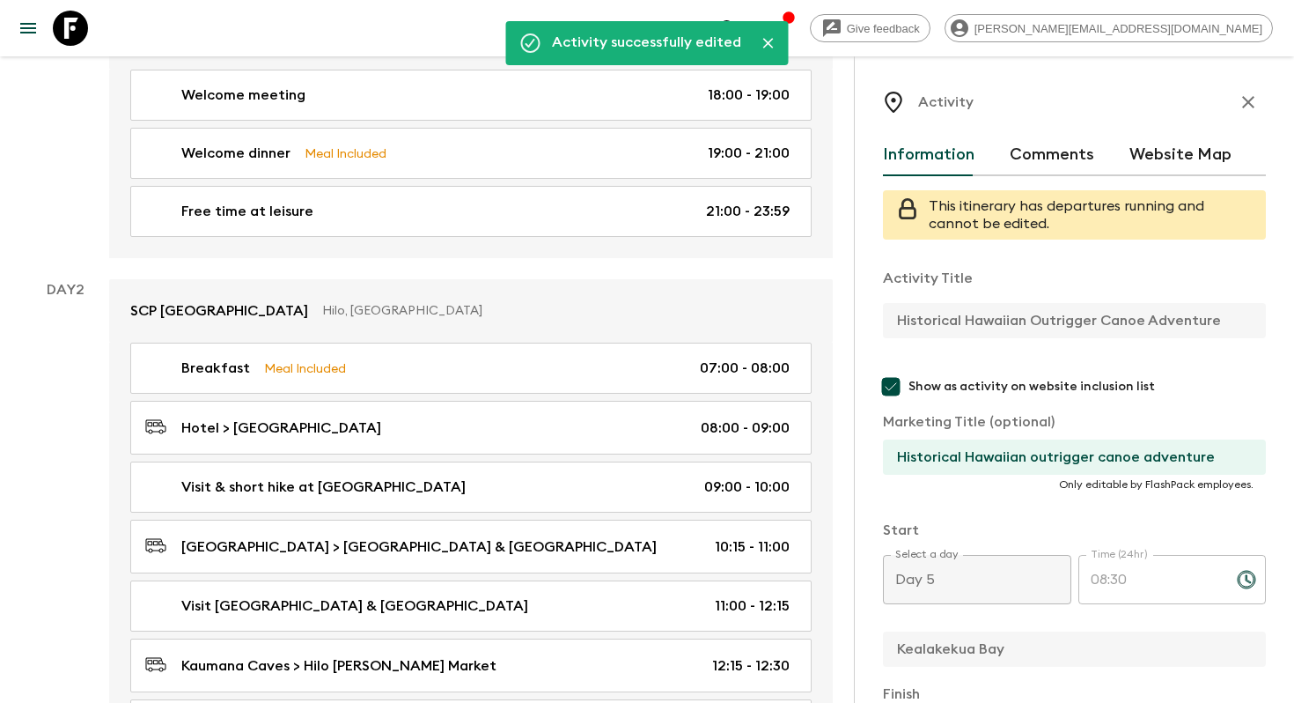
scroll to position [0, 0]
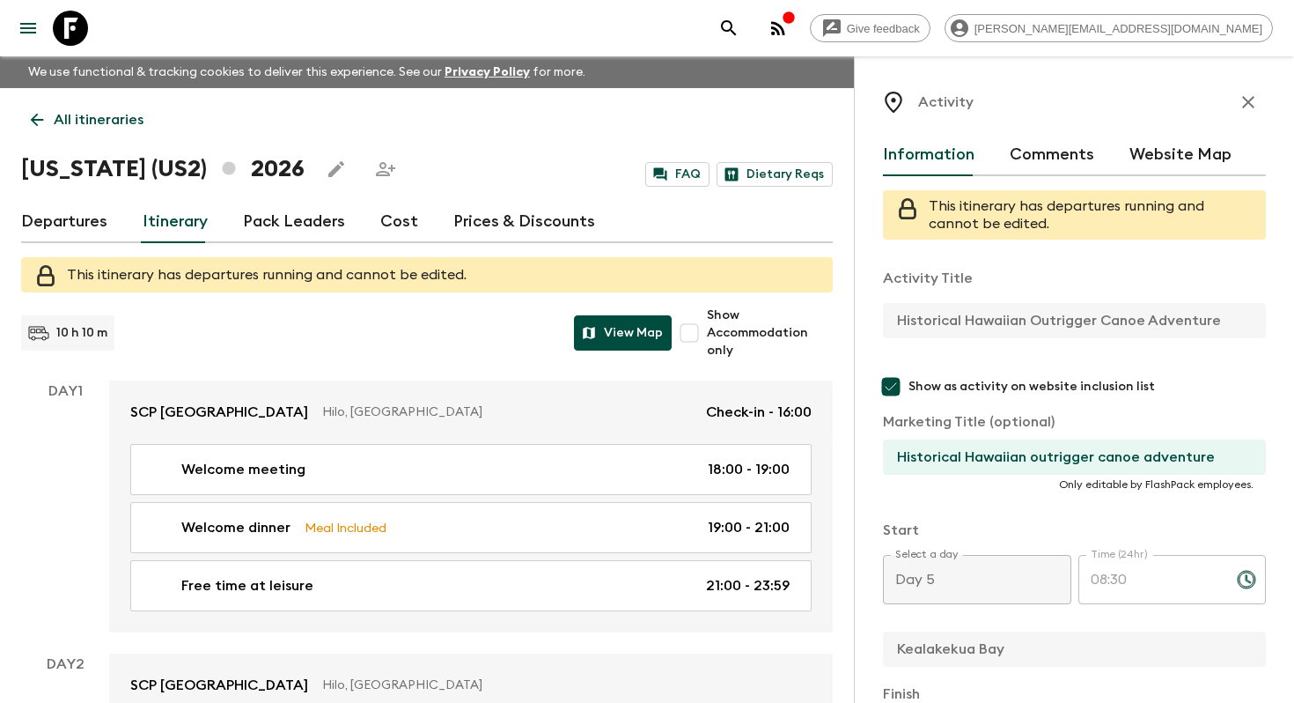
click at [645, 319] on button "View Map" at bounding box center [623, 332] width 98 height 35
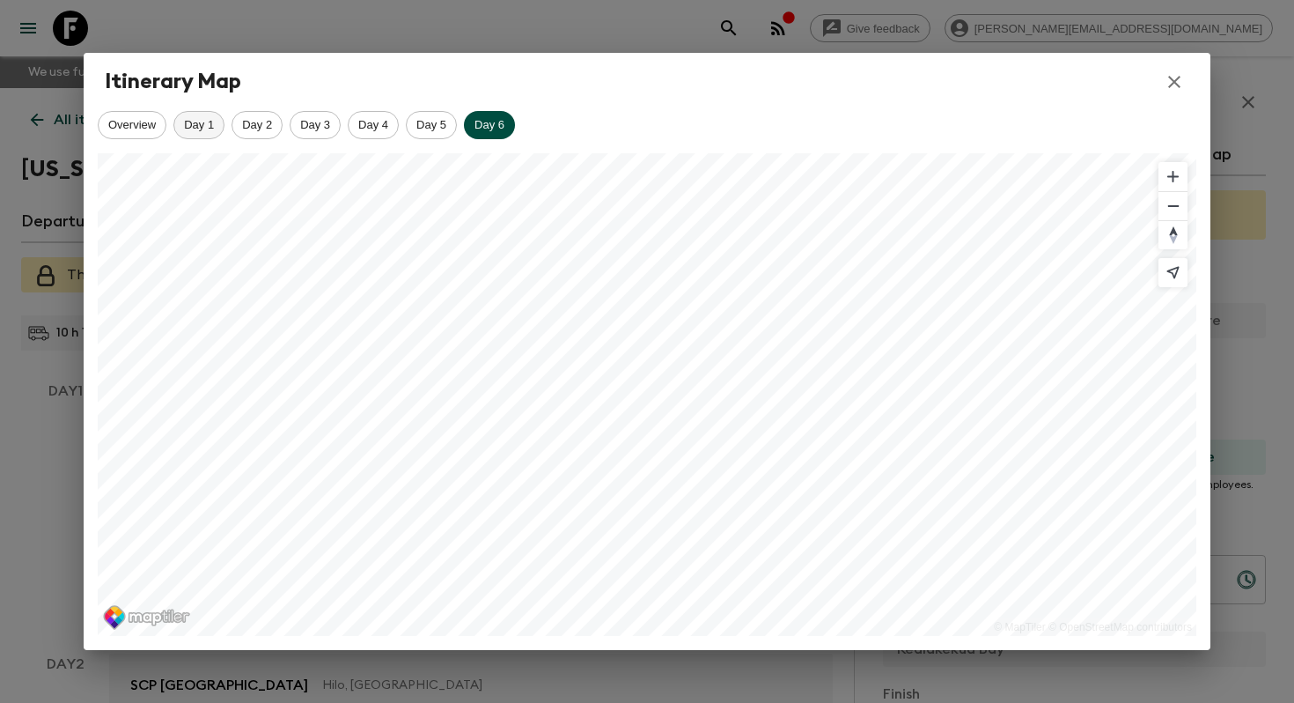
click at [199, 111] on div "Day 1" at bounding box center [198, 125] width 51 height 28
click at [246, 132] on div "Day 2" at bounding box center [257, 125] width 51 height 28
click at [312, 131] on div "Day 3" at bounding box center [315, 125] width 51 height 28
click at [372, 134] on div "Day 4" at bounding box center [373, 125] width 51 height 28
click at [438, 124] on span "Day 5" at bounding box center [431, 124] width 49 height 13
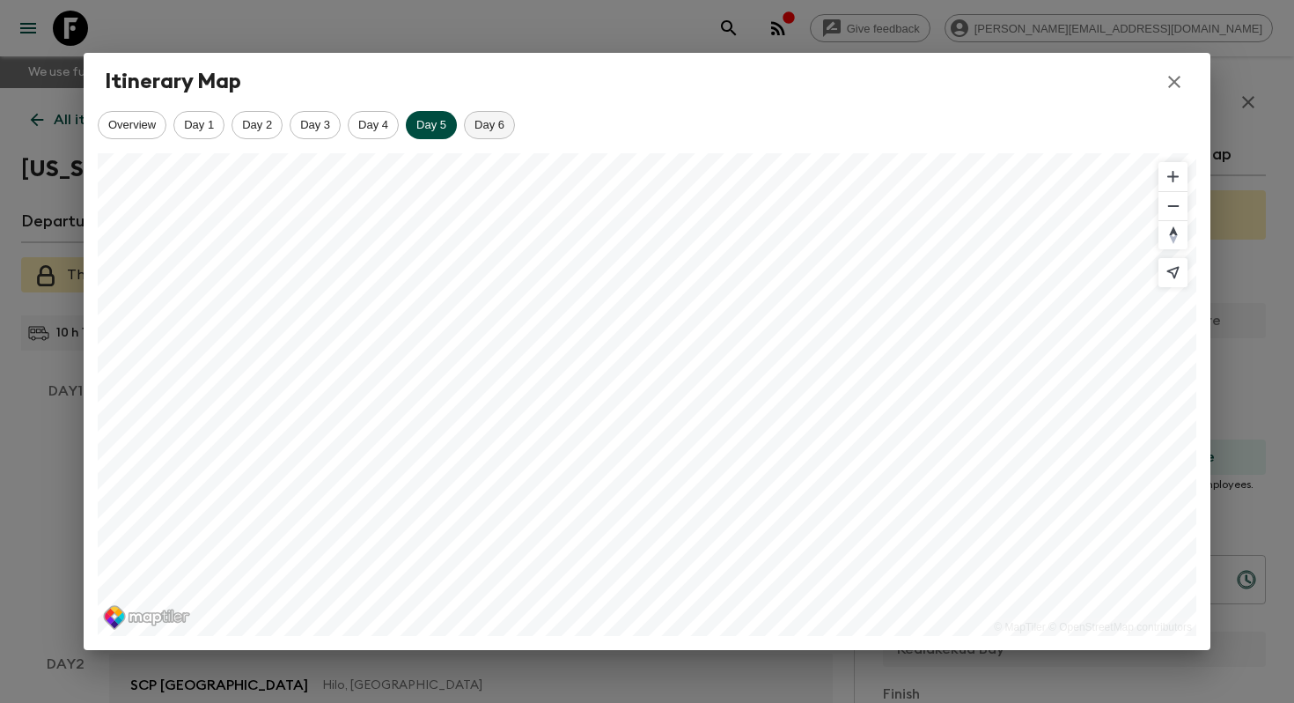
click at [489, 131] on div "Day 6" at bounding box center [489, 125] width 51 height 28
click at [1174, 83] on icon "button" at bounding box center [1174, 82] width 12 height 12
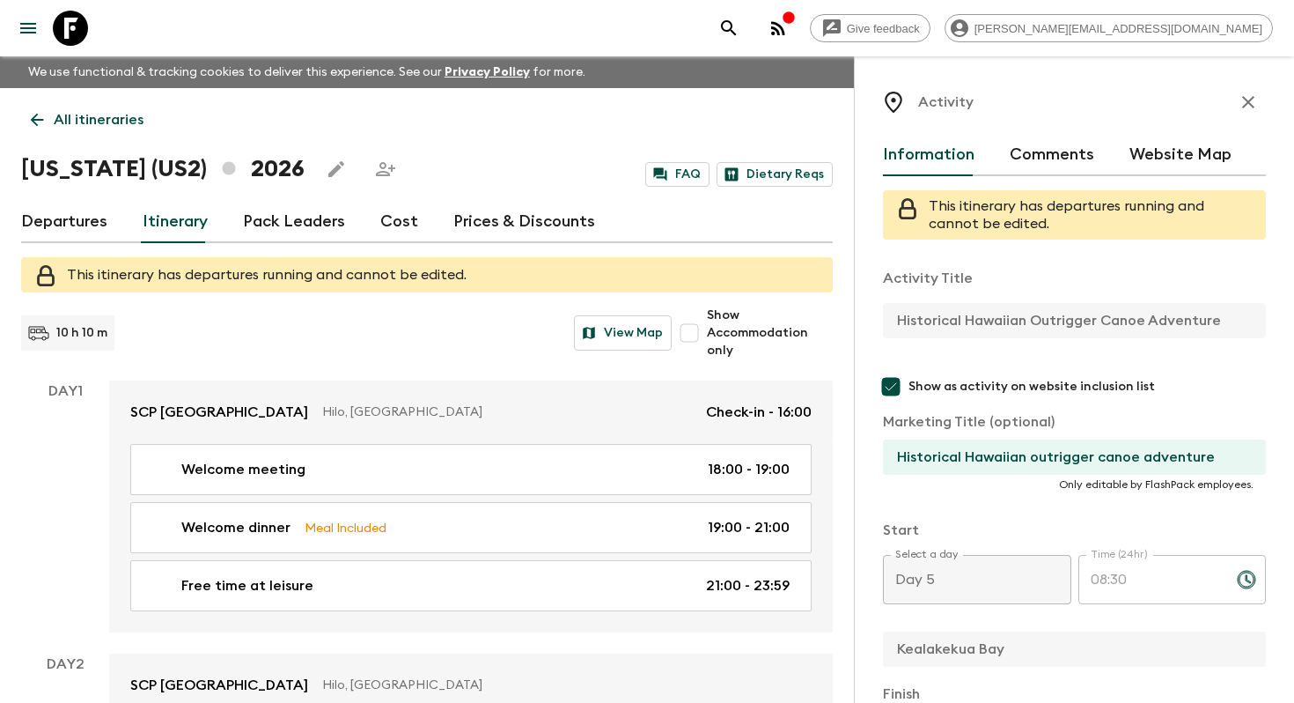
click at [1252, 109] on icon "button" at bounding box center [1248, 102] width 21 height 21
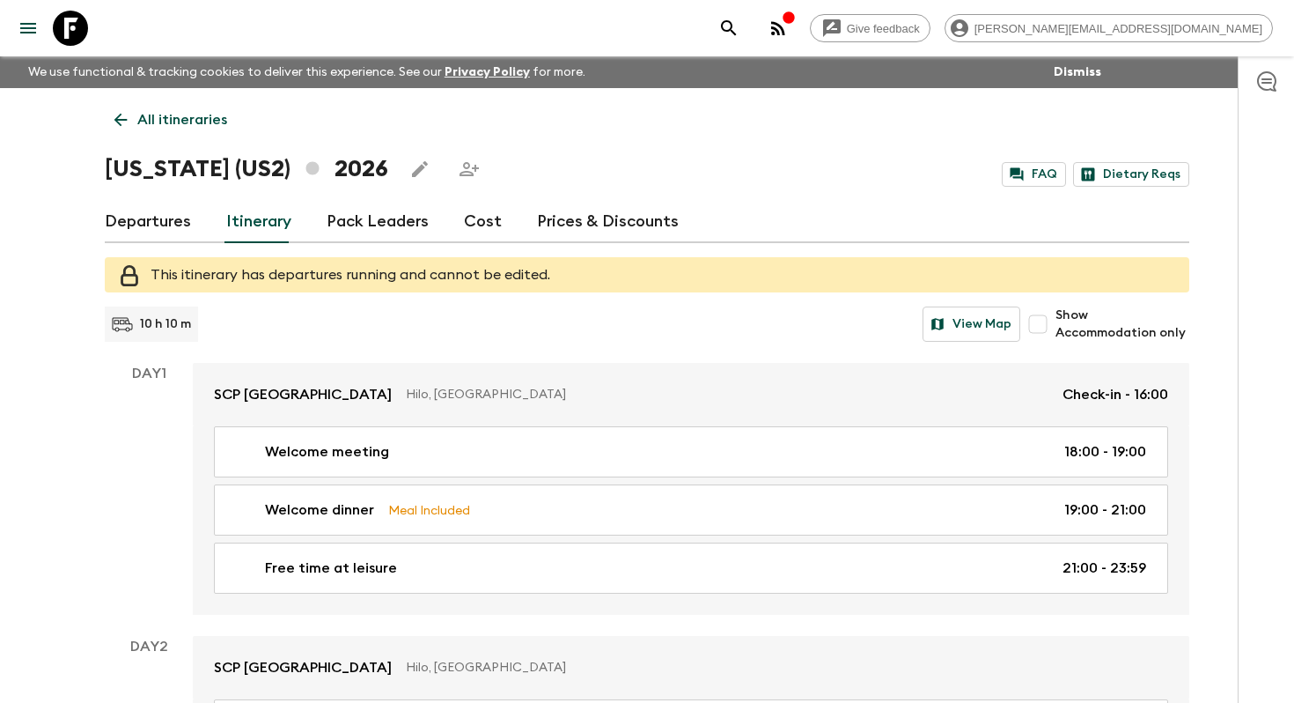
click at [187, 117] on p "All itineraries" at bounding box center [182, 119] width 90 height 21
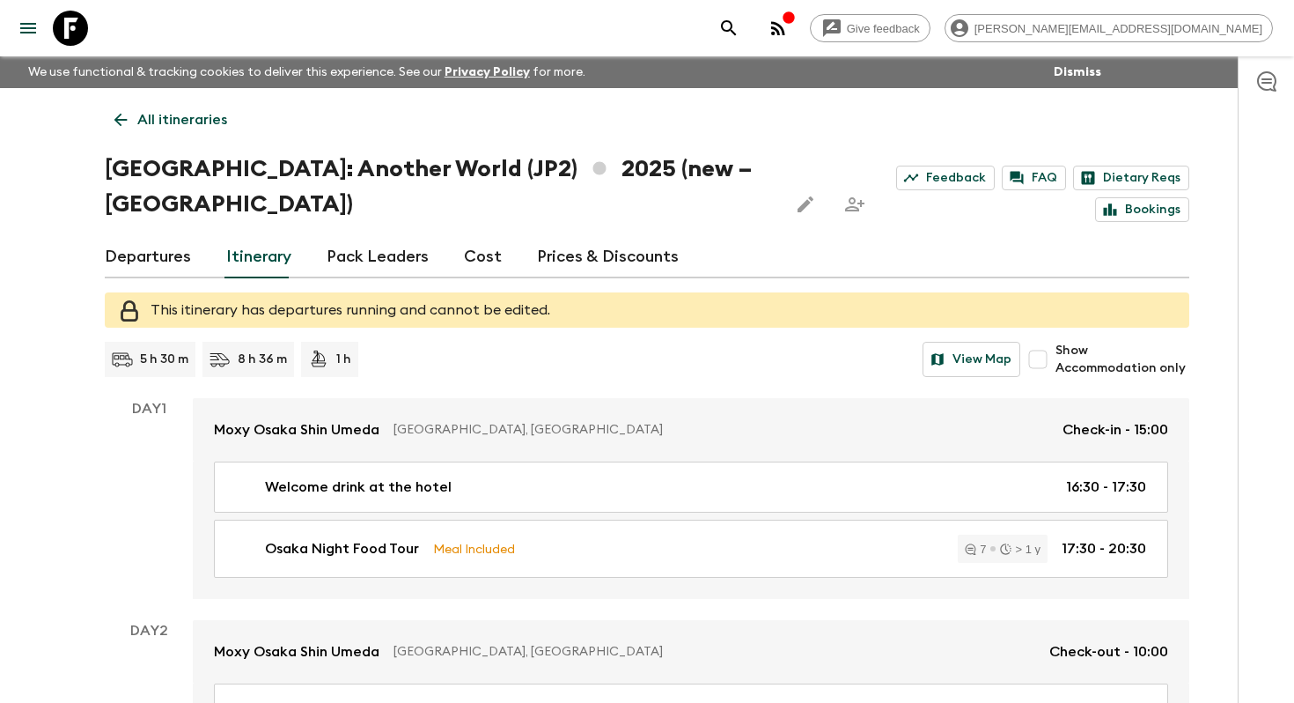
click at [206, 113] on p "All itineraries" at bounding box center [182, 119] width 90 height 21
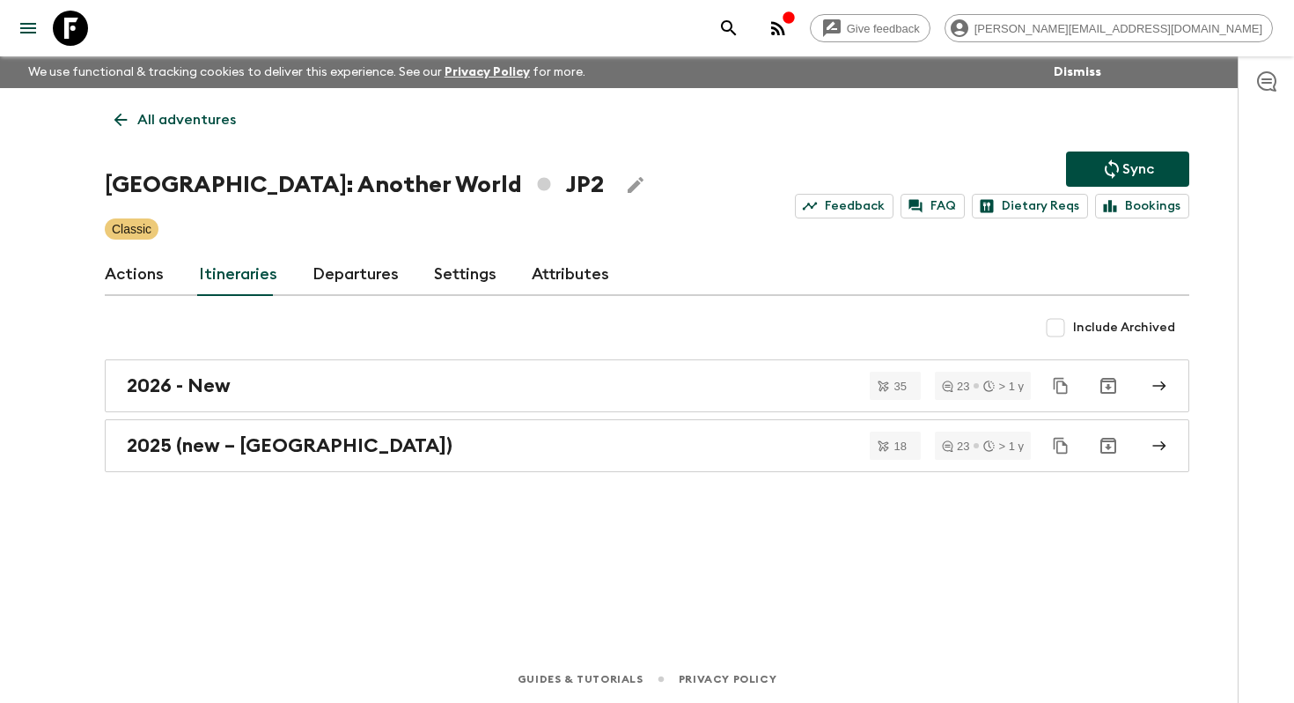
click at [217, 125] on p "All adventures" at bounding box center [186, 119] width 99 height 21
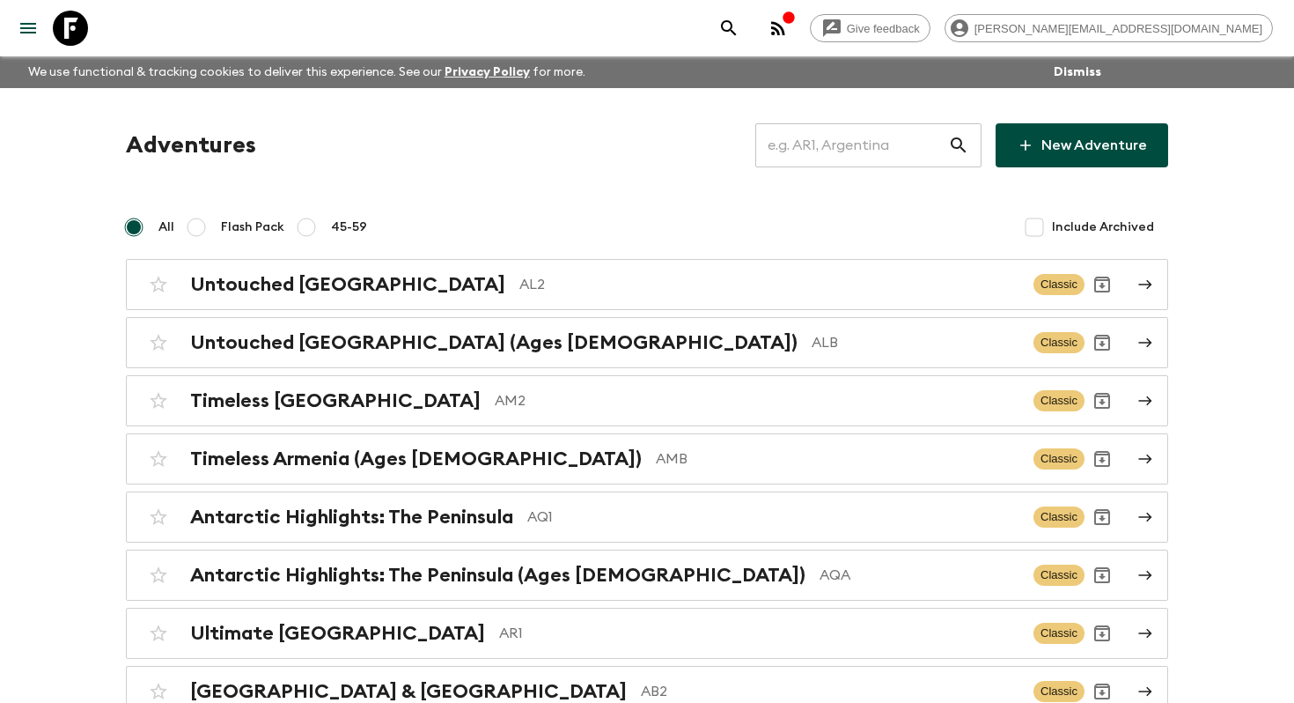
click at [842, 149] on input "text" at bounding box center [851, 145] width 193 height 49
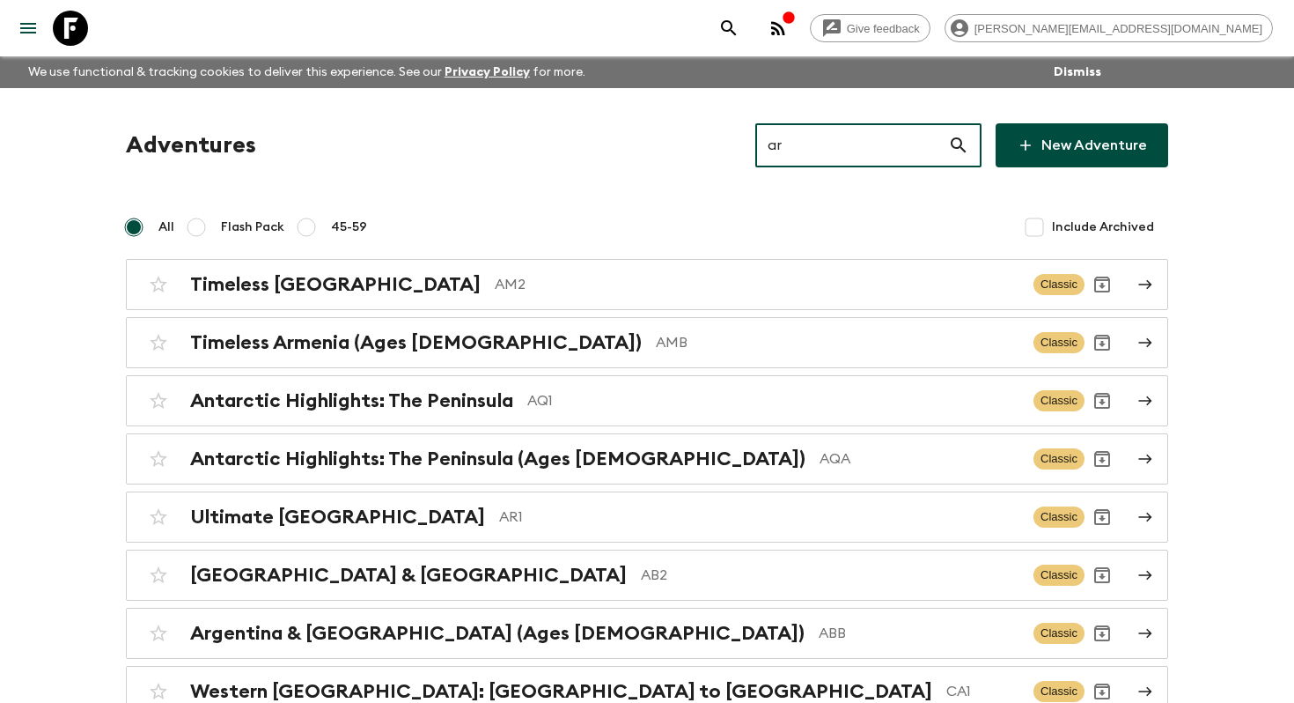
type input "ar1"
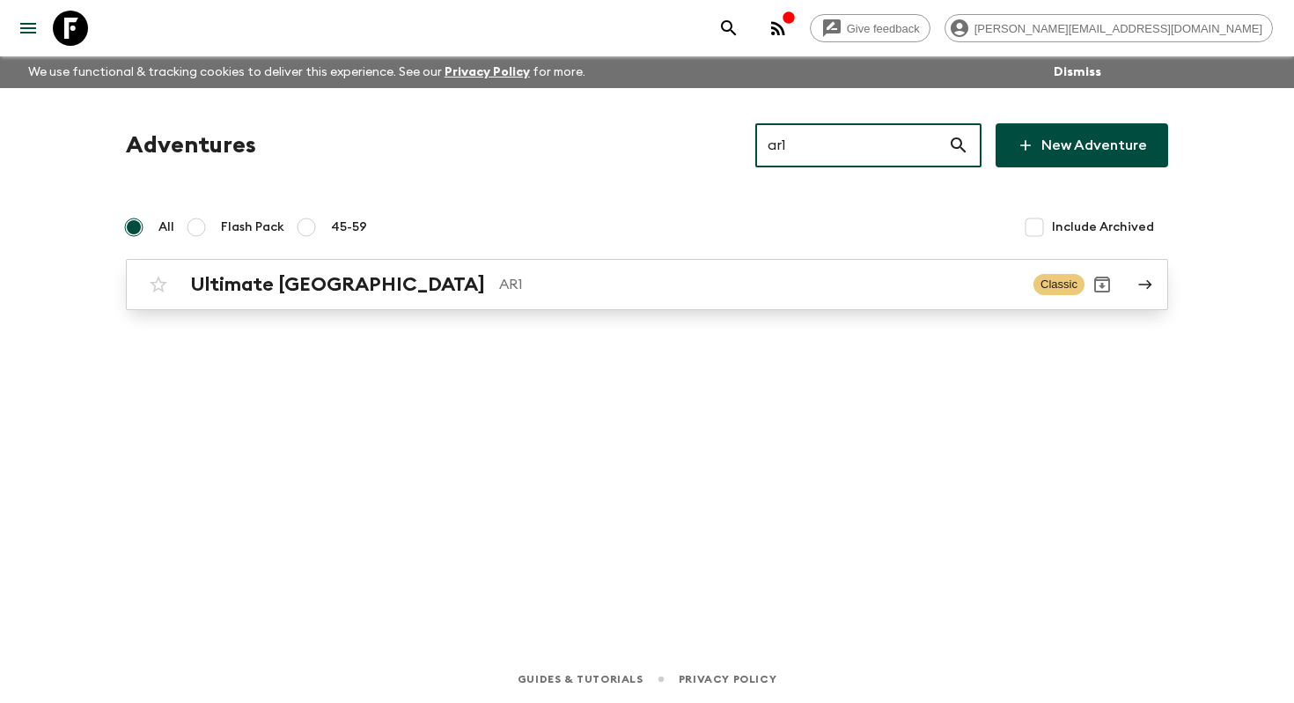
click at [499, 279] on p "AR1" at bounding box center [759, 284] width 520 height 21
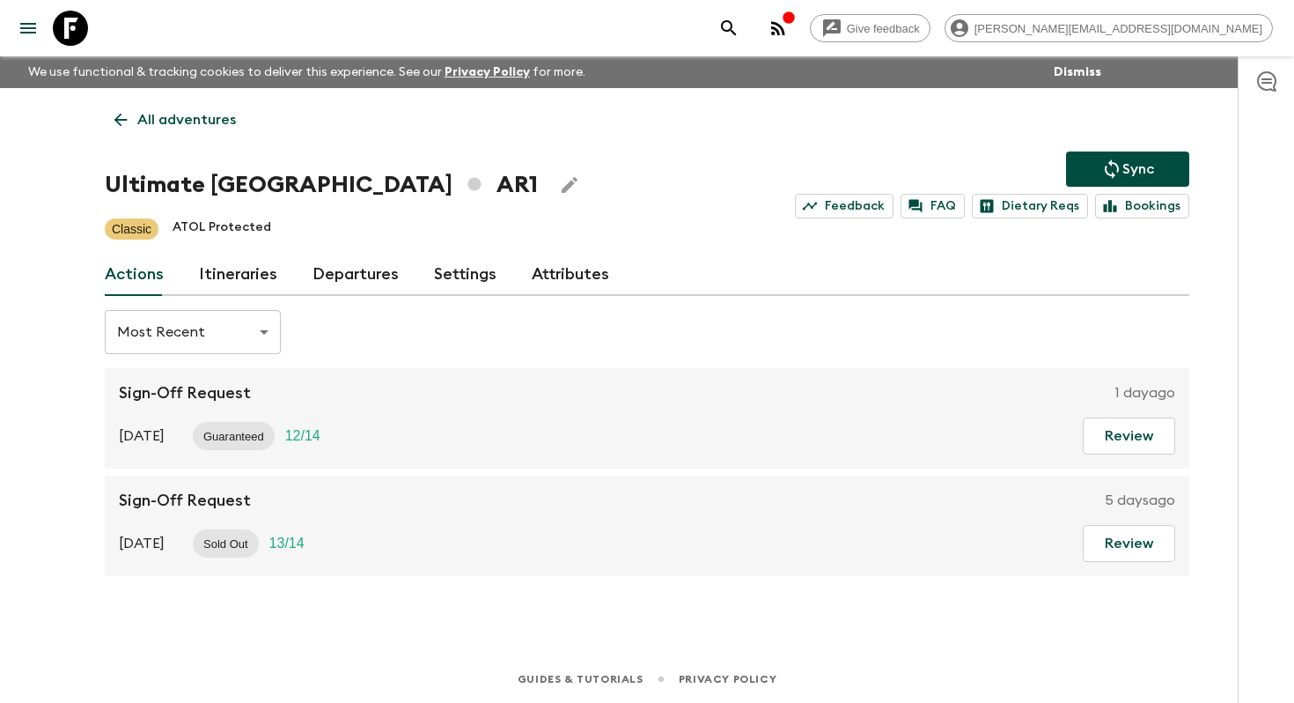
click at [235, 276] on link "Itineraries" at bounding box center [238, 275] width 78 height 42
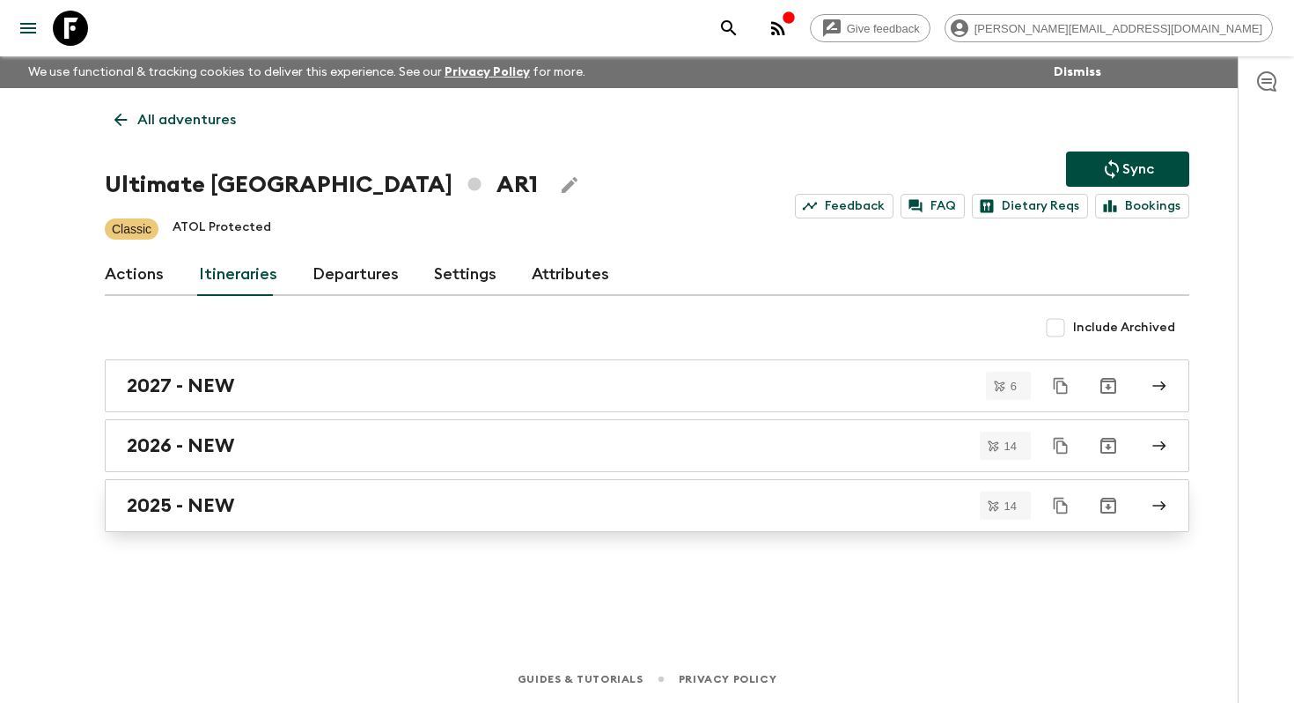
click at [309, 510] on div "2025 - NEW" at bounding box center [630, 505] width 1007 height 23
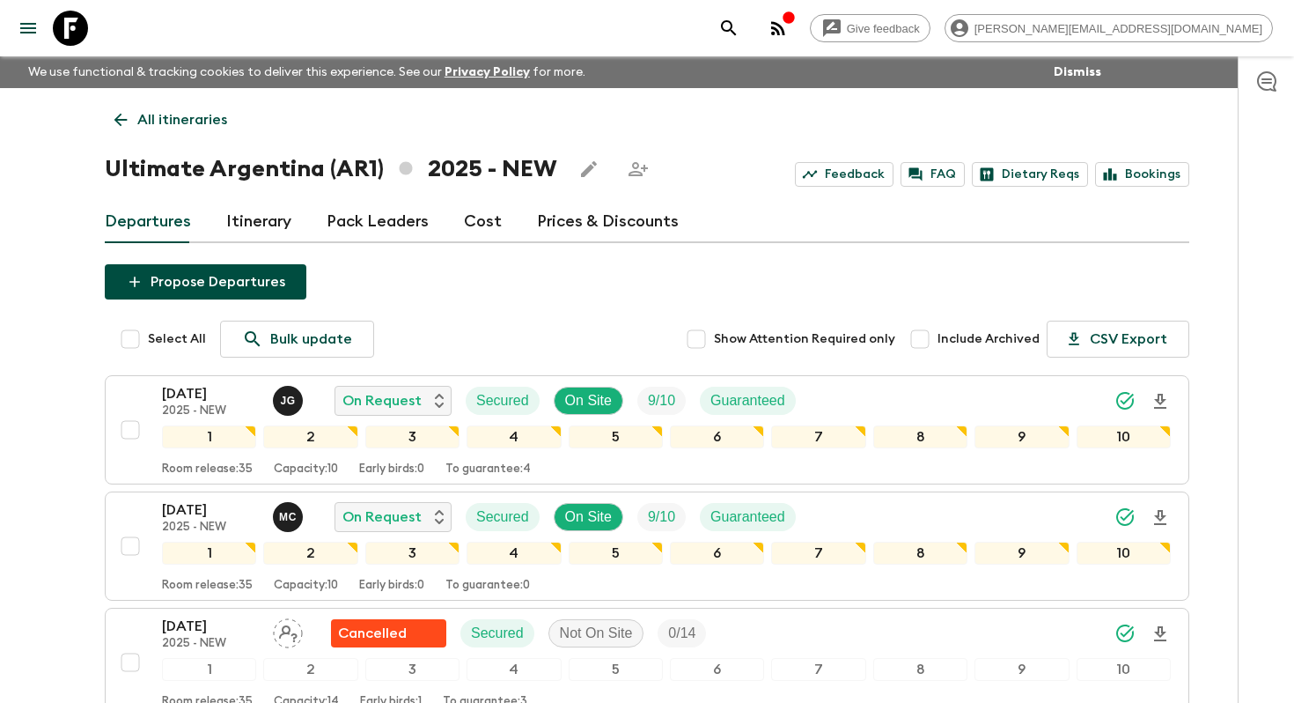
click at [283, 220] on link "Itinerary" at bounding box center [258, 222] width 65 height 42
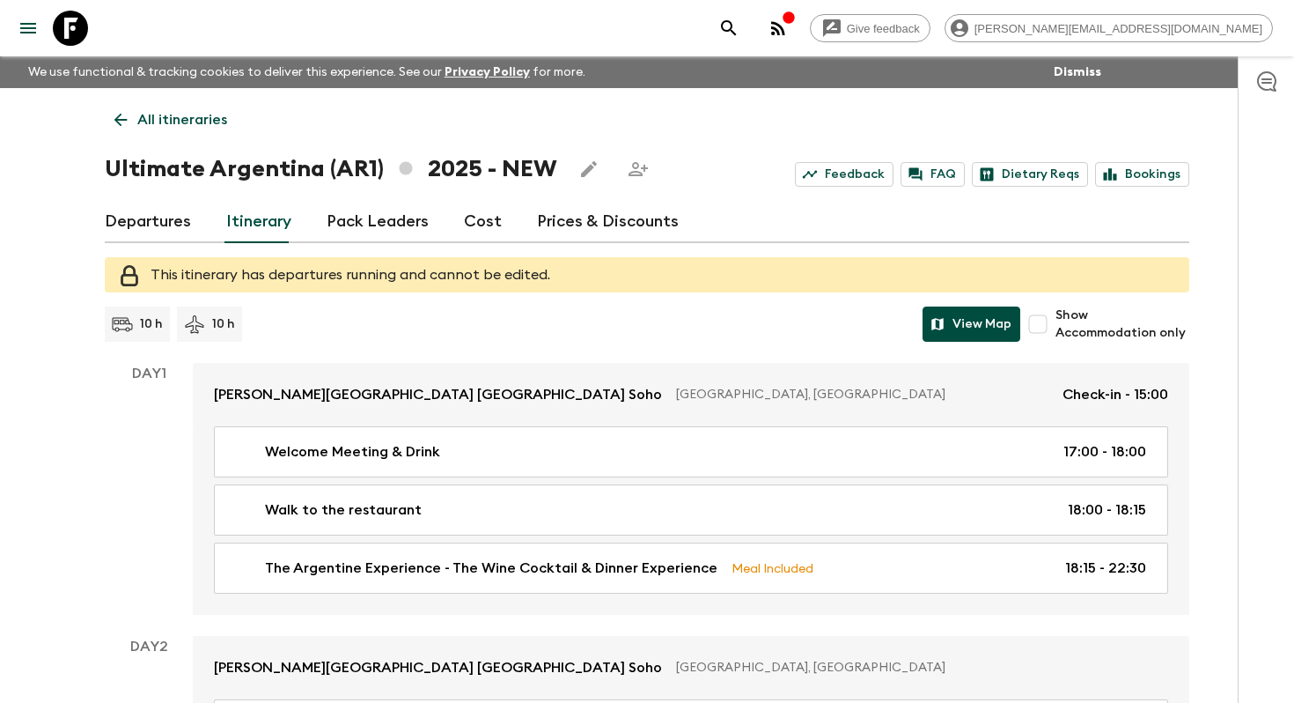
click at [993, 315] on button "View Map" at bounding box center [972, 323] width 98 height 35
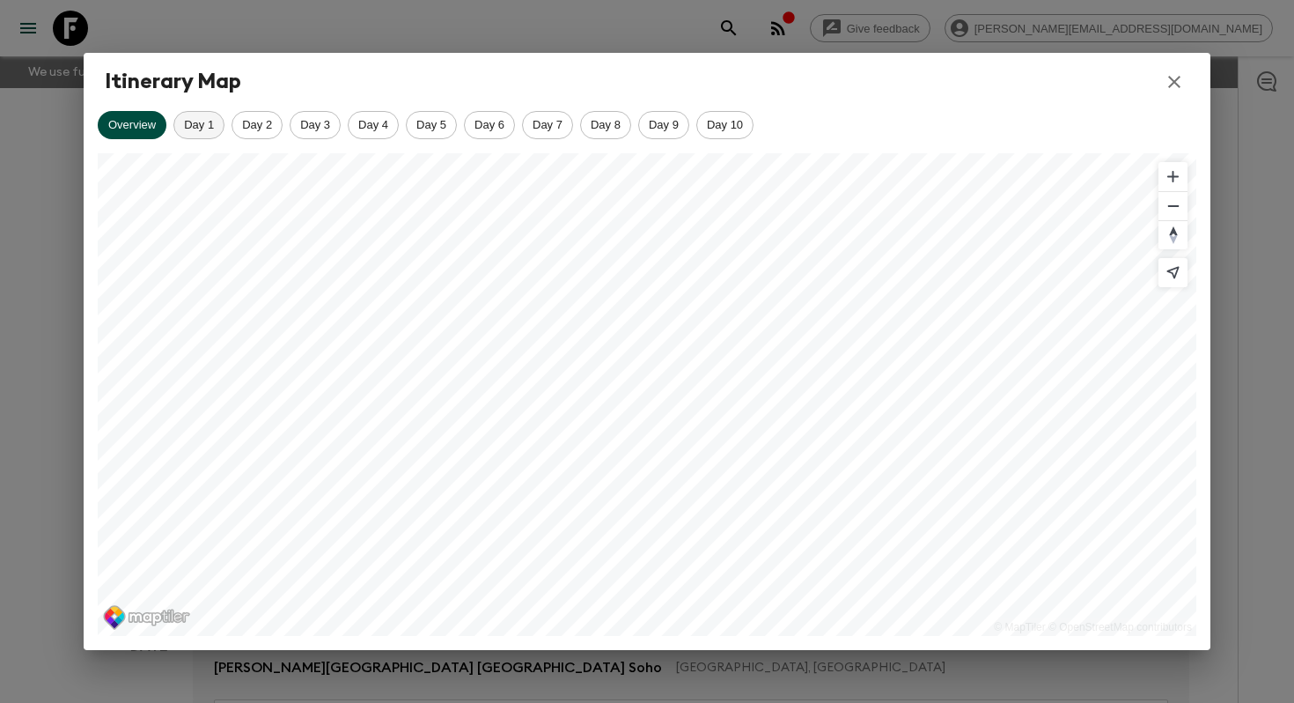
click at [193, 123] on span "Day 1" at bounding box center [198, 124] width 49 height 13
click at [257, 124] on span "Day 2" at bounding box center [256, 124] width 49 height 13
click at [335, 128] on span "Day 3" at bounding box center [315, 124] width 49 height 13
click at [375, 129] on span "Day 4" at bounding box center [373, 124] width 49 height 13
click at [428, 136] on div "Day 5" at bounding box center [431, 125] width 51 height 28
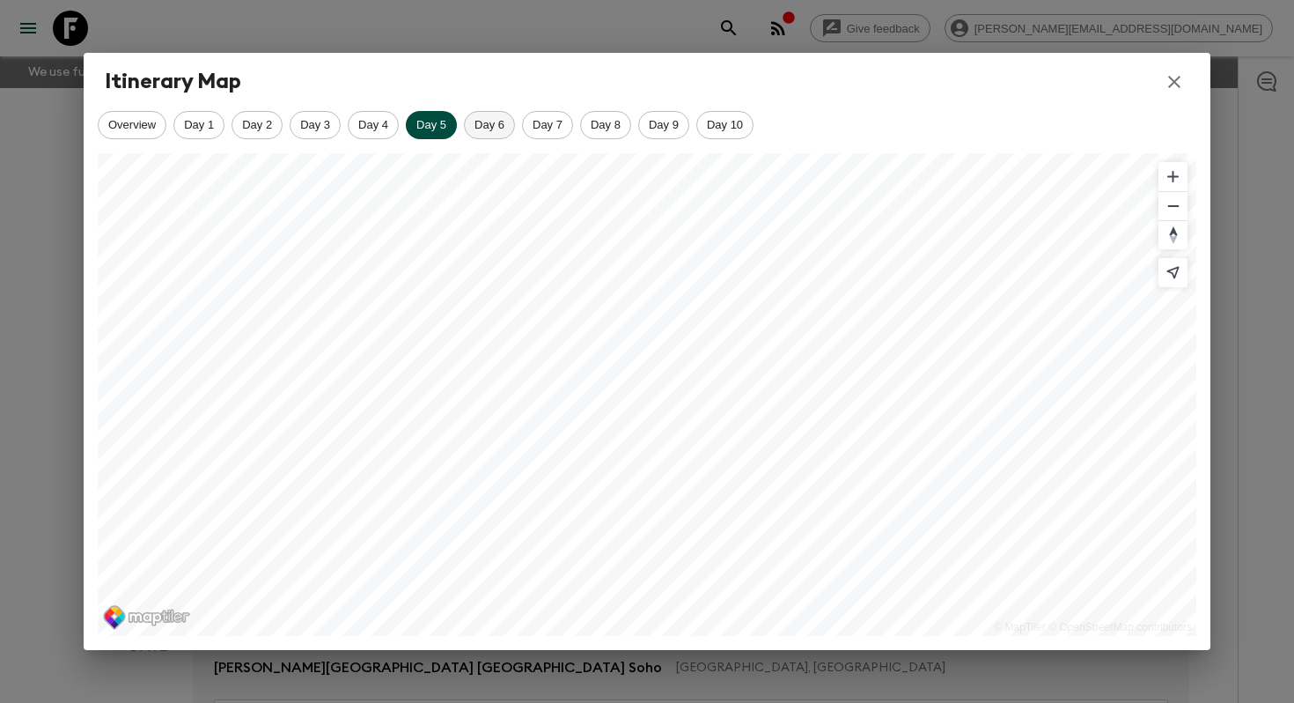
click at [489, 136] on div "Day 6" at bounding box center [489, 125] width 51 height 28
click at [569, 136] on div "Overview Day 1 Day 2 Day 3 Day 4 Day 5 Day 6 Day 7 Day 8 Day 9 Day 10" at bounding box center [647, 125] width 1099 height 28
click at [566, 127] on span "Day 7" at bounding box center [547, 124] width 49 height 13
click at [624, 121] on span "Day 8" at bounding box center [605, 124] width 49 height 13
click at [665, 121] on span "Day 9" at bounding box center [663, 124] width 49 height 13
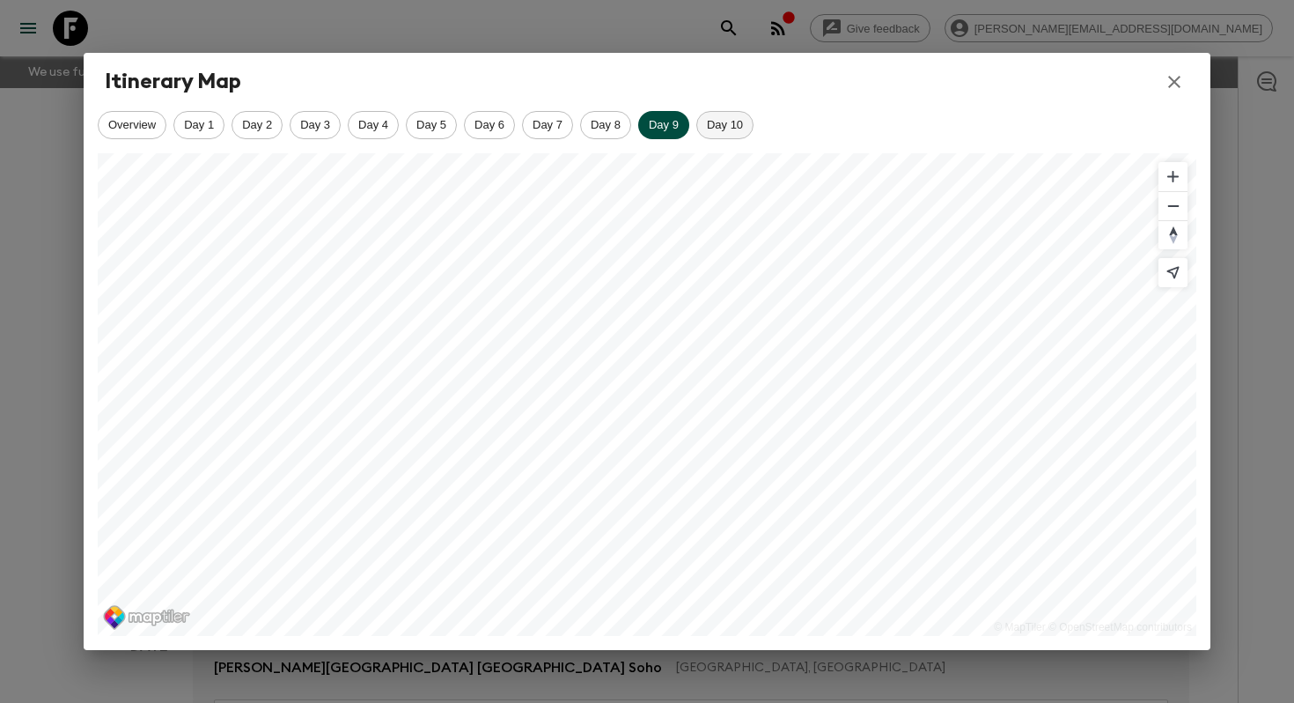
click at [716, 125] on span "Day 10" at bounding box center [724, 124] width 55 height 13
click at [1177, 92] on button "button" at bounding box center [1174, 82] width 30 height 30
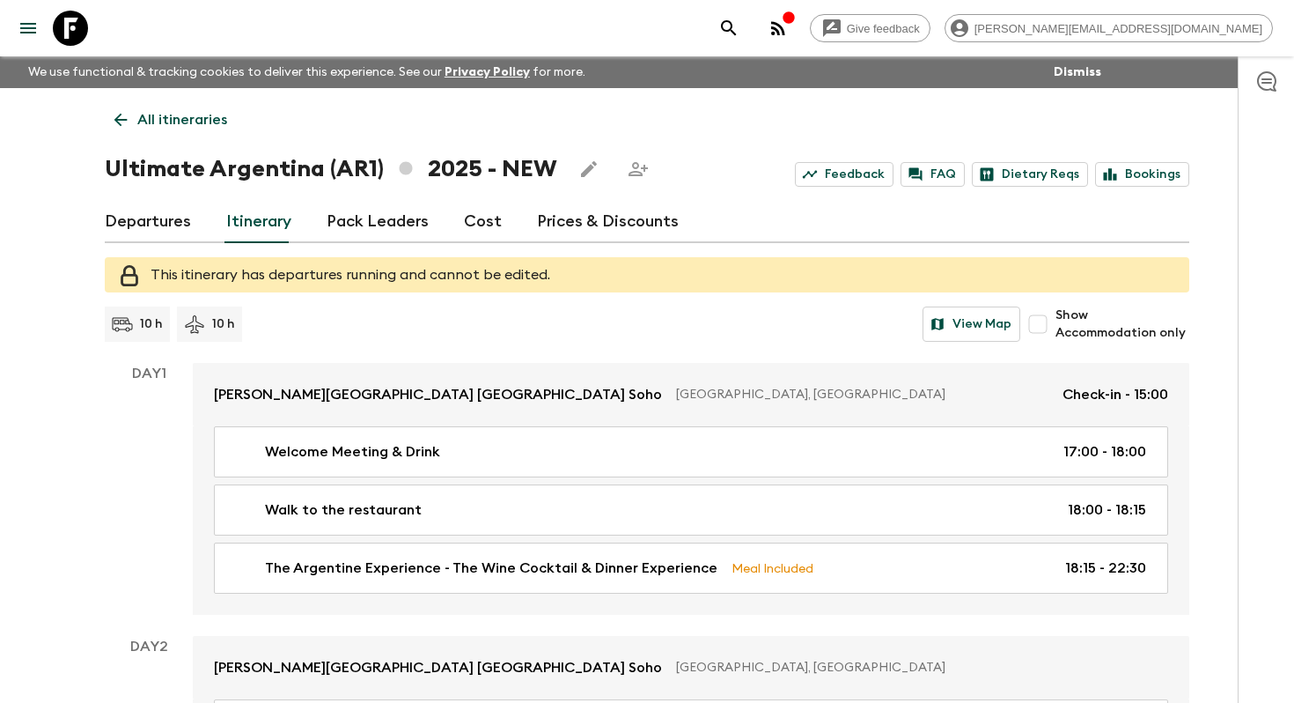
click at [200, 107] on link "All itineraries" at bounding box center [171, 119] width 132 height 35
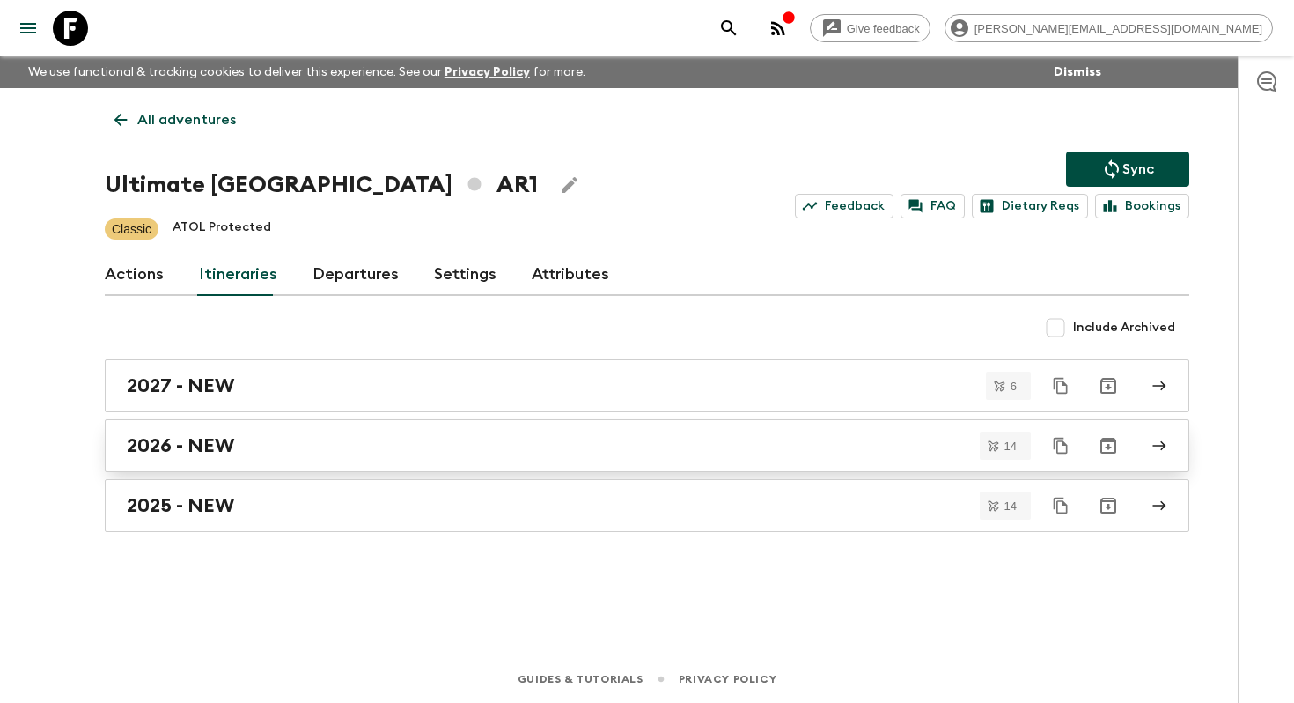
click at [360, 438] on div "2026 - NEW" at bounding box center [630, 445] width 1007 height 23
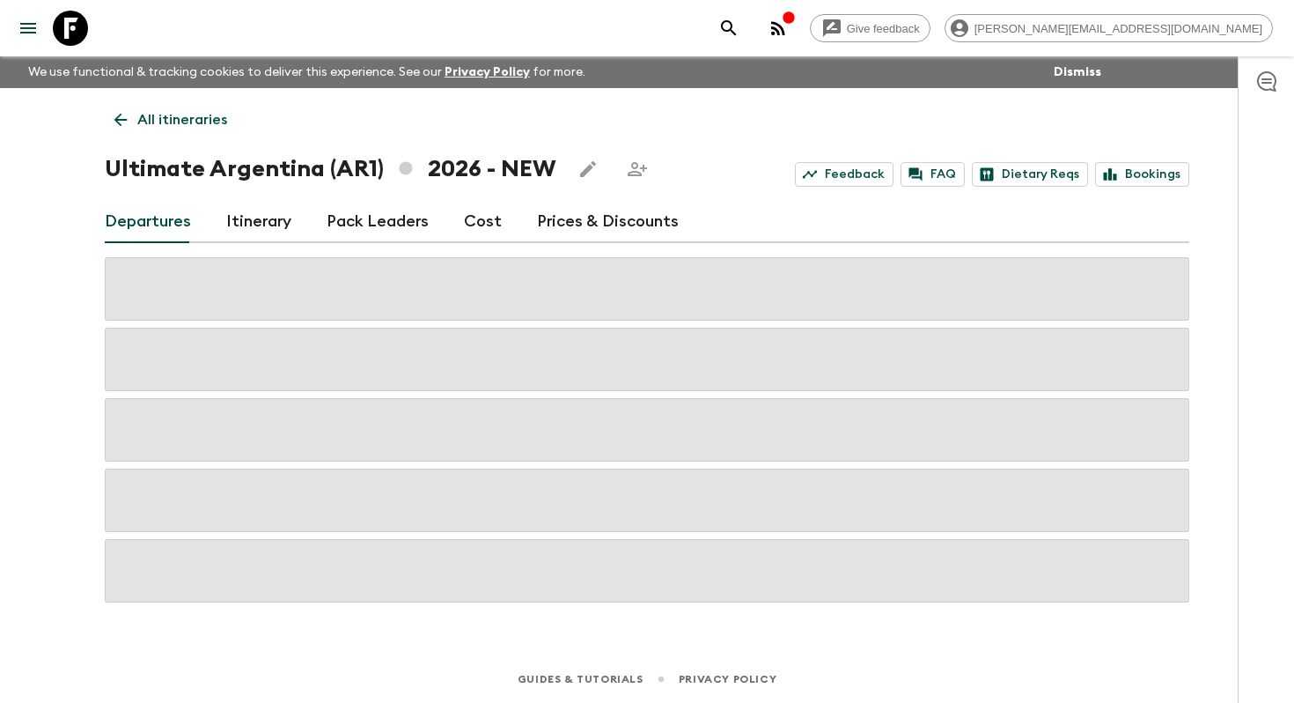
click at [582, 171] on icon "Edit this itinerary" at bounding box center [588, 169] width 16 height 16
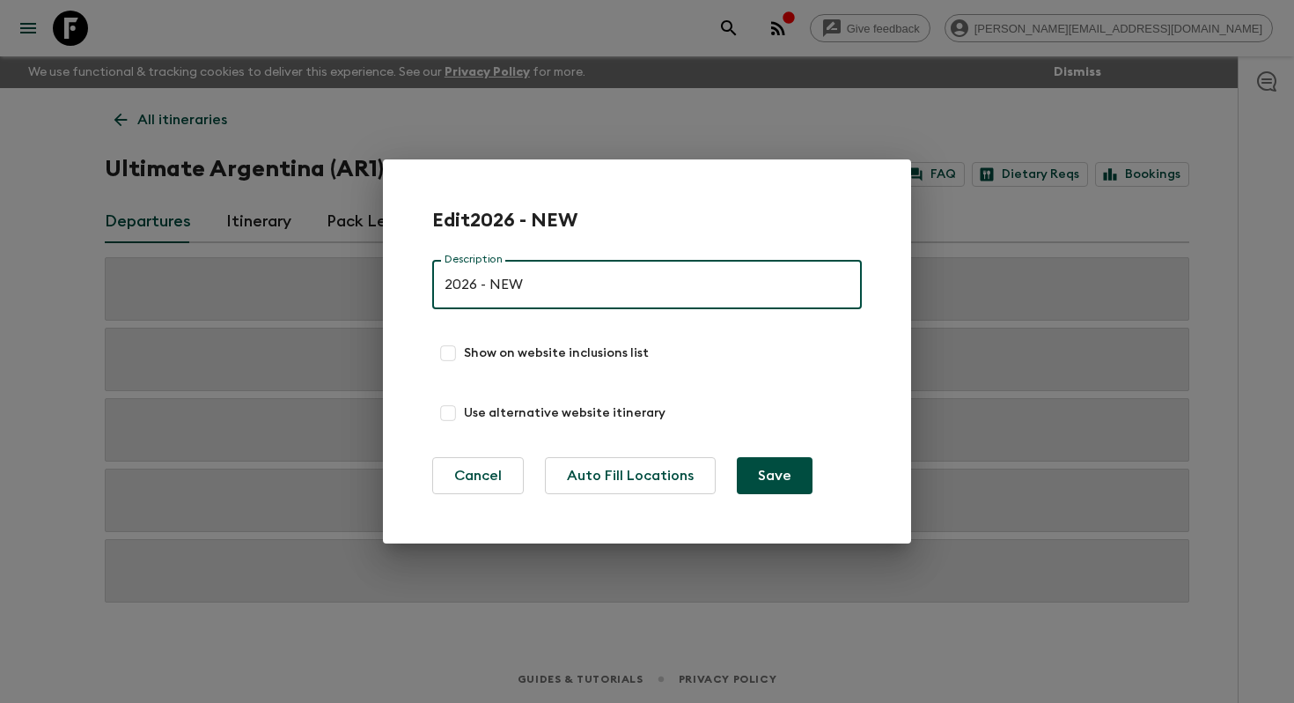
click at [445, 356] on input "Show on website inclusions list" at bounding box center [448, 353] width 32 height 32
checkbox input "true"
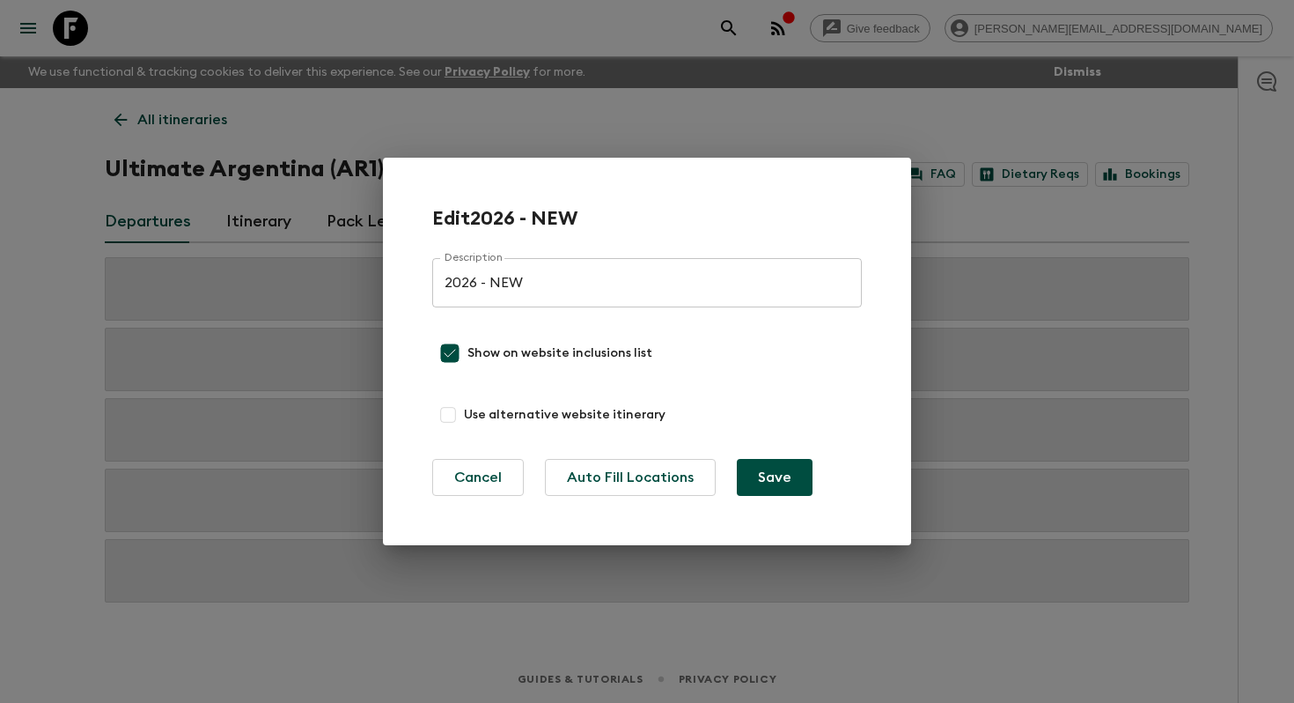
click at [775, 490] on button "Save" at bounding box center [775, 477] width 76 height 37
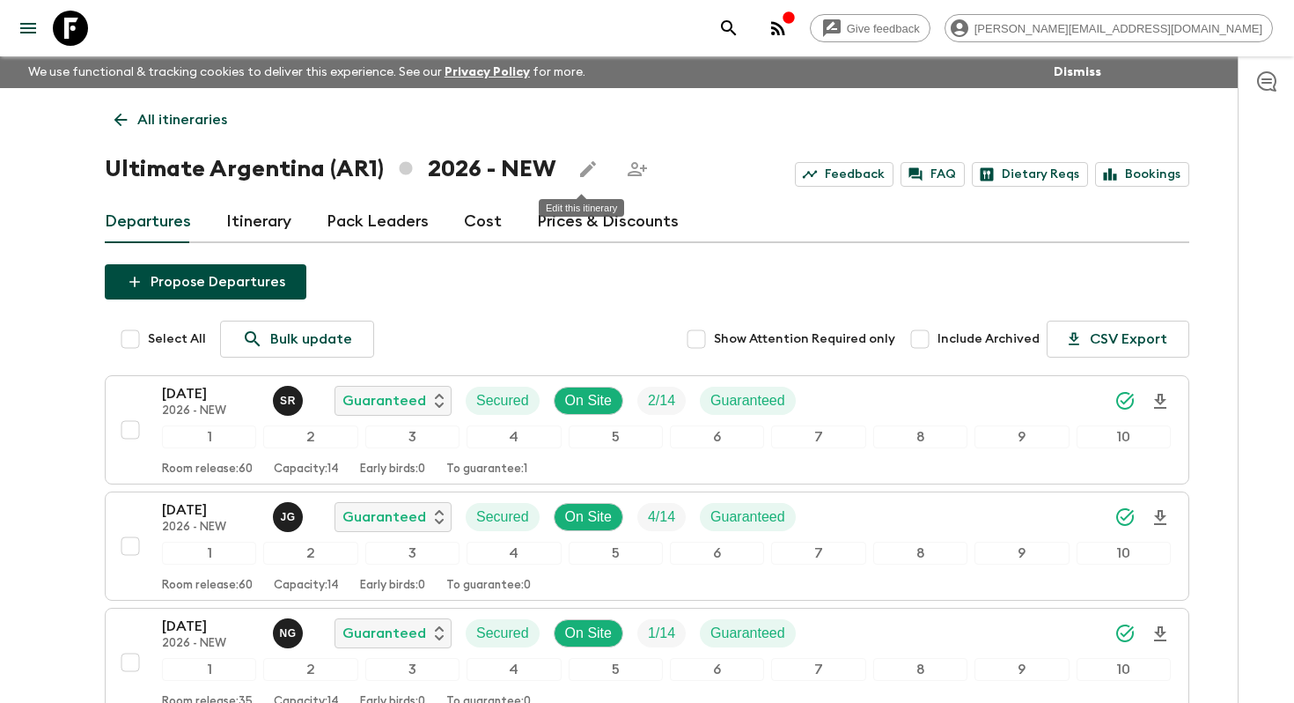
click at [580, 170] on icon "Edit this itinerary" at bounding box center [588, 169] width 16 height 16
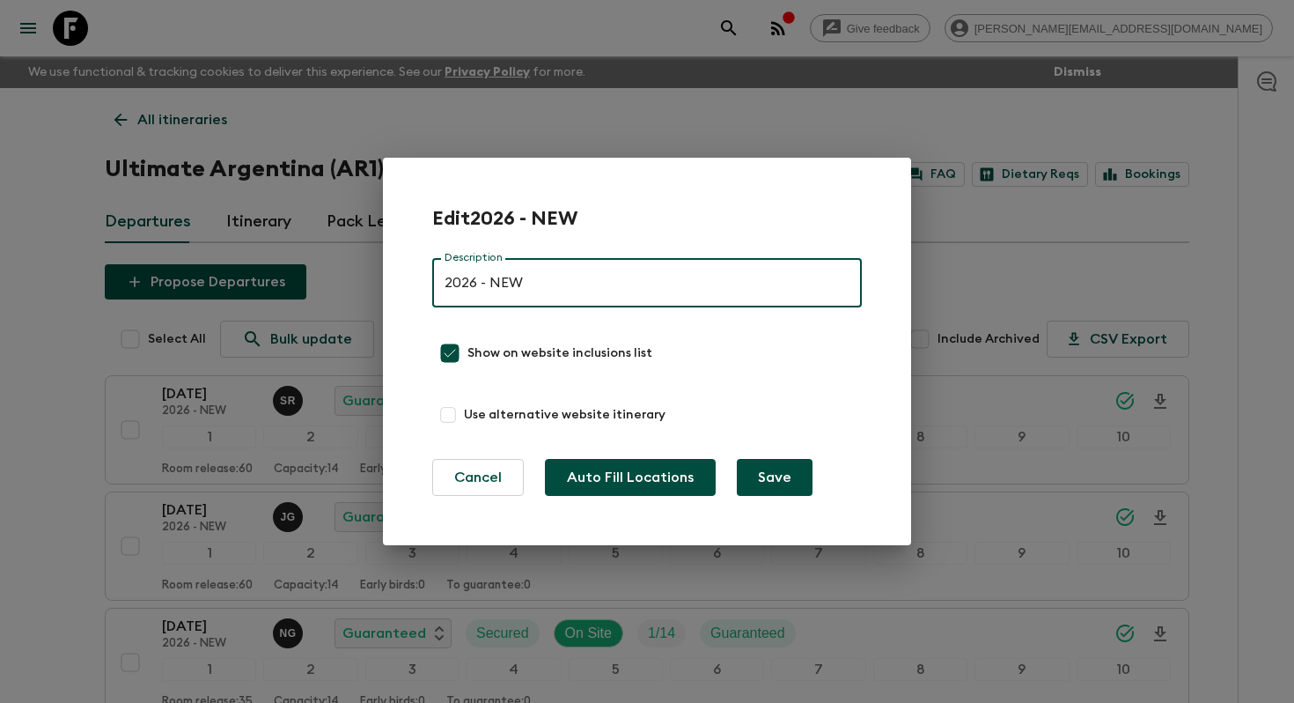
click at [603, 470] on button "Auto Fill Locations" at bounding box center [630, 477] width 171 height 37
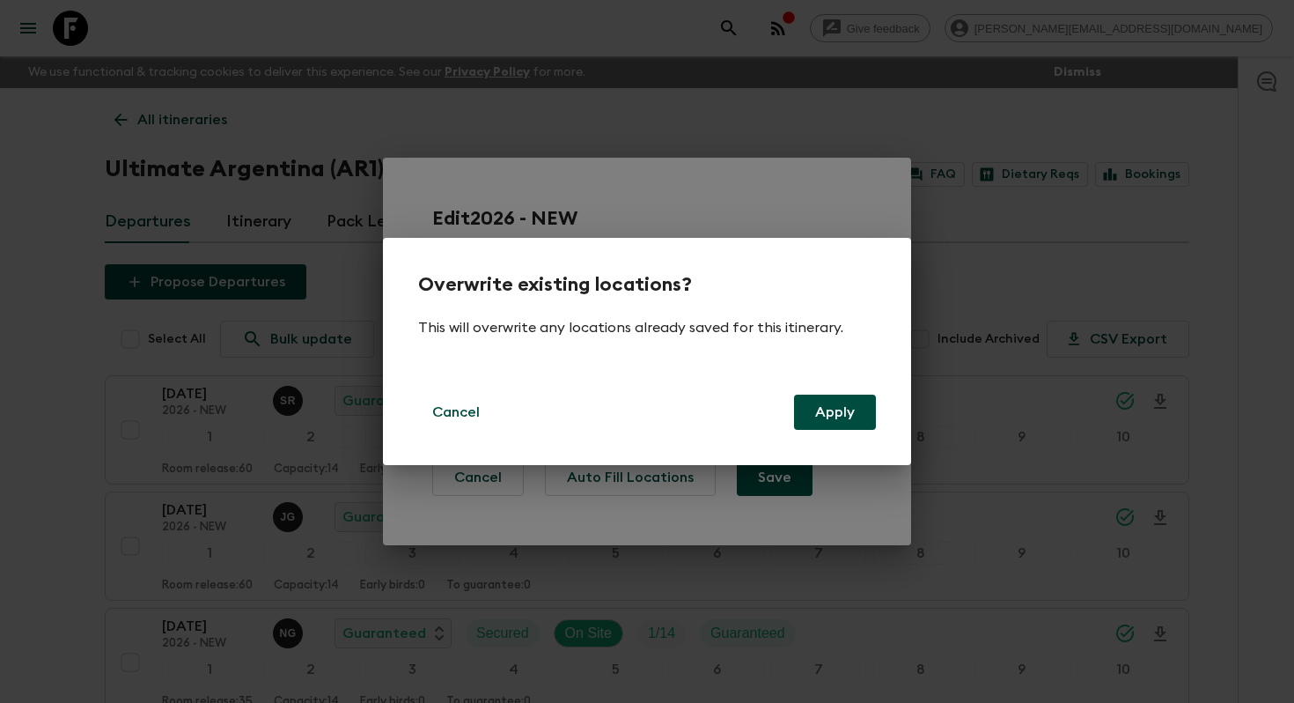
click at [850, 414] on button "Apply" at bounding box center [835, 411] width 82 height 35
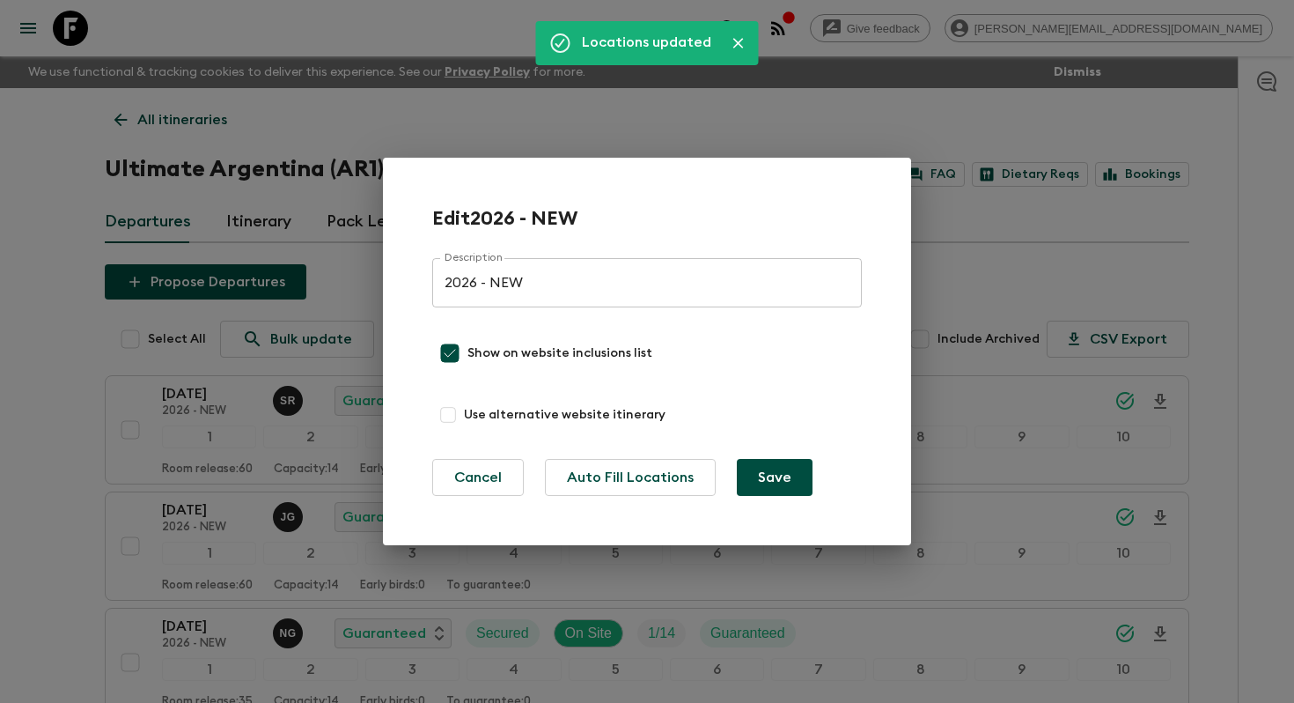
click at [1247, 265] on div "Edit 2026 - NEW Description 2026 - NEW Description Show on website inclusions l…" at bounding box center [647, 351] width 1294 height 703
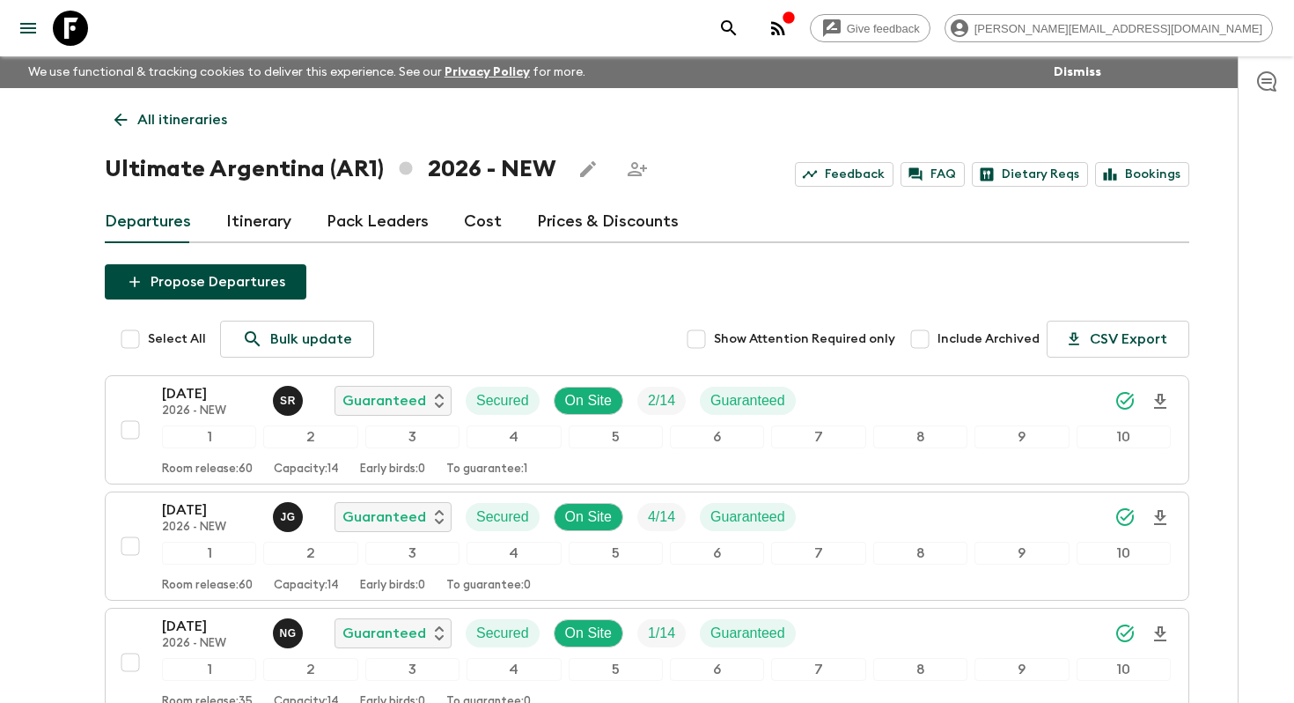
click at [258, 211] on link "Itinerary" at bounding box center [258, 222] width 65 height 42
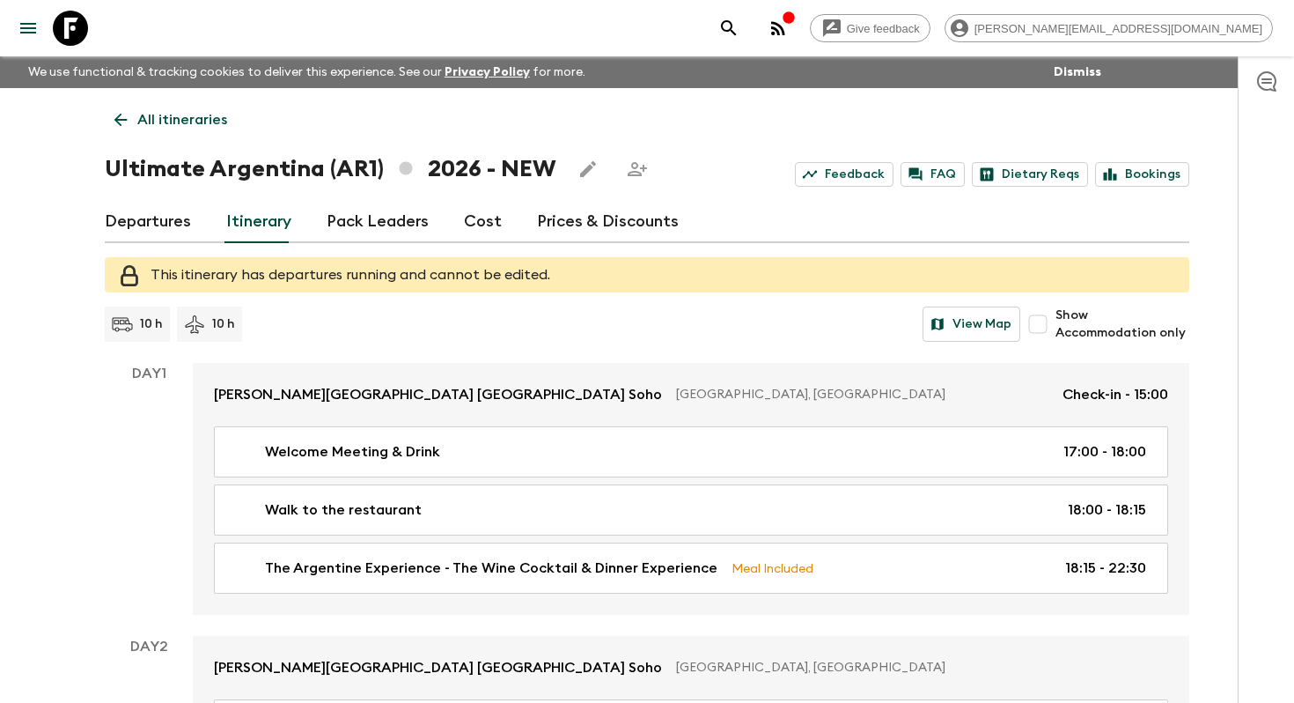
click at [580, 169] on icon "Edit this itinerary" at bounding box center [588, 169] width 16 height 16
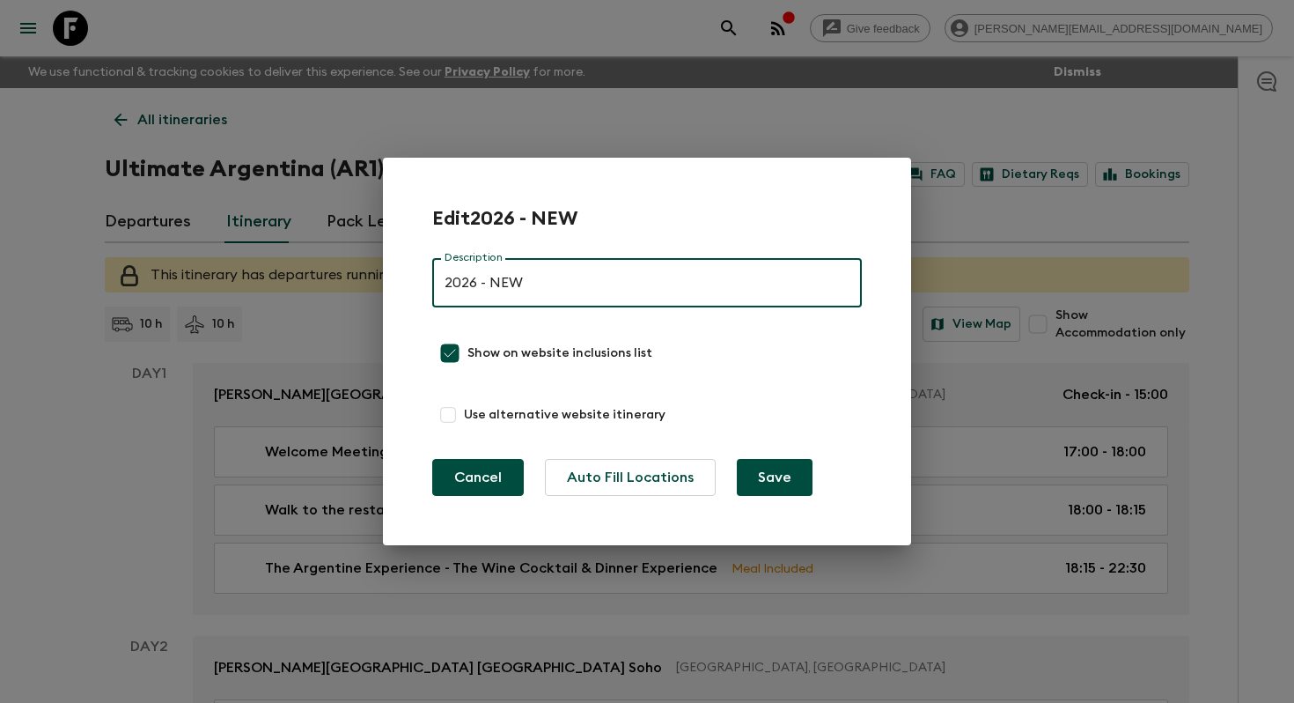
click at [467, 482] on button "Cancel" at bounding box center [478, 477] width 92 height 37
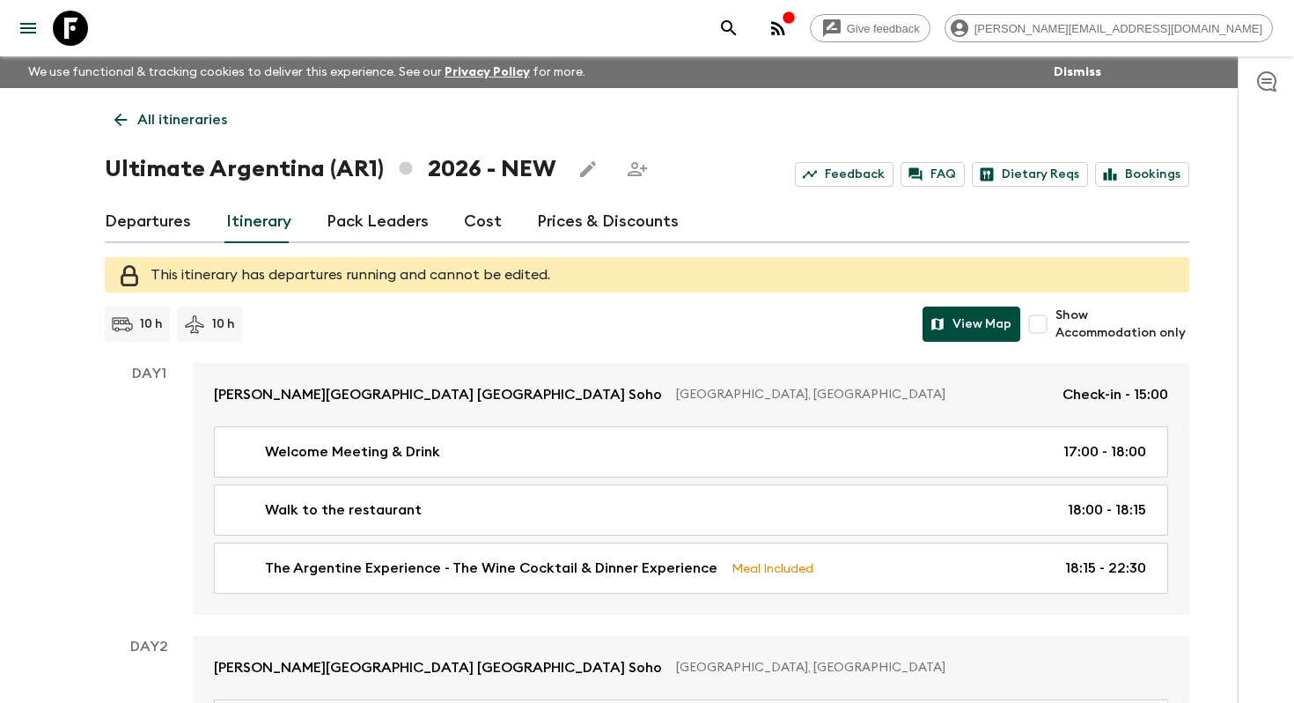
click at [968, 310] on button "View Map" at bounding box center [972, 323] width 98 height 35
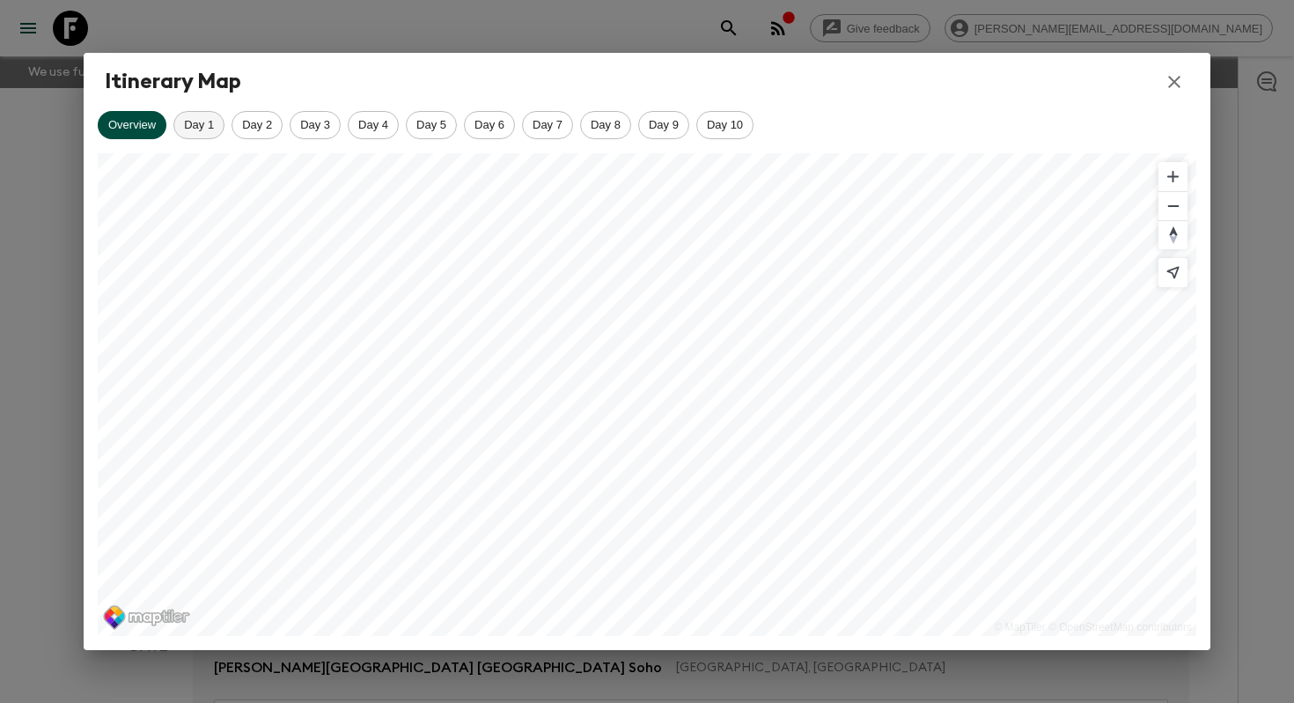
click at [195, 132] on div "Day 1" at bounding box center [198, 125] width 51 height 28
click at [254, 128] on span "Day 2" at bounding box center [256, 124] width 49 height 13
click at [317, 126] on span "Day 3" at bounding box center [315, 124] width 49 height 13
click at [376, 131] on div "Day 4" at bounding box center [373, 125] width 51 height 28
click at [437, 132] on div "Day 5" at bounding box center [431, 125] width 51 height 28
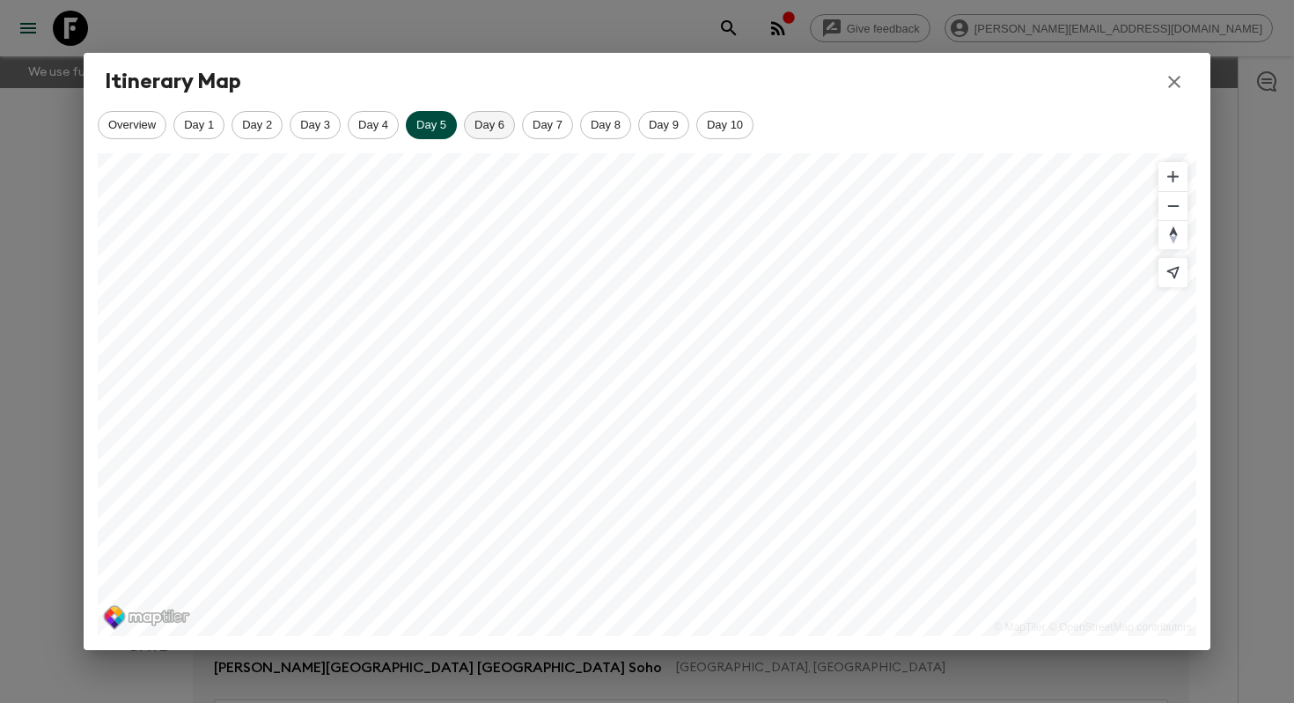
click at [493, 135] on div "Day 6" at bounding box center [489, 125] width 51 height 28
click at [556, 132] on div "Day 7" at bounding box center [547, 125] width 51 height 28
click at [618, 135] on div "Day 8" at bounding box center [605, 125] width 51 height 28
click at [666, 128] on span "Day 9" at bounding box center [663, 124] width 49 height 13
click at [735, 128] on span "Day 10" at bounding box center [724, 124] width 55 height 13
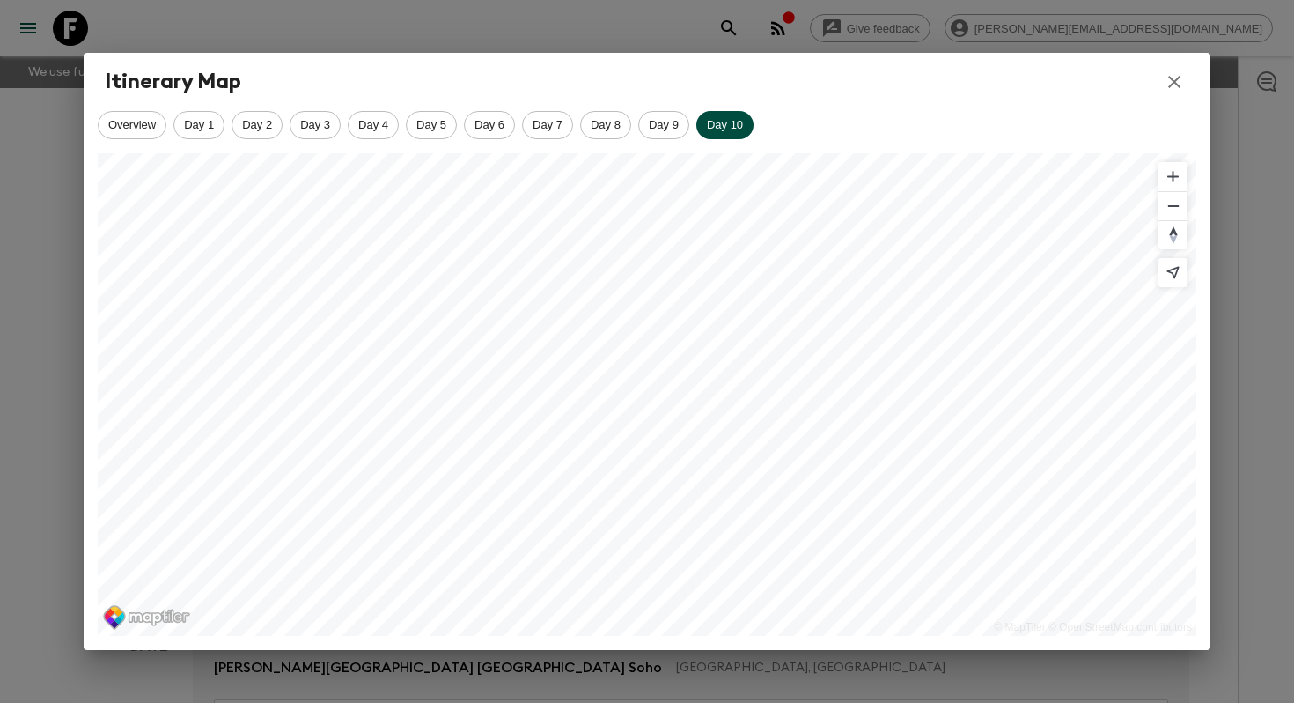
click at [1174, 89] on icon "button" at bounding box center [1174, 81] width 21 height 21
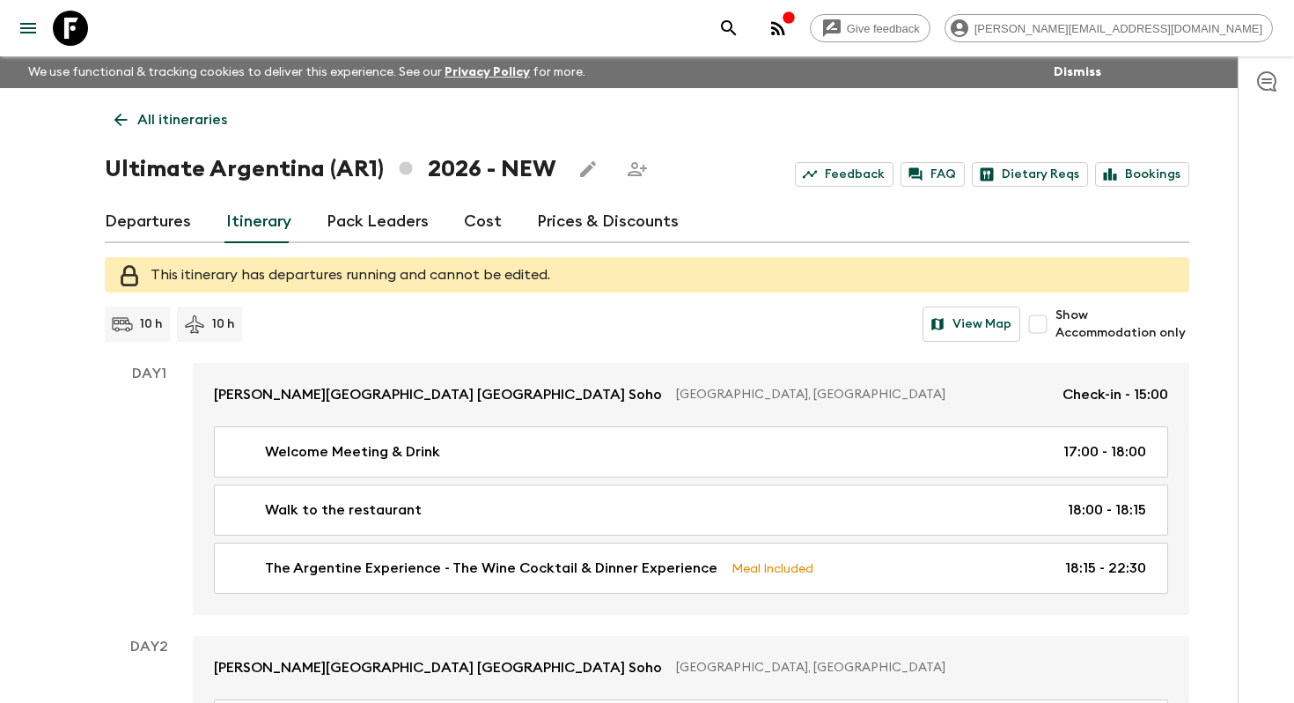
click at [169, 126] on p "All itineraries" at bounding box center [182, 119] width 90 height 21
